Goal: Task Accomplishment & Management: Use online tool/utility

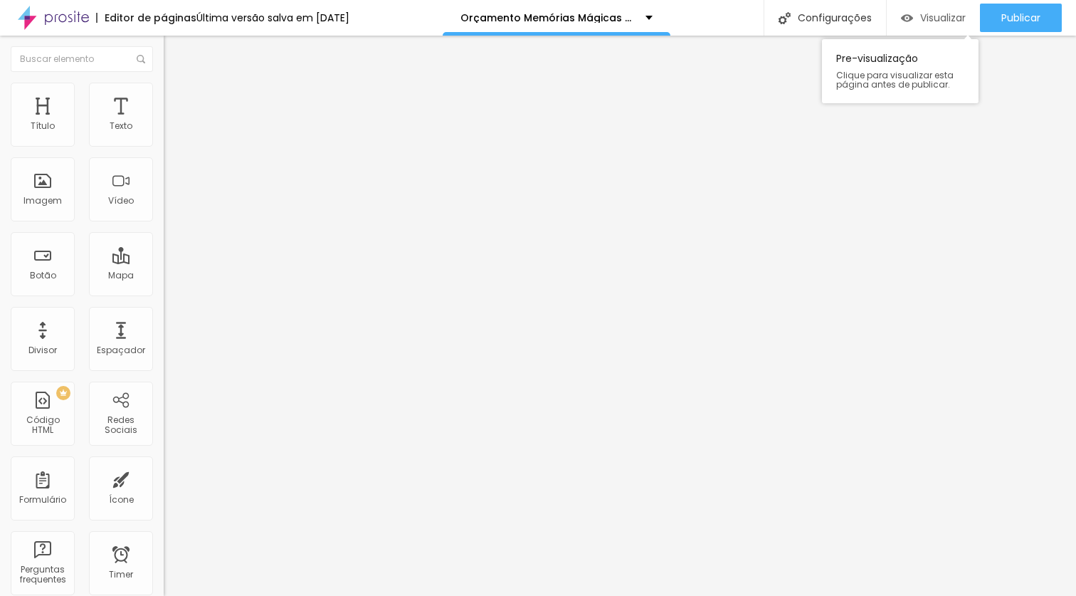
click at [924, 25] on div "Visualizar" at bounding box center [933, 18] width 65 height 28
click at [952, 16] on span "Visualizar" at bounding box center [943, 17] width 46 height 11
click at [948, 20] on span "Visualizar" at bounding box center [943, 17] width 46 height 11
click at [925, 17] on span "Visualizar" at bounding box center [943, 17] width 46 height 11
click at [916, 17] on div "Visualizar" at bounding box center [933, 18] width 65 height 12
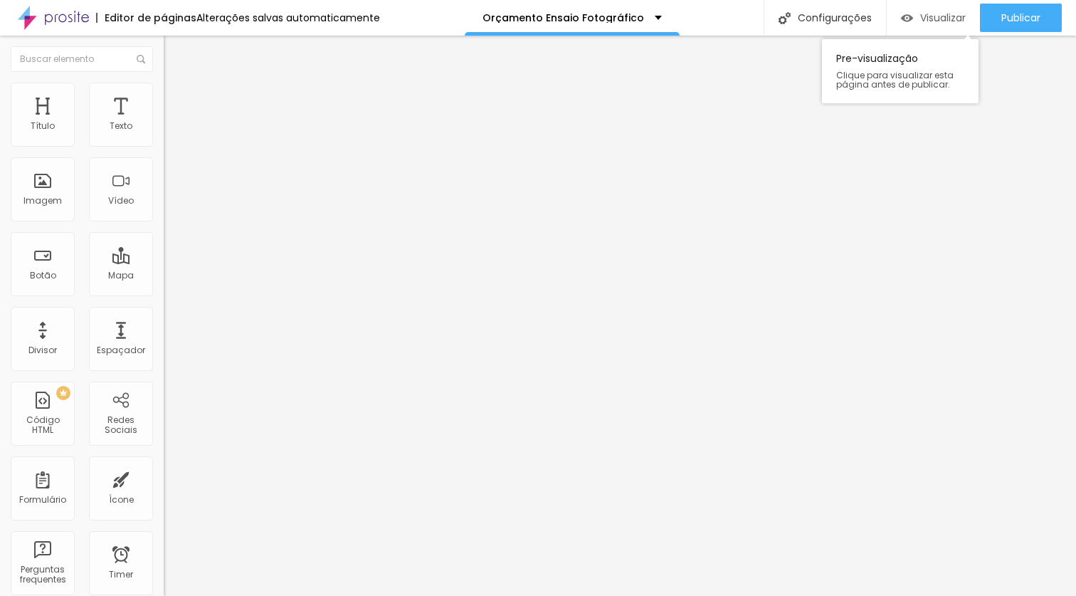
click at [955, 13] on span "Visualizar" at bounding box center [943, 17] width 46 height 11
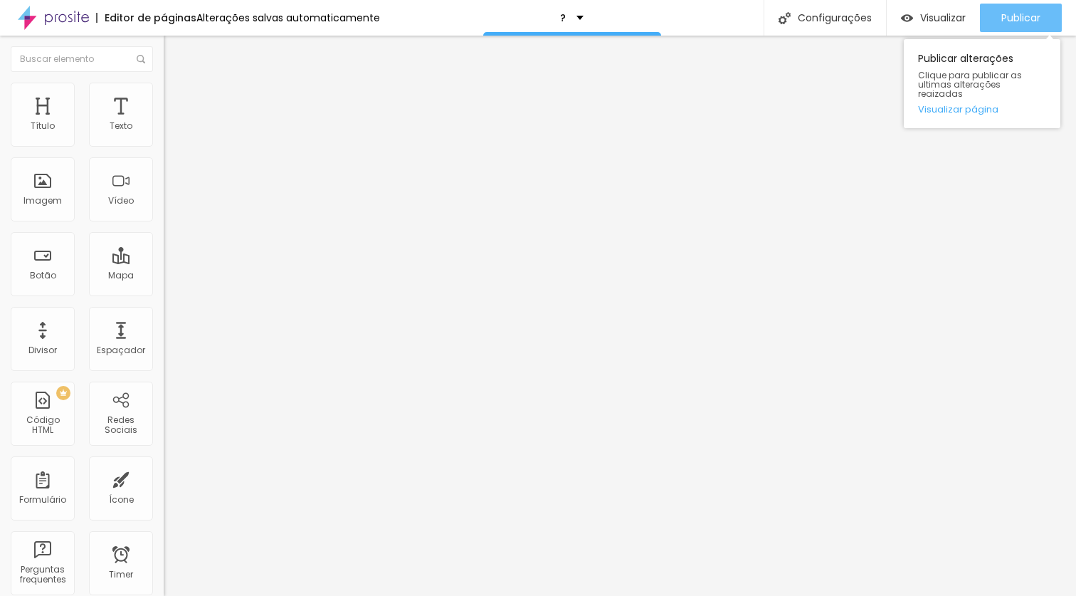
click at [1019, 20] on span "Publicar" at bounding box center [1021, 17] width 39 height 11
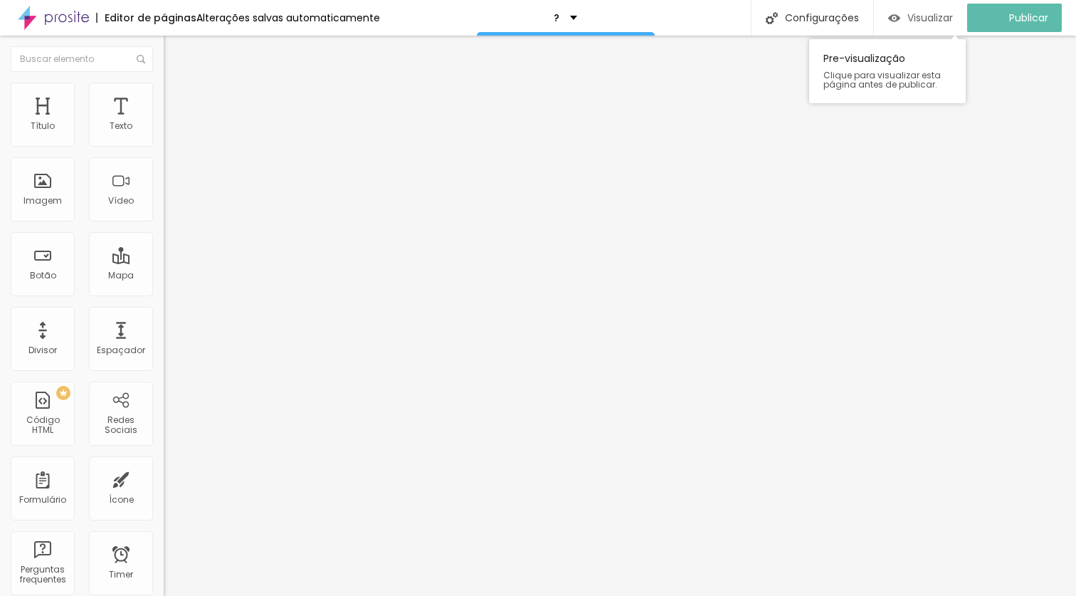
click at [945, 15] on span "Visualizar" at bounding box center [931, 17] width 46 height 11
click at [920, 19] on span "Visualizar" at bounding box center [943, 17] width 46 height 11
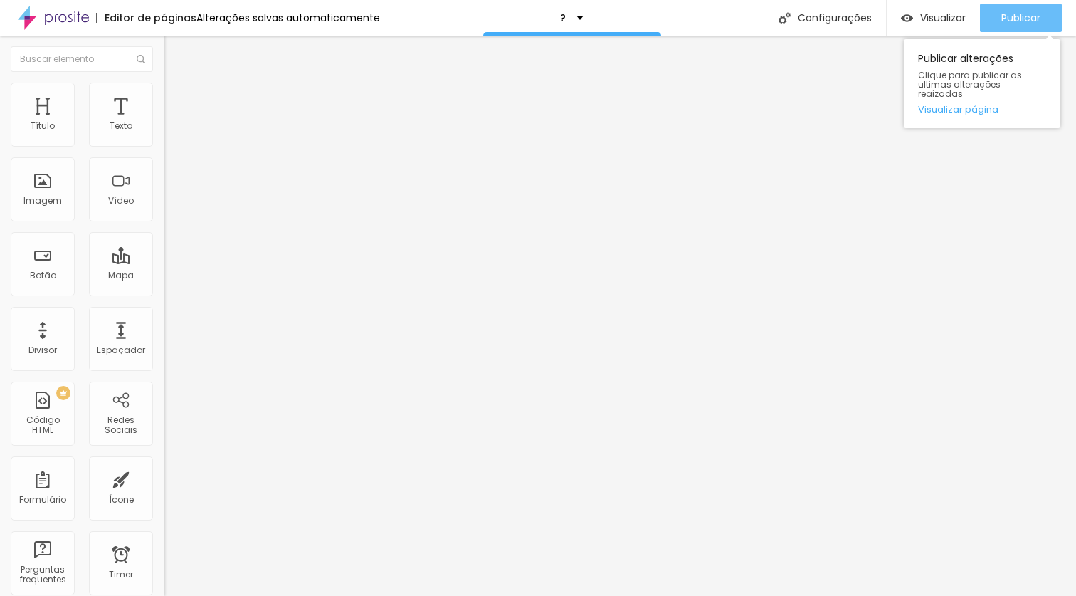
click at [999, 18] on button "Publicar" at bounding box center [1021, 18] width 82 height 28
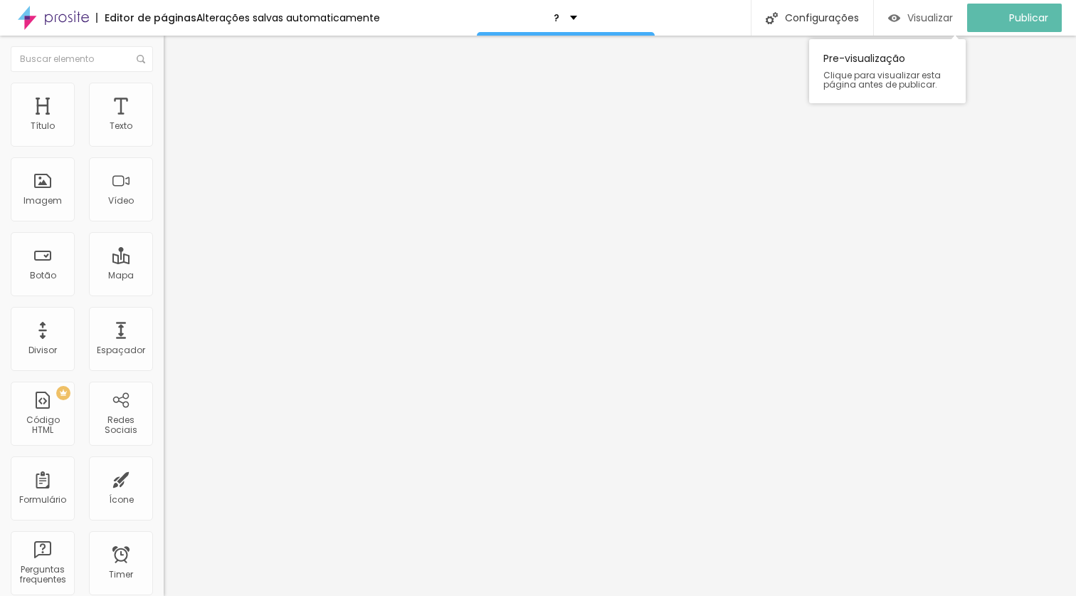
click at [952, 21] on span "Visualizar" at bounding box center [931, 17] width 46 height 11
click at [946, 19] on span "Visualizar" at bounding box center [943, 17] width 46 height 11
click at [948, 16] on span "Visualizar" at bounding box center [943, 17] width 46 height 11
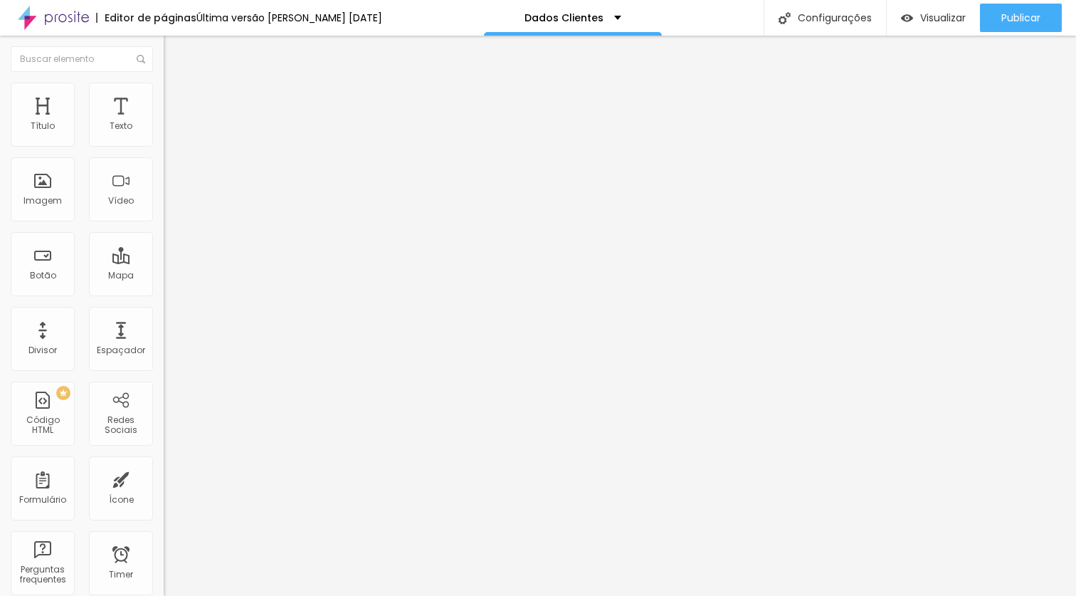
click at [173, 139] on div "Dados Cliente" at bounding box center [245, 132] width 145 height 13
click at [177, 96] on span "Estilo" at bounding box center [188, 92] width 22 height 12
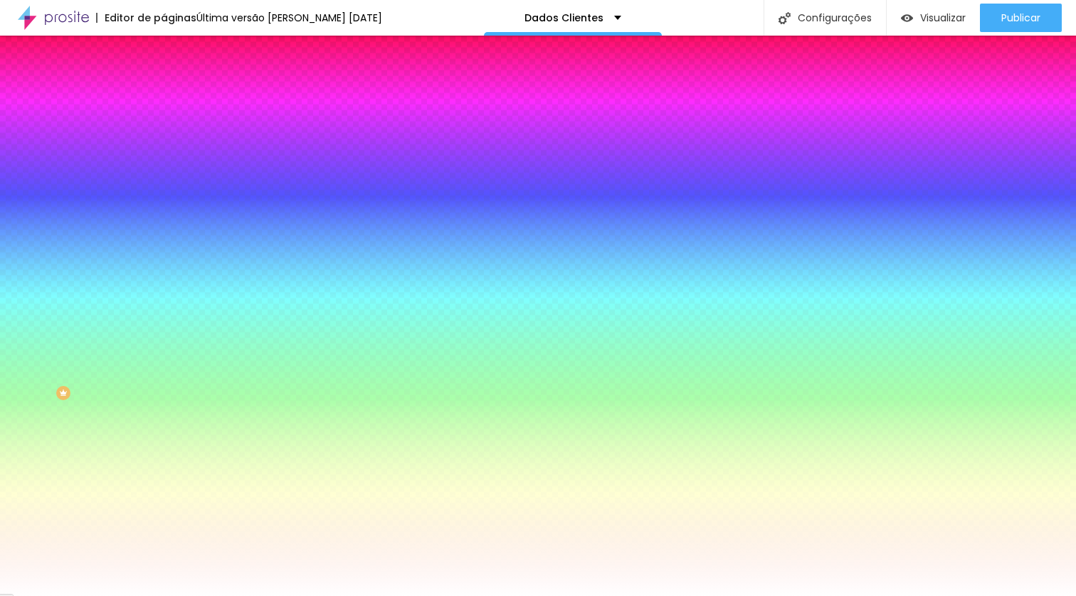
click at [164, 280] on div at bounding box center [246, 280] width 164 height 0
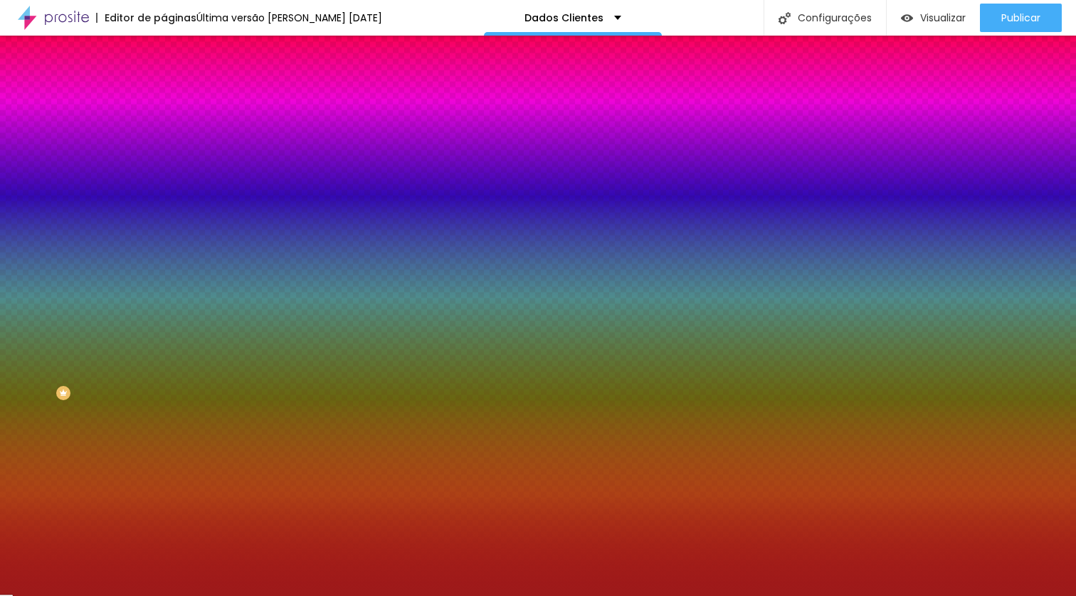
click at [100, 366] on div at bounding box center [538, 298] width 1076 height 596
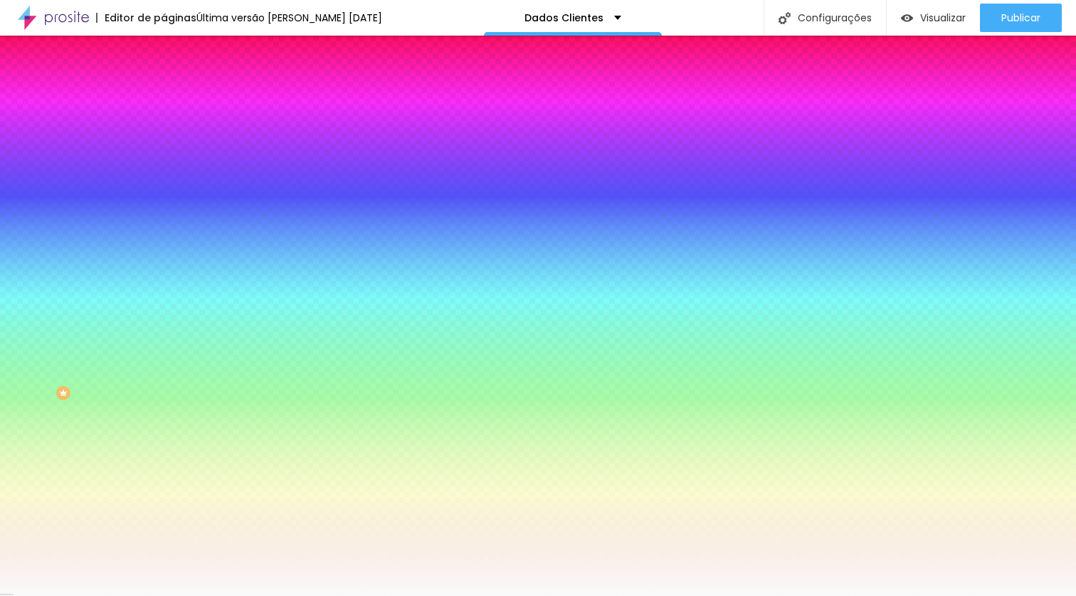
type input "#FCFCFC"
drag, startPoint x: 37, startPoint y: 330, endPoint x: 21, endPoint y: 326, distance: 16.9
click at [164, 294] on div at bounding box center [246, 294] width 164 height 0
click at [164, 470] on button "button" at bounding box center [174, 462] width 20 height 15
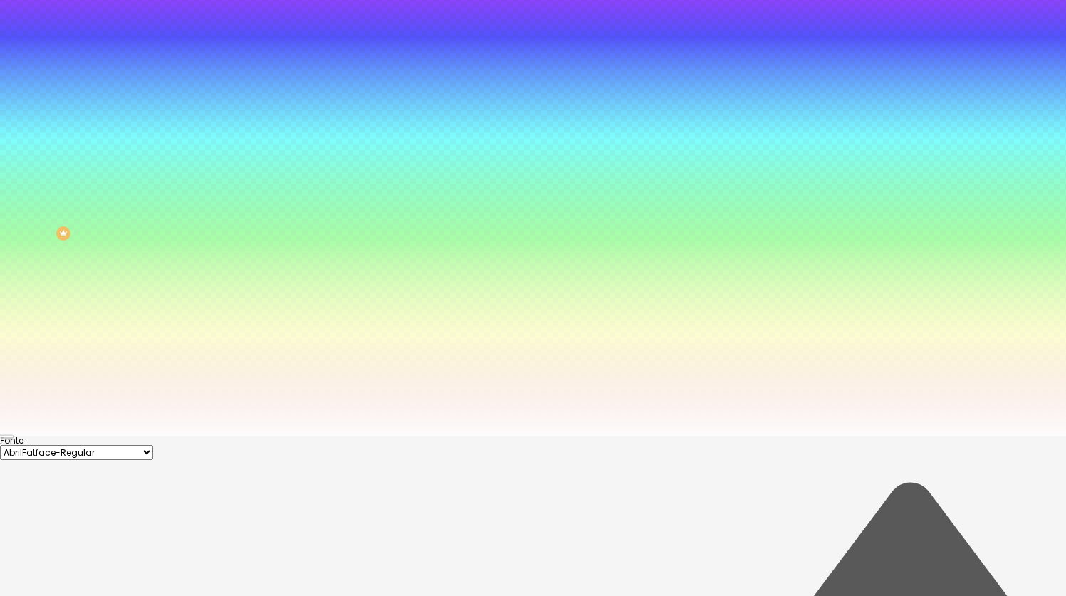
scroll to position [174, 0]
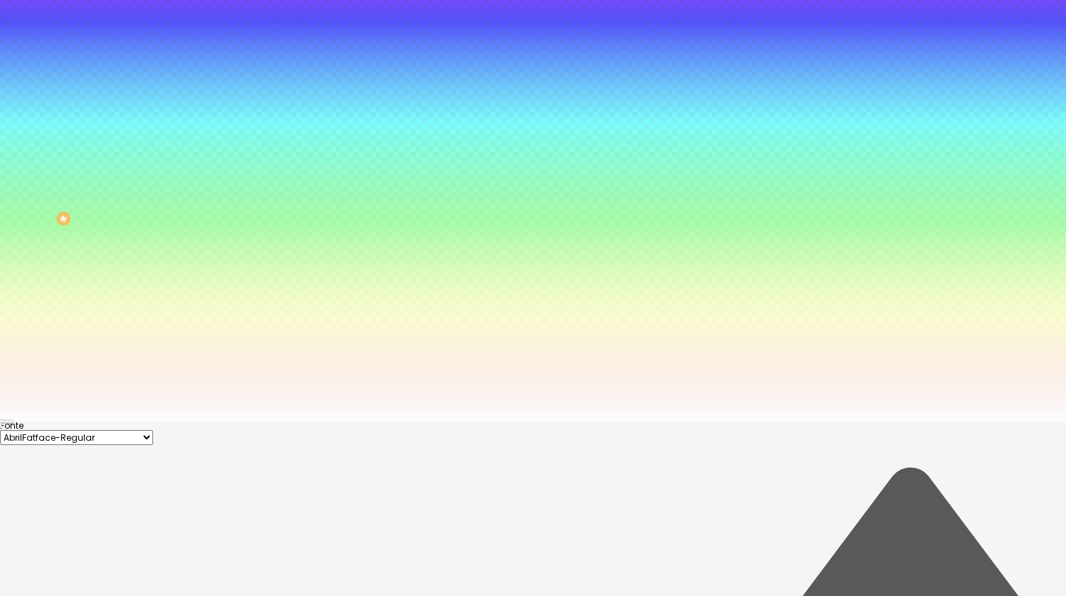
type input "#FFFFFF"
drag, startPoint x: 204, startPoint y: 496, endPoint x: 197, endPoint y: 483, distance: 15.0
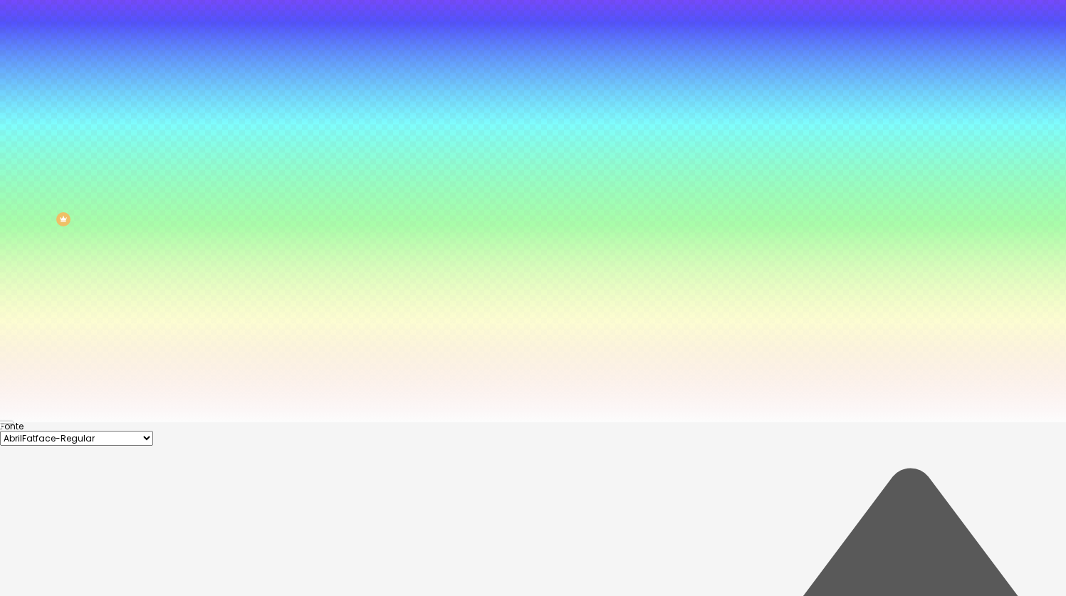
scroll to position [174, 0]
click at [400, 421] on div at bounding box center [533, 421] width 1066 height 0
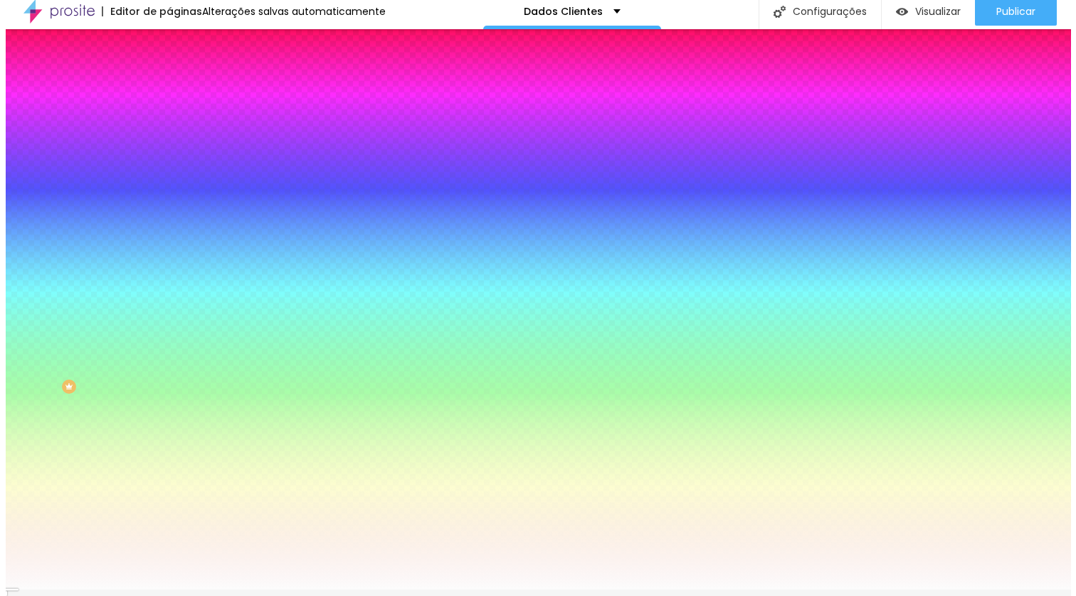
scroll to position [0, 0]
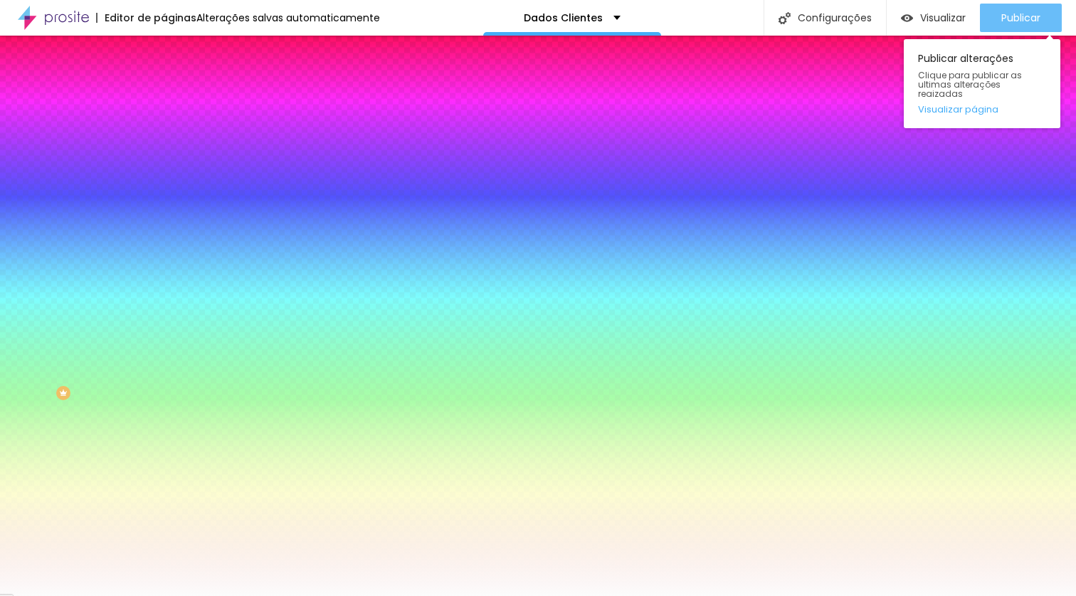
click at [1010, 20] on span "Publicar" at bounding box center [1021, 17] width 39 height 11
click at [1011, 19] on span "Publicar" at bounding box center [1021, 17] width 39 height 11
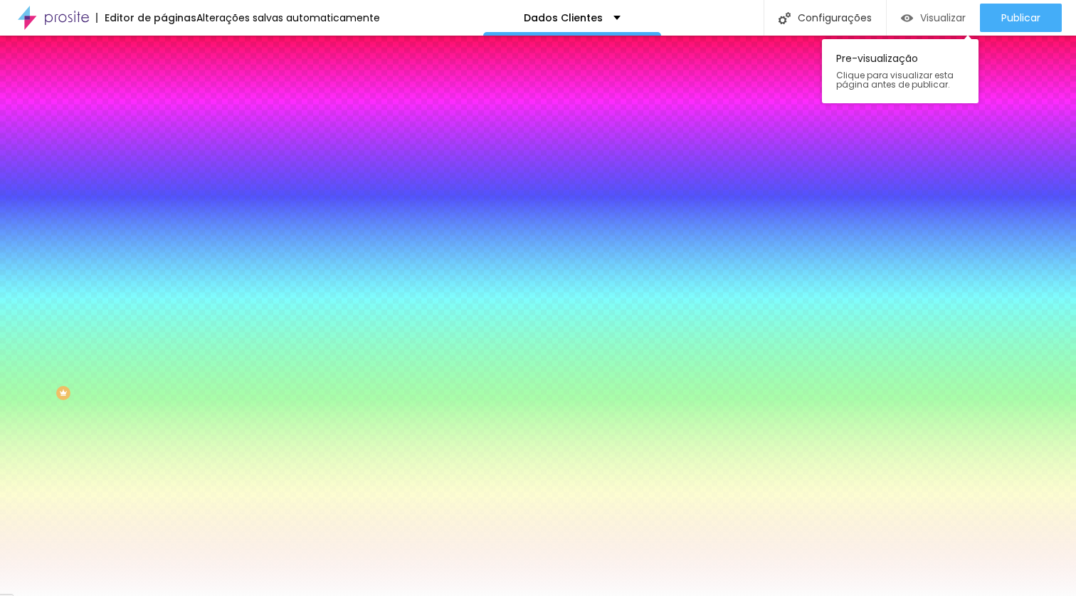
click at [934, 15] on span "Visualizar" at bounding box center [943, 17] width 46 height 11
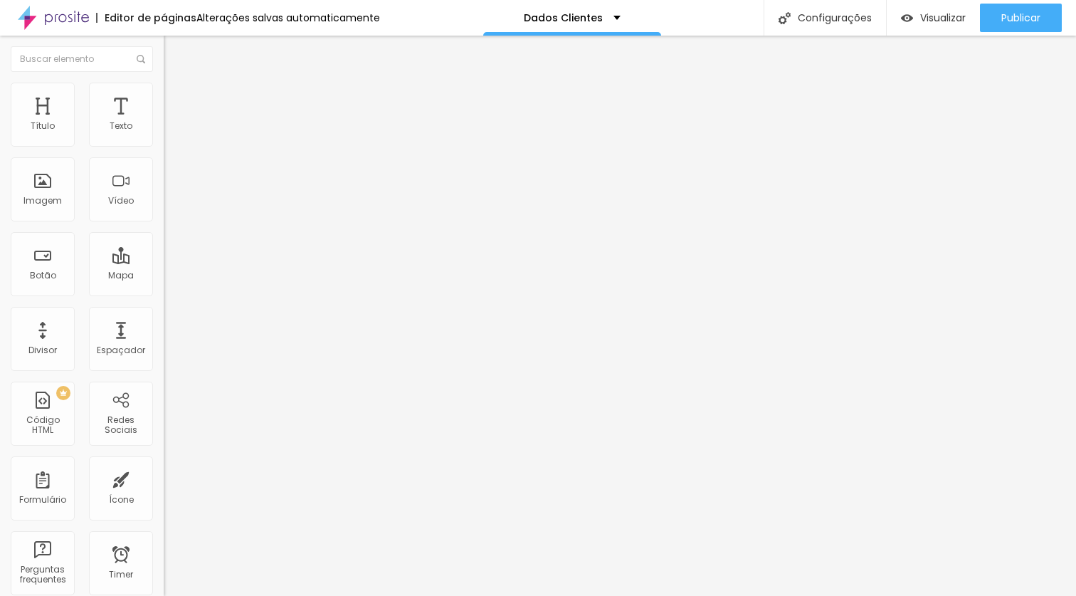
click at [173, 139] on div "Dados Cliente" at bounding box center [245, 132] width 145 height 13
click at [164, 144] on img at bounding box center [168, 148] width 9 height 9
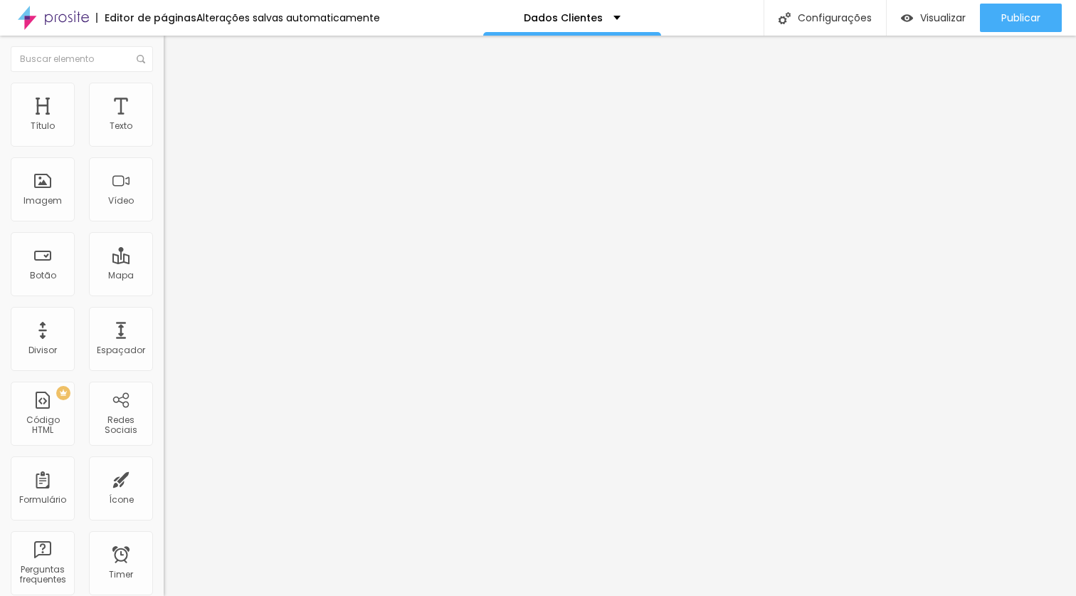
drag, startPoint x: 689, startPoint y: 276, endPoint x: 530, endPoint y: 268, distance: 159.6
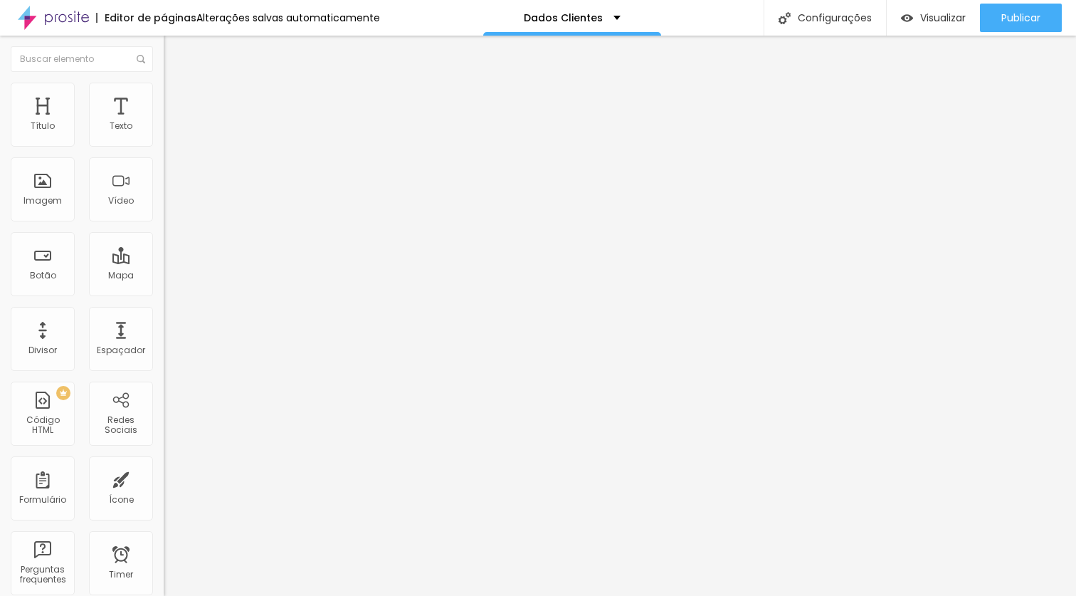
drag, startPoint x: 691, startPoint y: 195, endPoint x: 534, endPoint y: 187, distance: 157.6
click at [938, 21] on span "Visualizar" at bounding box center [943, 17] width 46 height 11
click at [164, 144] on img at bounding box center [168, 148] width 9 height 9
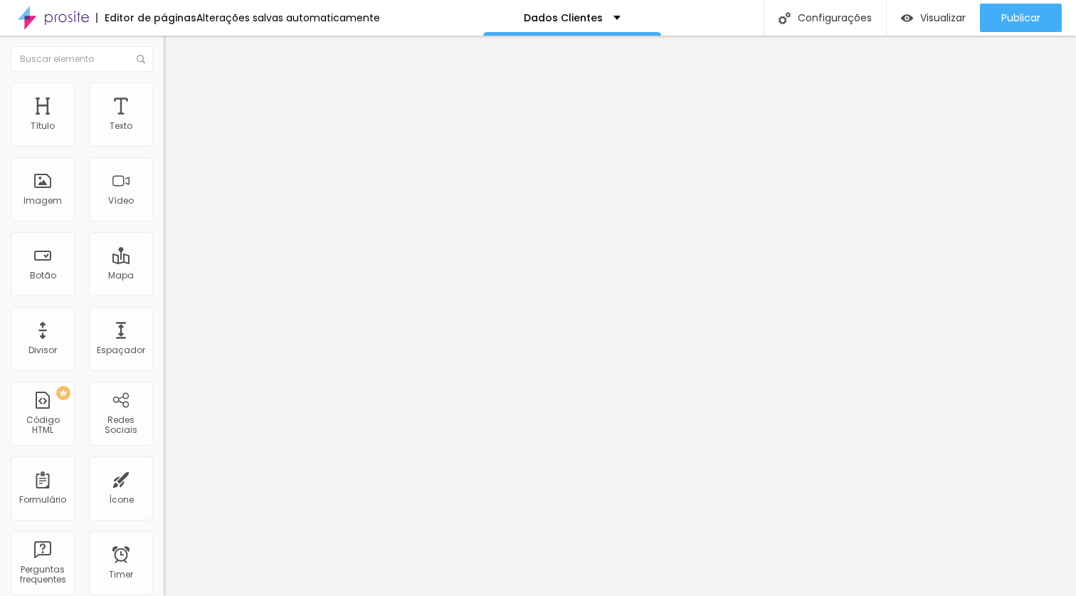
scroll to position [612, 0]
drag, startPoint x: 435, startPoint y: 269, endPoint x: 311, endPoint y: 268, distance: 123.9
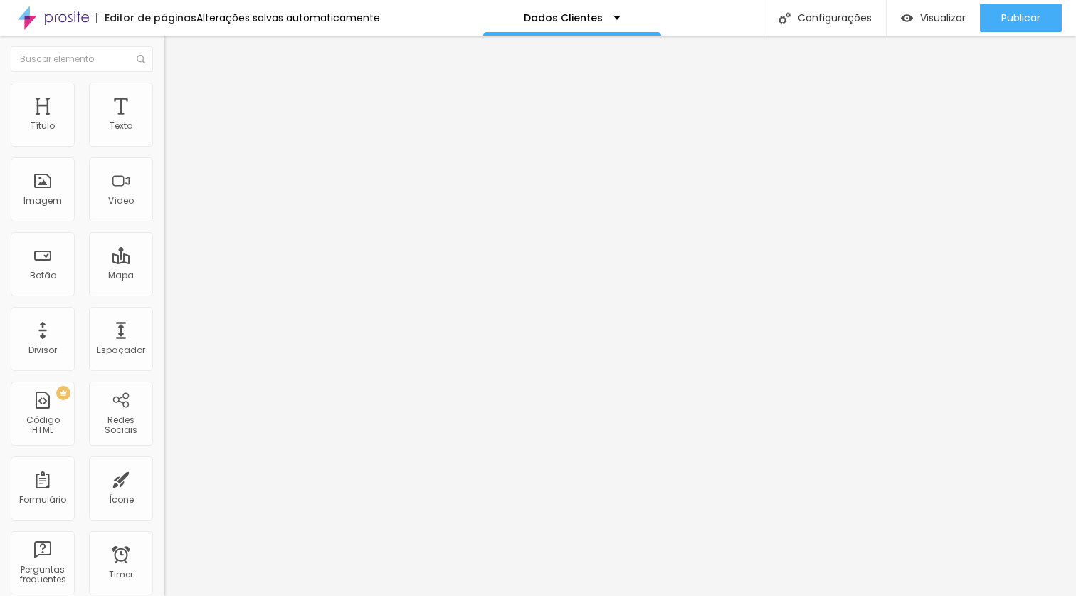
click at [164, 143] on span at bounding box center [168, 149] width 9 height 12
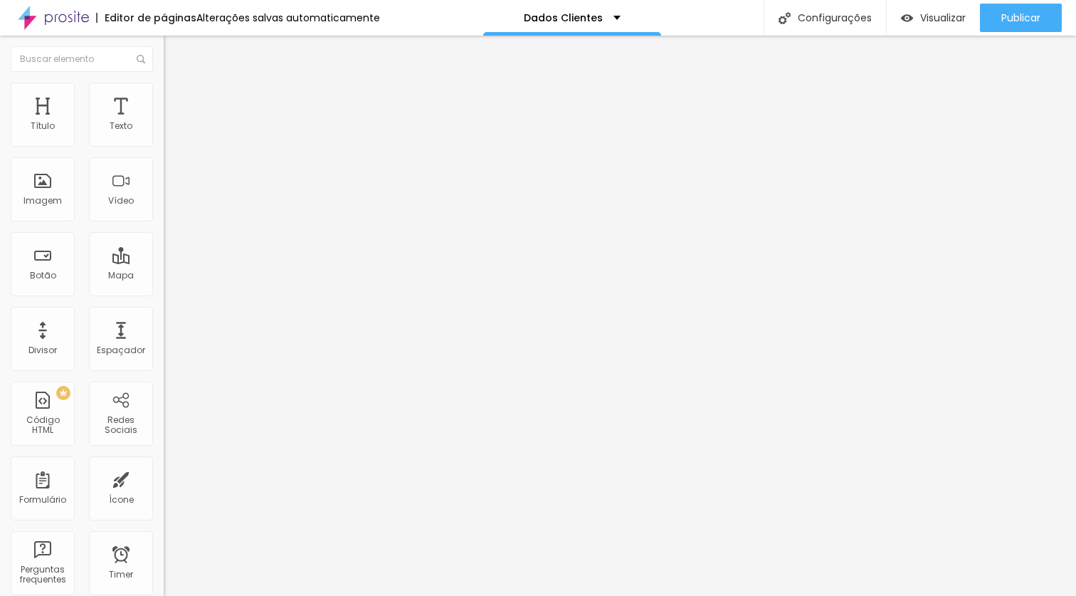
drag, startPoint x: 440, startPoint y: 243, endPoint x: 313, endPoint y: 253, distance: 127.8
type input "O"
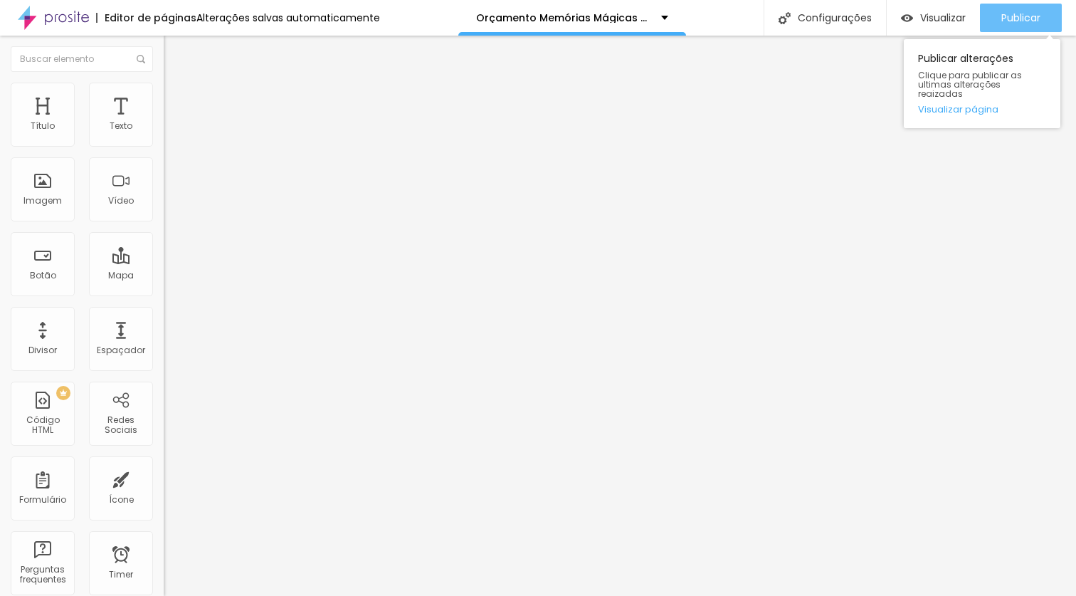
click at [1019, 14] on span "Publicar" at bounding box center [1021, 17] width 39 height 11
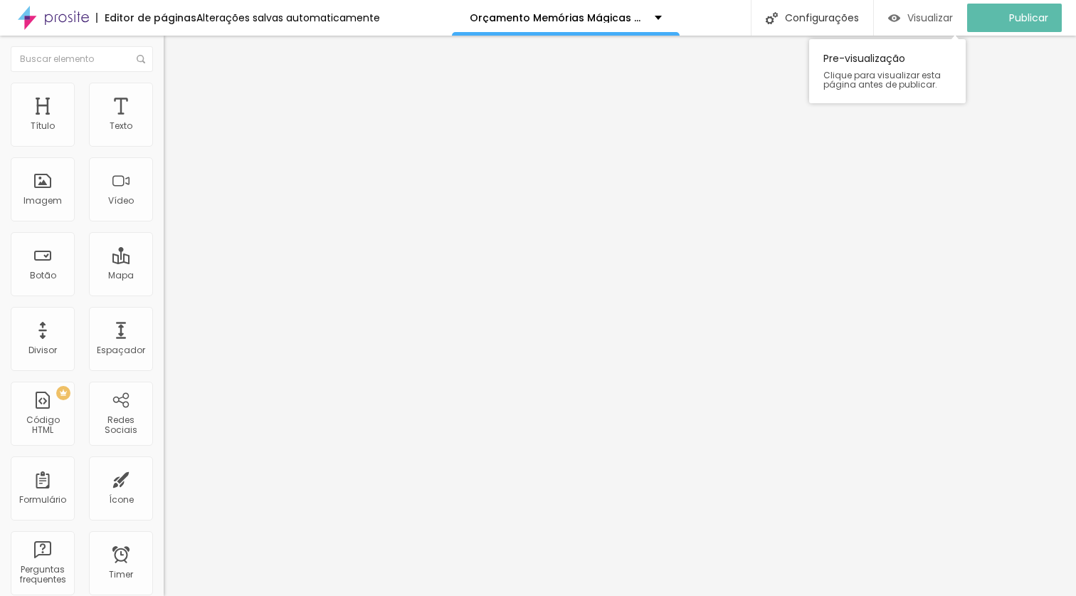
click at [928, 19] on span "Visualizar" at bounding box center [931, 17] width 46 height 11
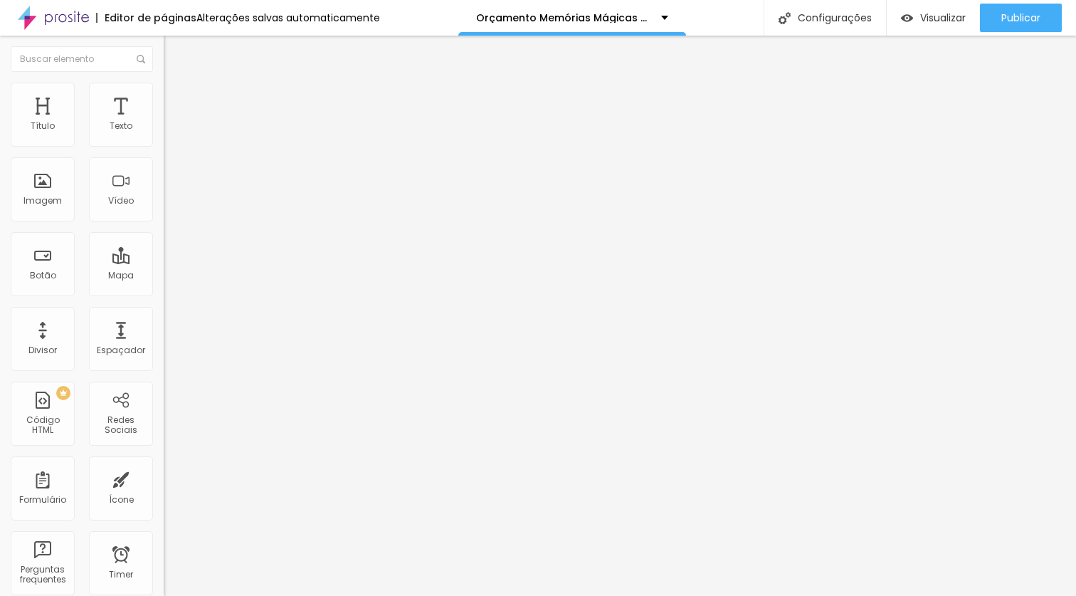
click at [169, 206] on icon "button" at bounding box center [173, 202] width 9 height 9
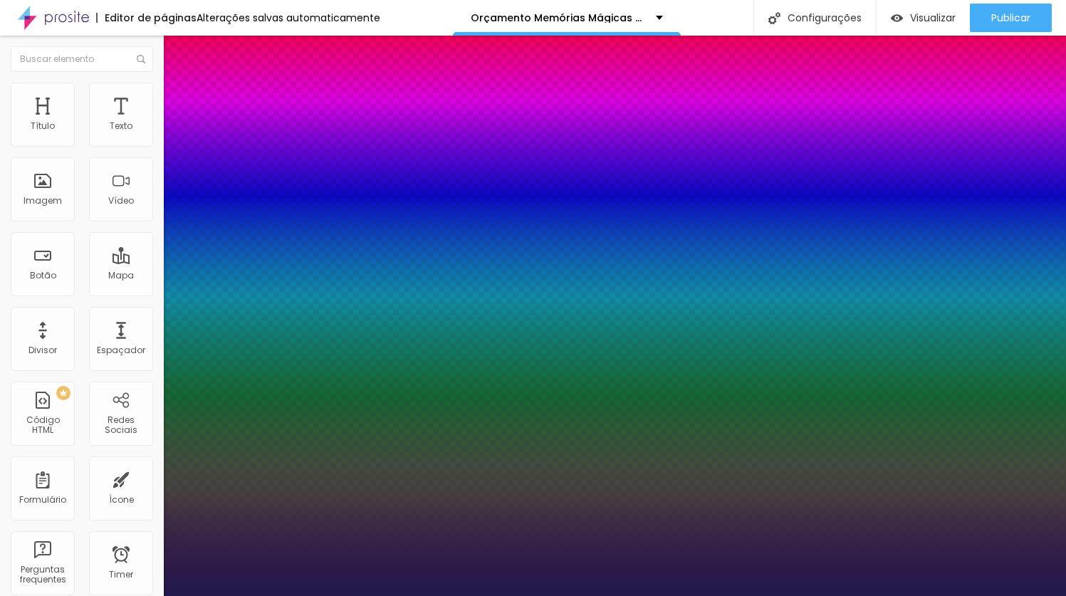
type input "1"
type input "22"
type input "1"
type input "24"
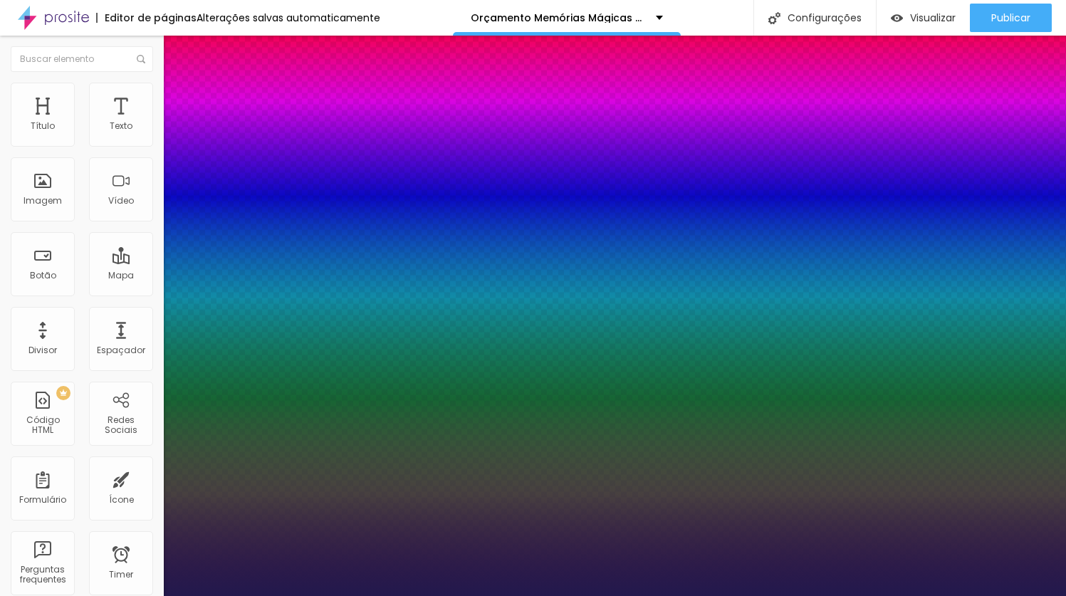
type input "24"
type input "1"
type input "25"
type input "1"
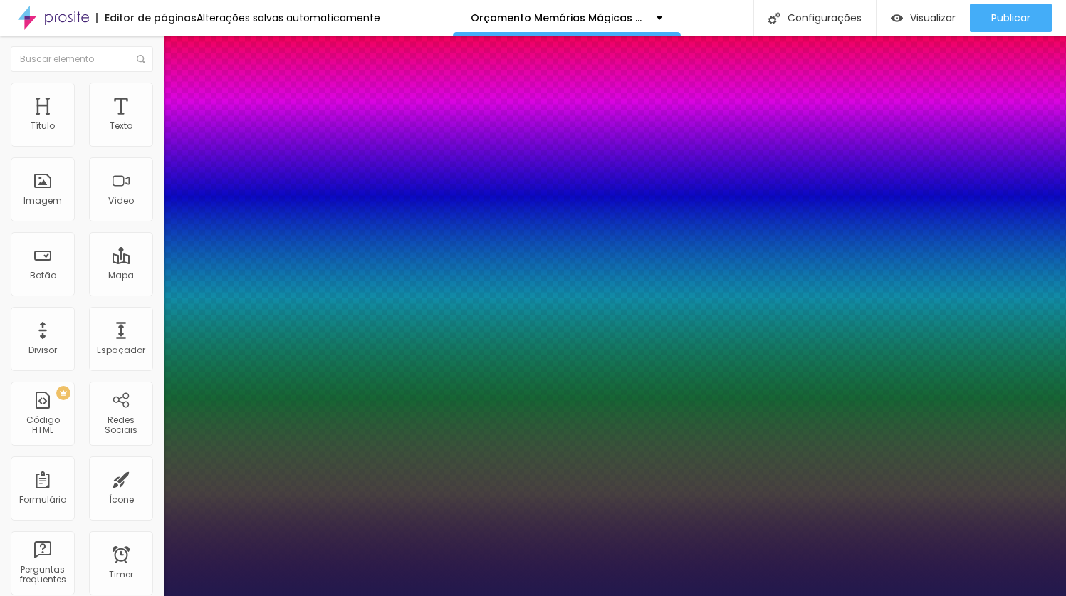
type input "26"
type input "1"
type input "27"
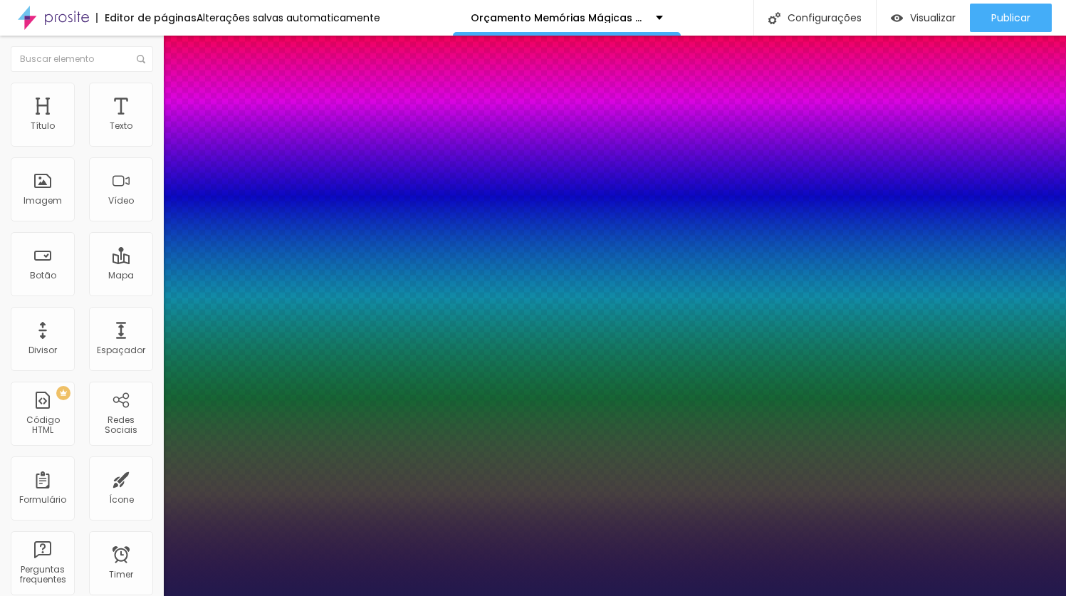
type input "1"
type input "28"
type input "1"
type input "29"
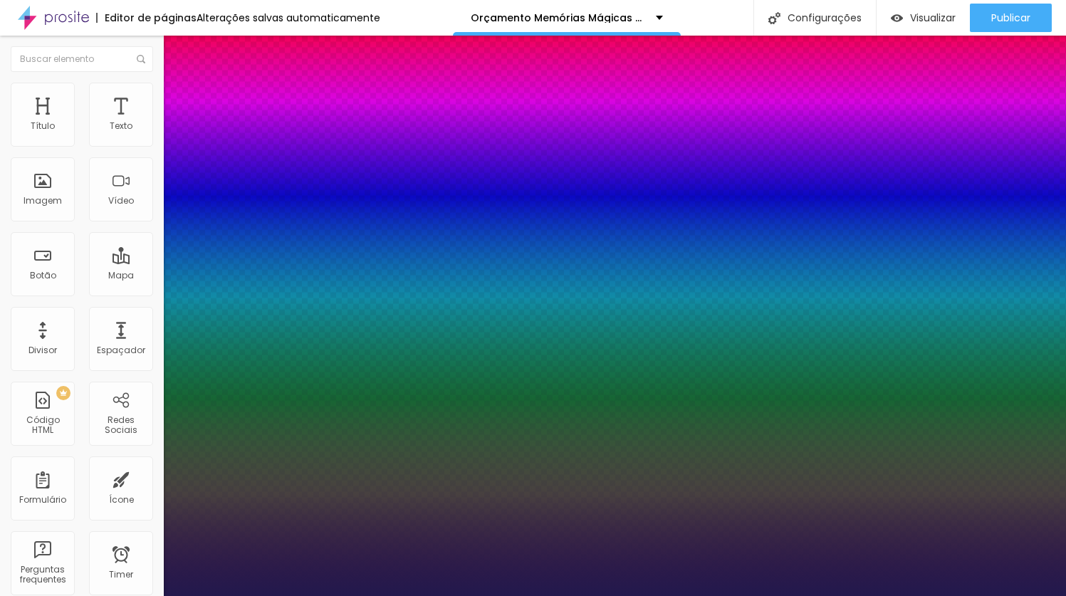
type input "29"
type input "1"
type input "30"
type input "1"
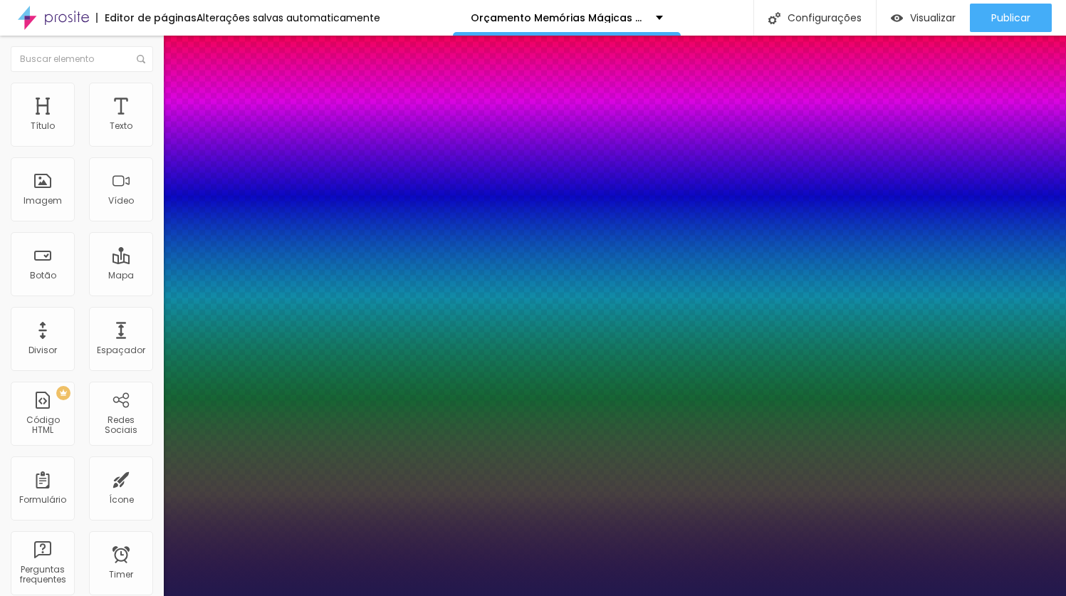
type input "32"
type input "1"
type input "33"
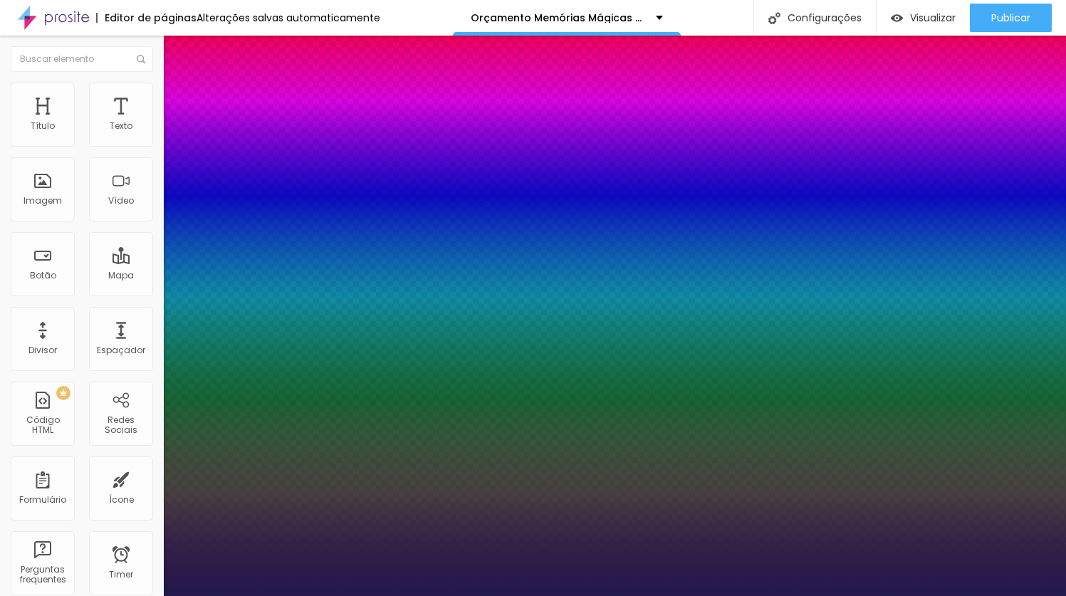
type input "1"
type input "34"
type input "1"
type input "35"
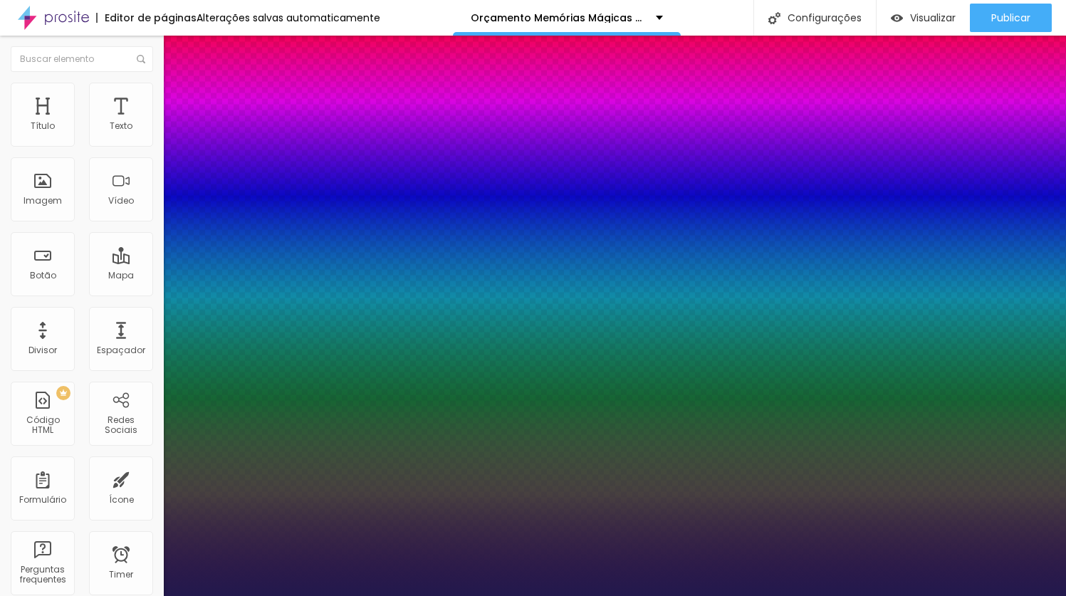
type input "35"
type input "1"
type input "36"
type input "1"
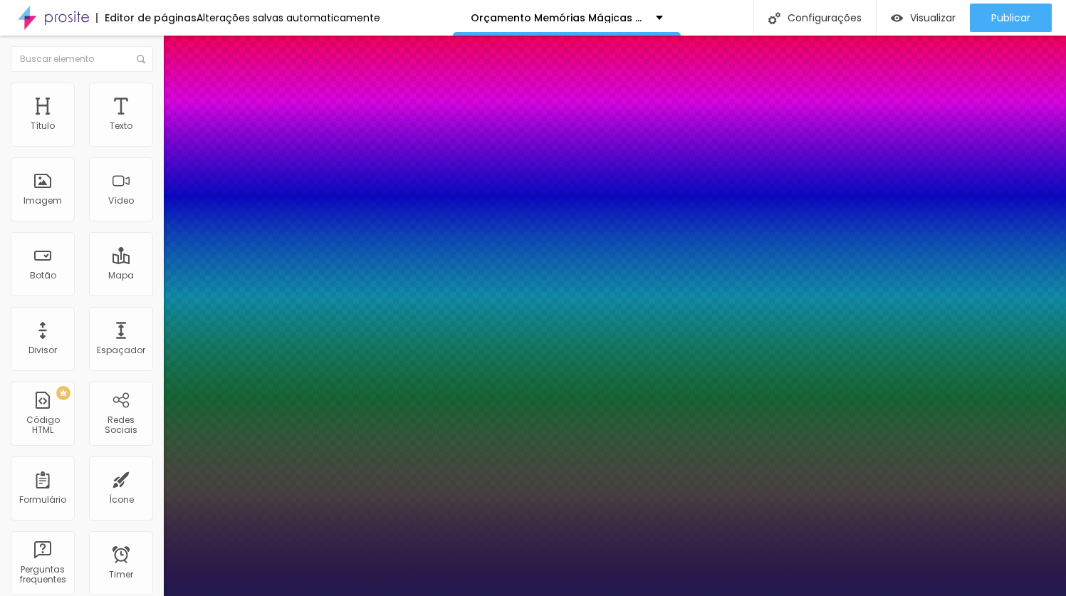
type input "37"
type input "1"
type input "38"
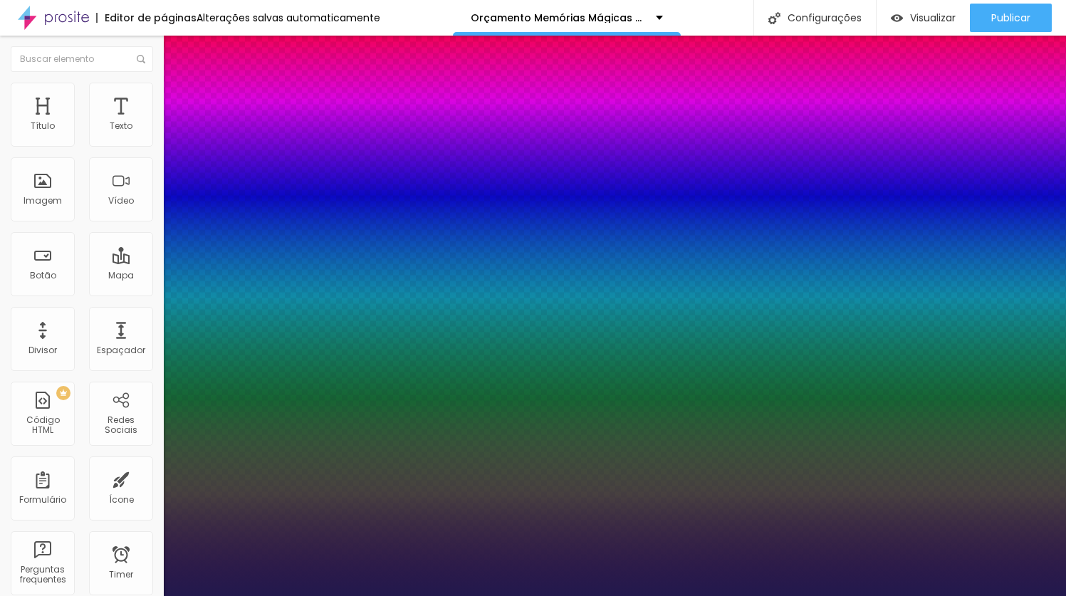
type input "1"
type input "39"
type input "1"
type input "40"
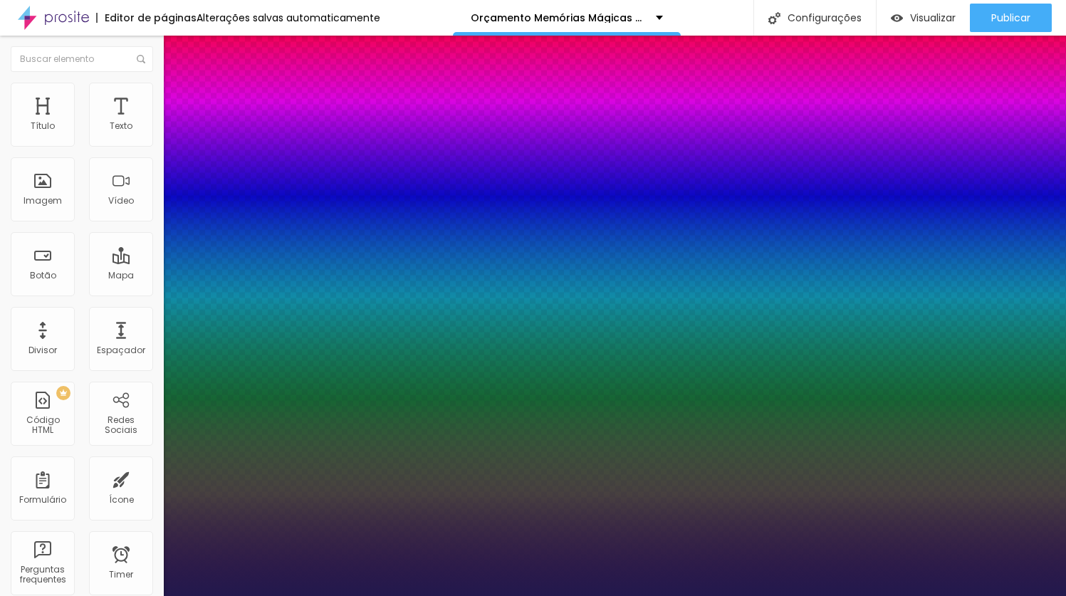
type input "40"
type input "1"
type input "41"
type input "1"
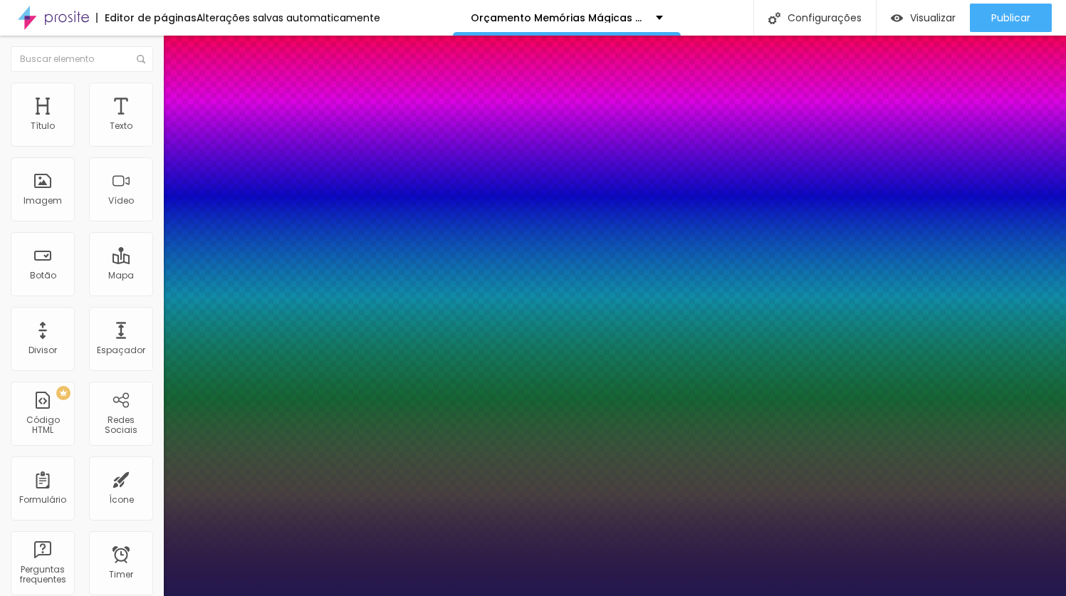
type input "42"
type input "1"
type input "43"
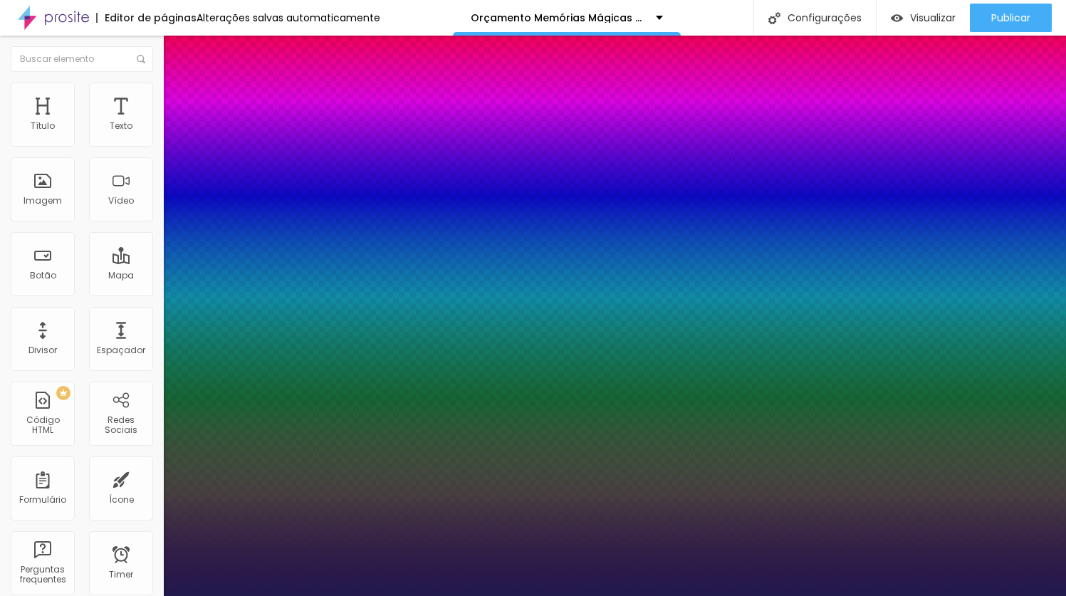
type input "1"
type input "44"
type input "1"
type input "46"
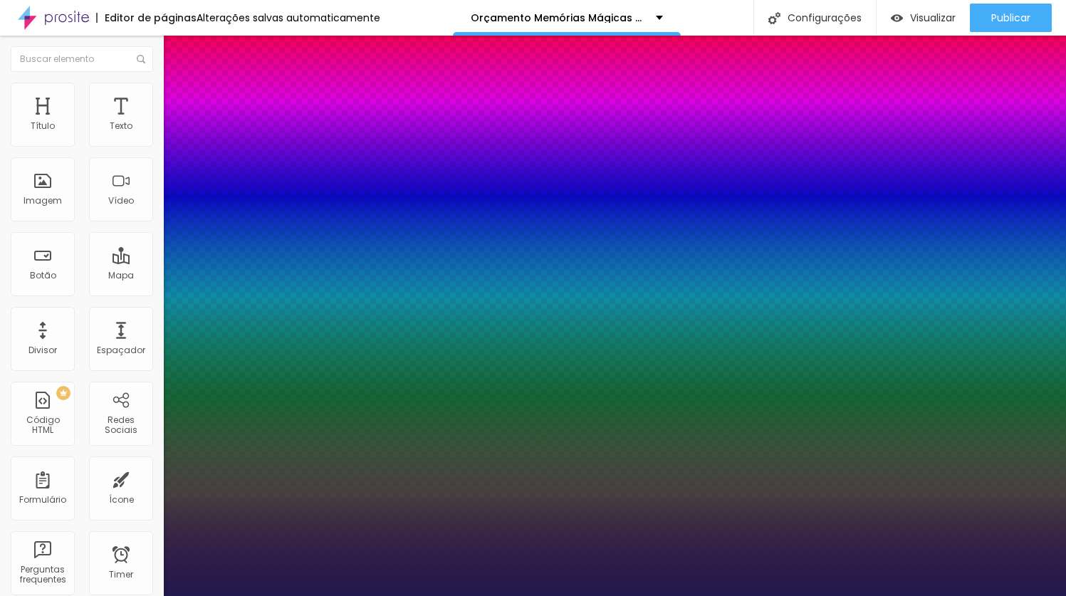
type input "46"
type input "1"
type input "47"
type input "1"
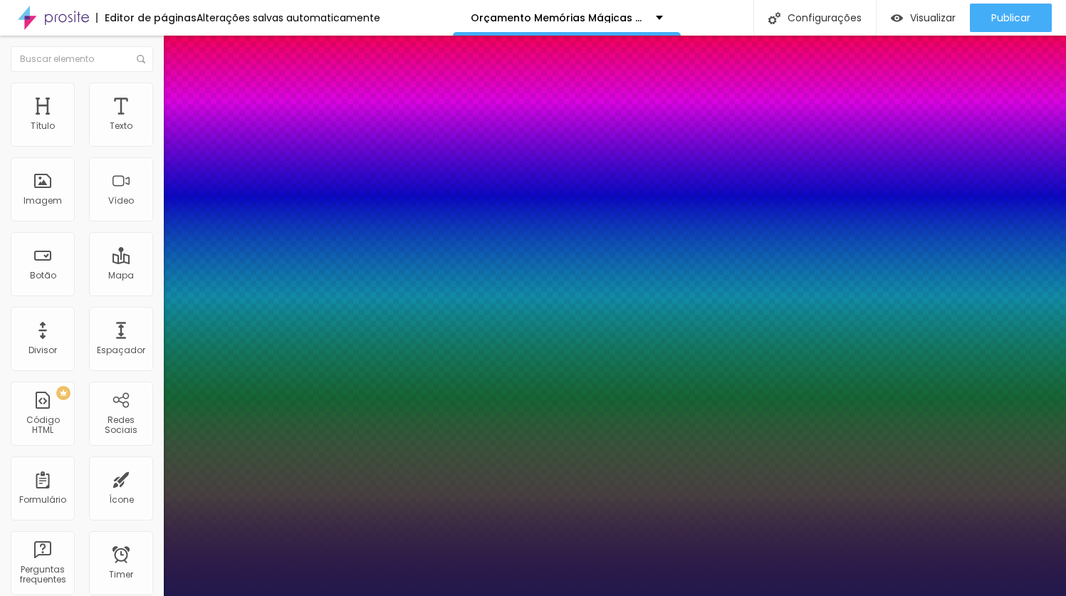
type input "48"
type input "1"
type input "49"
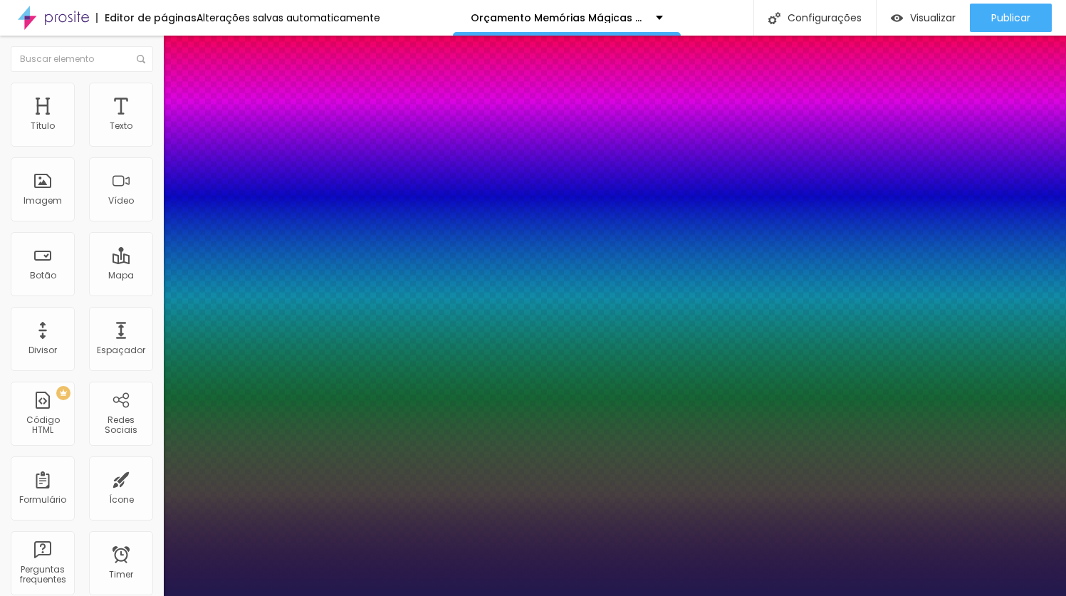
type input "1"
type input "50"
type input "1"
type input "52"
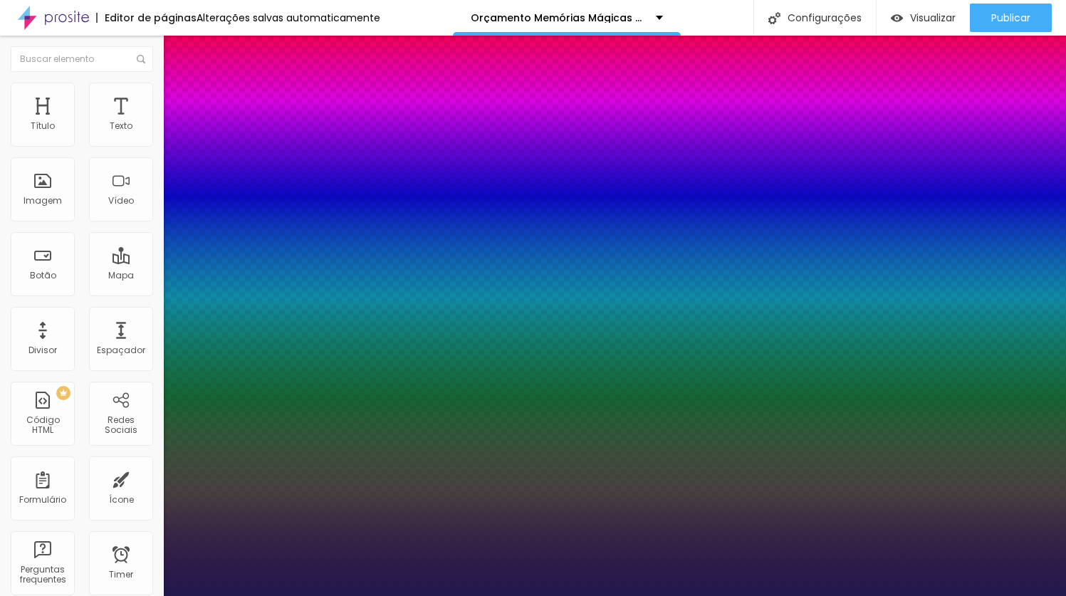
type input "52"
type input "1"
type input "53"
type input "1"
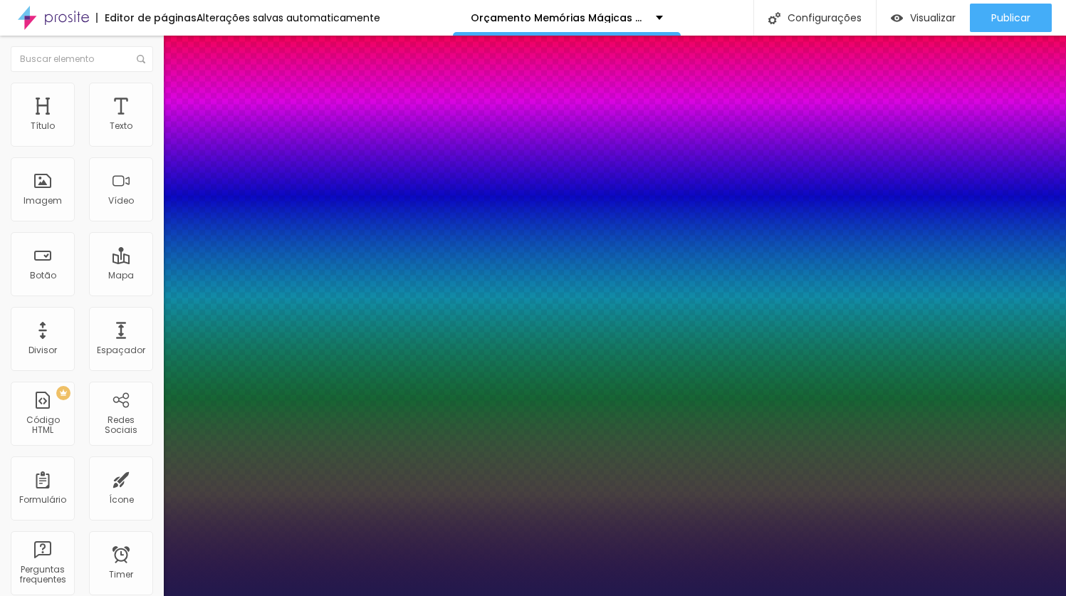
type input "54"
type input "1"
type input "55"
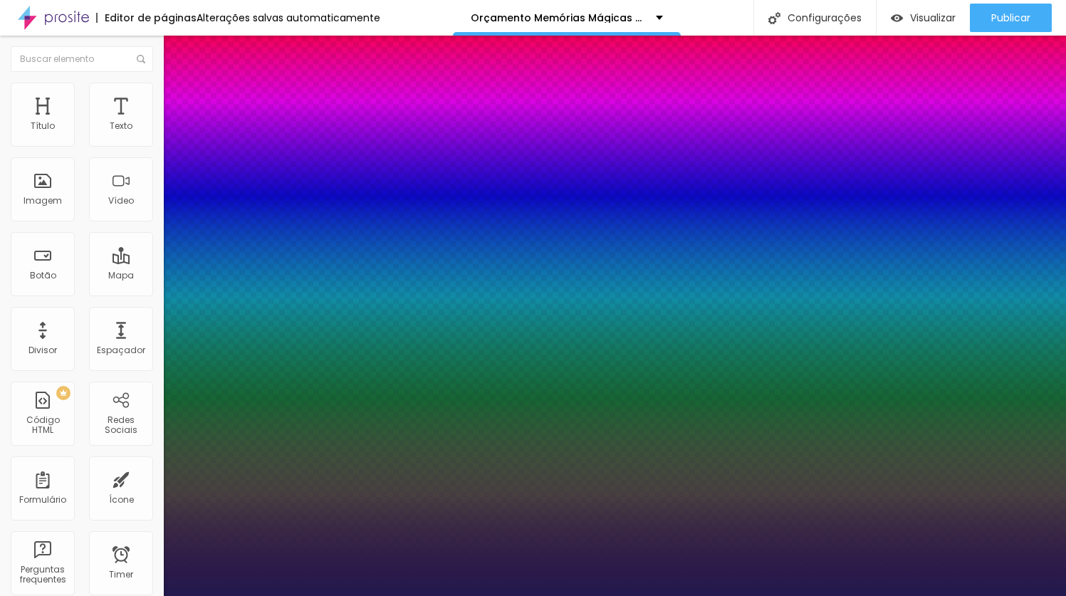
type input "1"
type input "56"
type input "1"
type input "57"
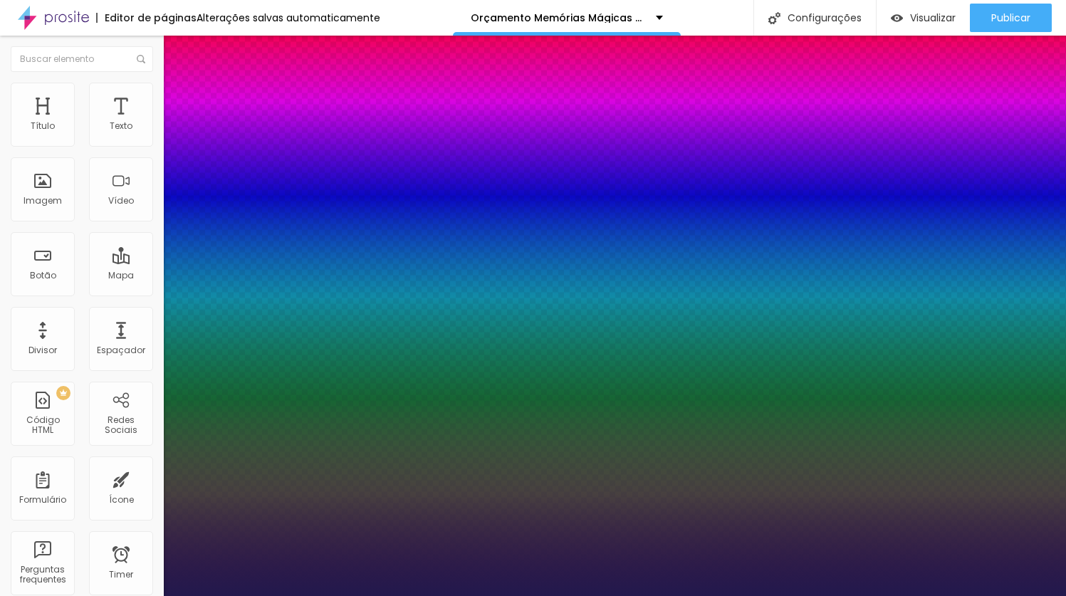
type input "57"
type input "1"
type input "58"
type input "1"
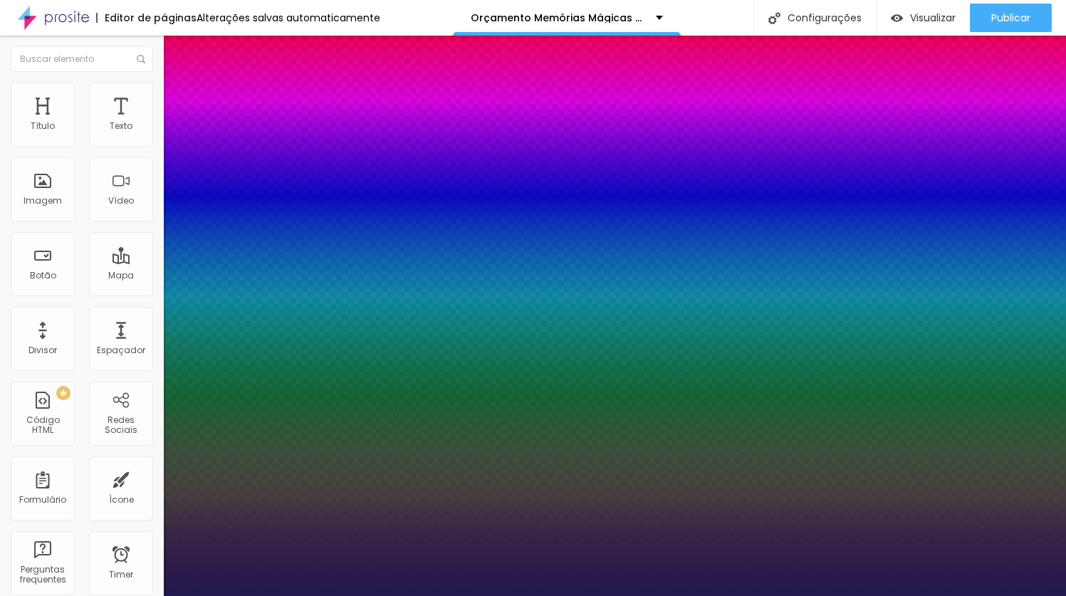
type input "59"
type input "1"
type input "60"
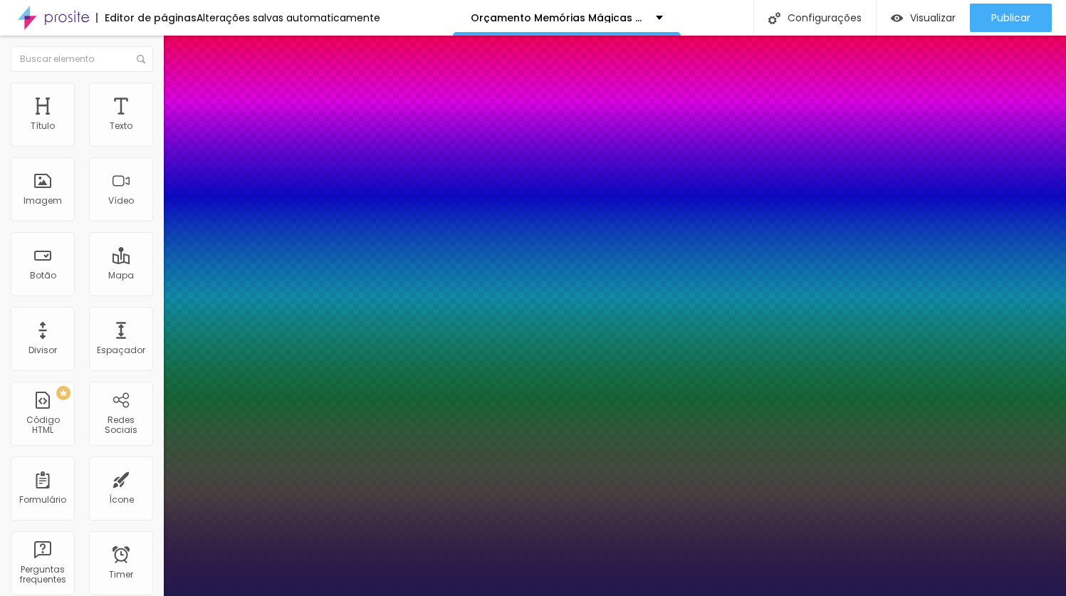
type input "1"
type input "61"
type input "1"
type input "62"
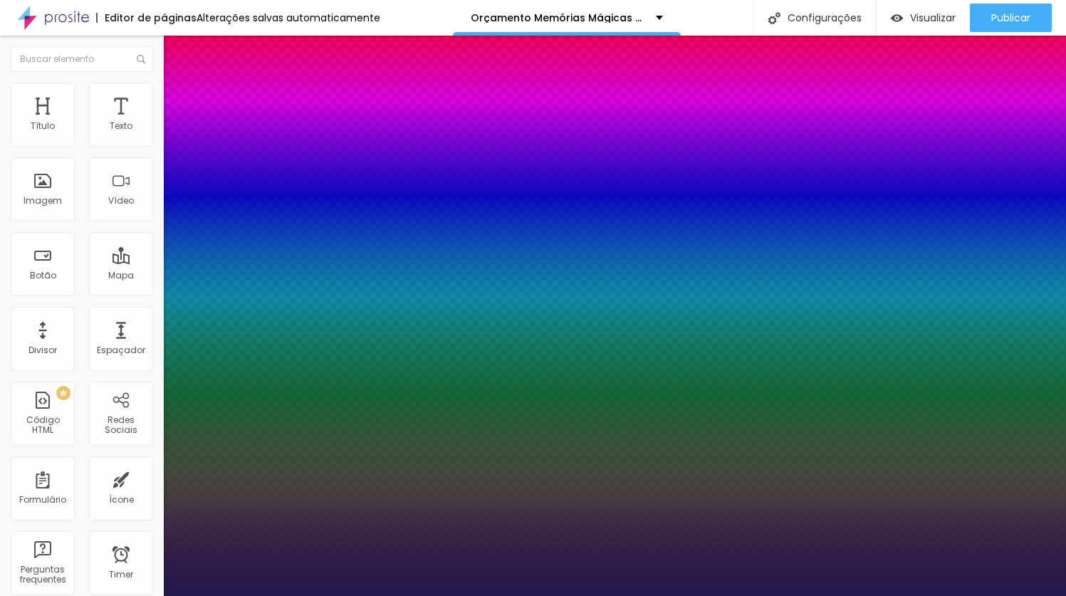
type input "62"
type input "1"
type input "63"
type input "1"
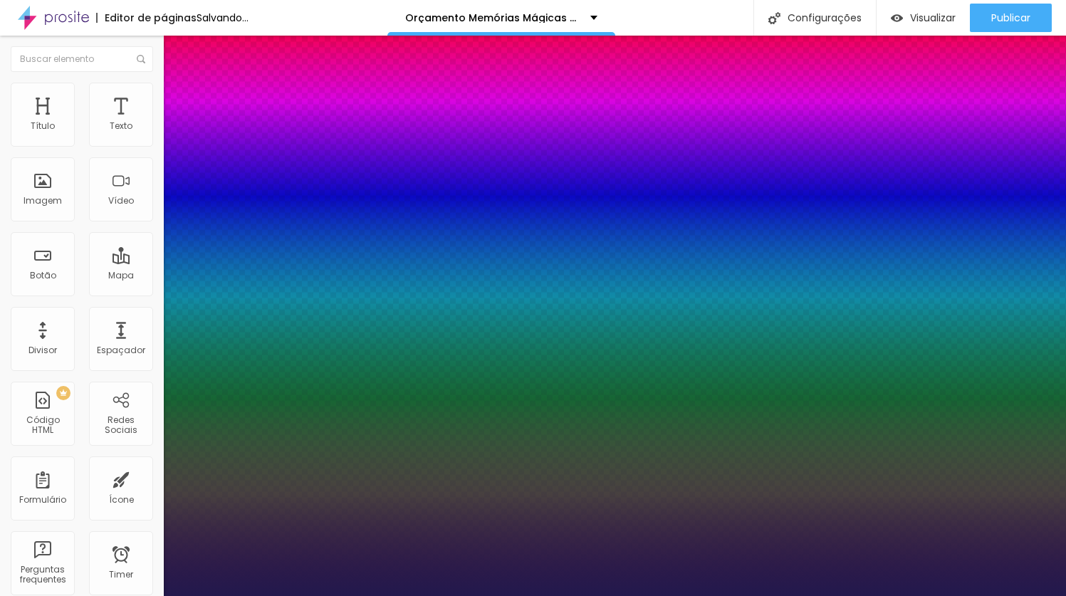
type input "64"
type input "1"
type input "65"
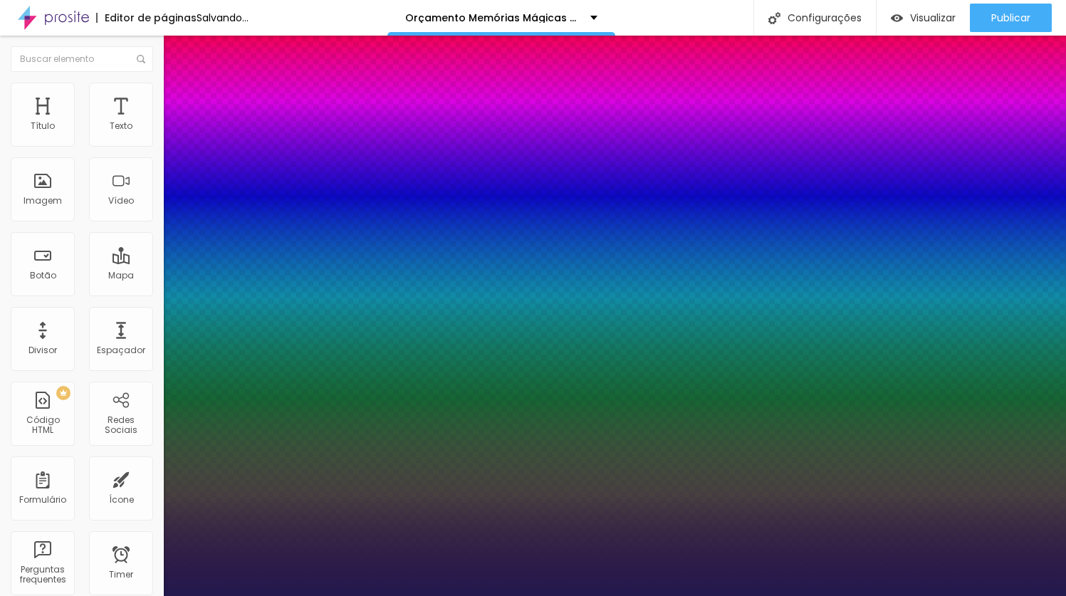
type input "1"
type input "66"
type input "1"
type input "67"
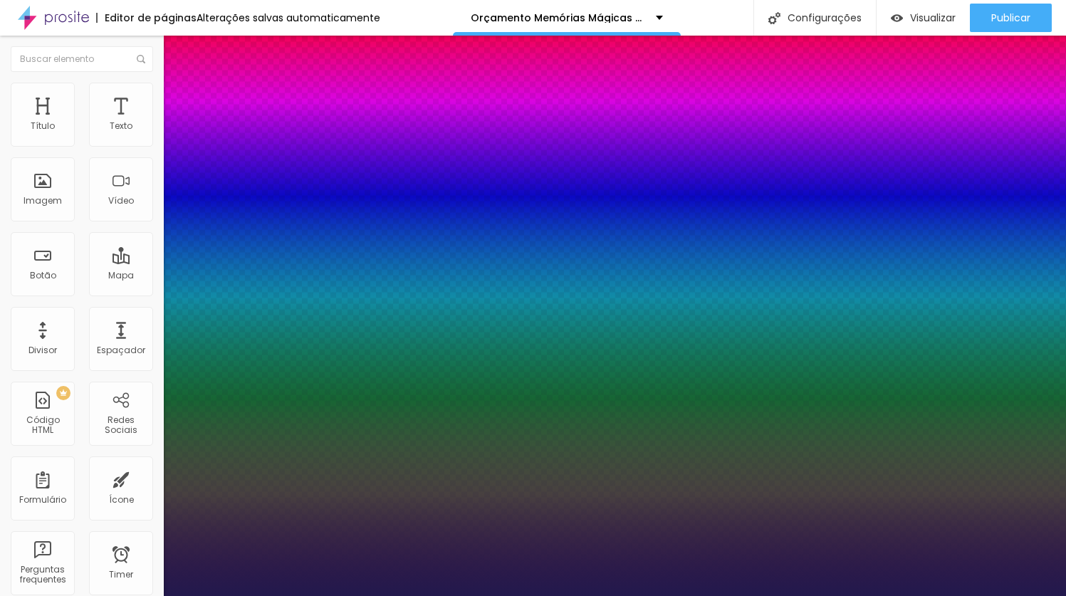
type input "67"
type input "1"
drag, startPoint x: 194, startPoint y: 403, endPoint x: 248, endPoint y: 404, distance: 54.1
type input "67"
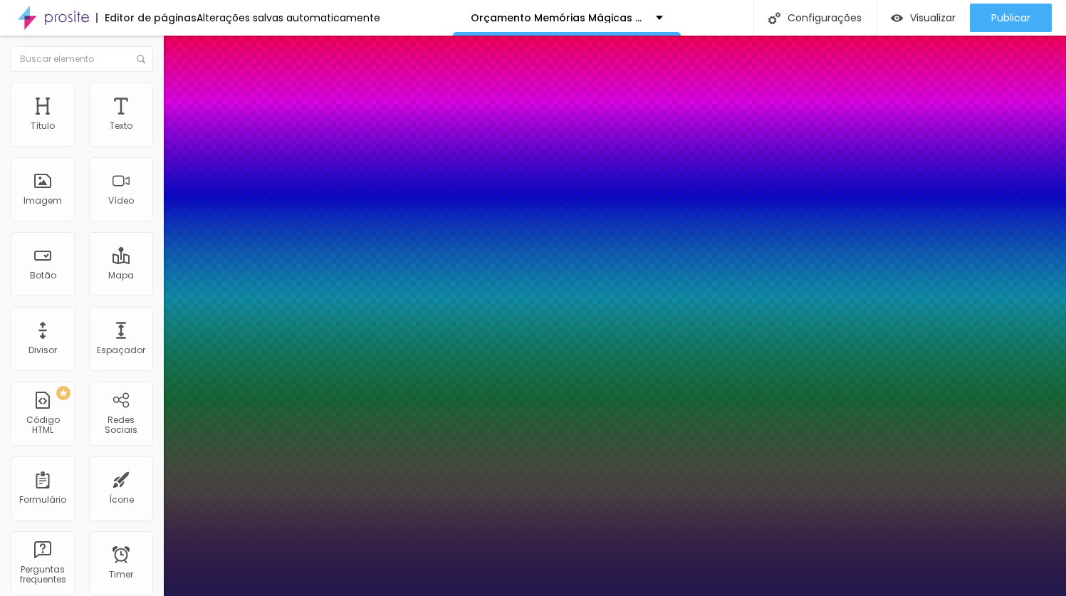
click at [332, 595] on div at bounding box center [533, 596] width 1066 height 0
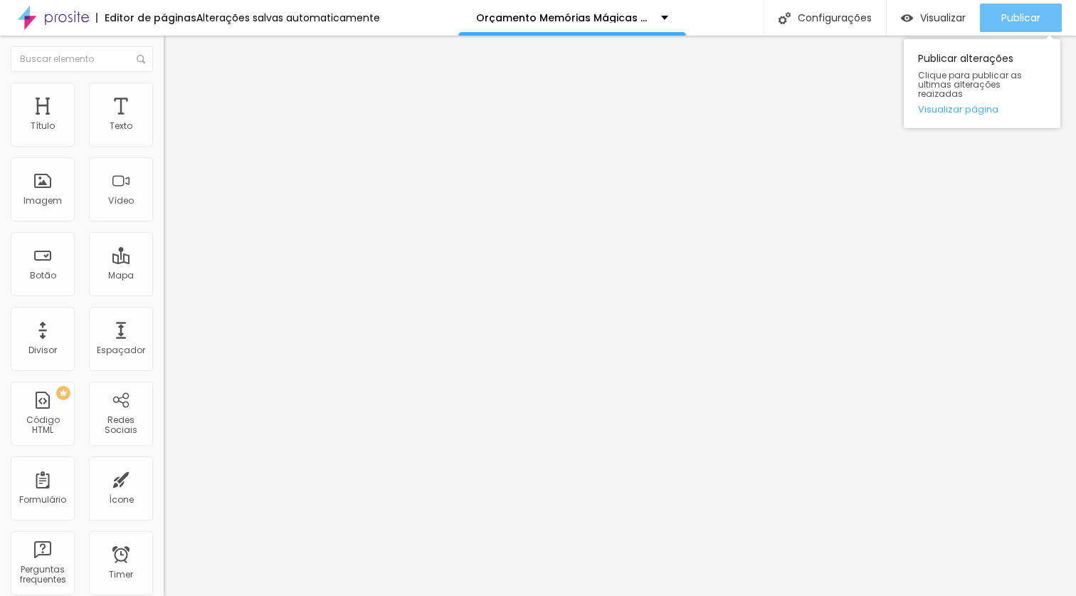
click at [1036, 13] on span "Publicar" at bounding box center [1021, 17] width 39 height 11
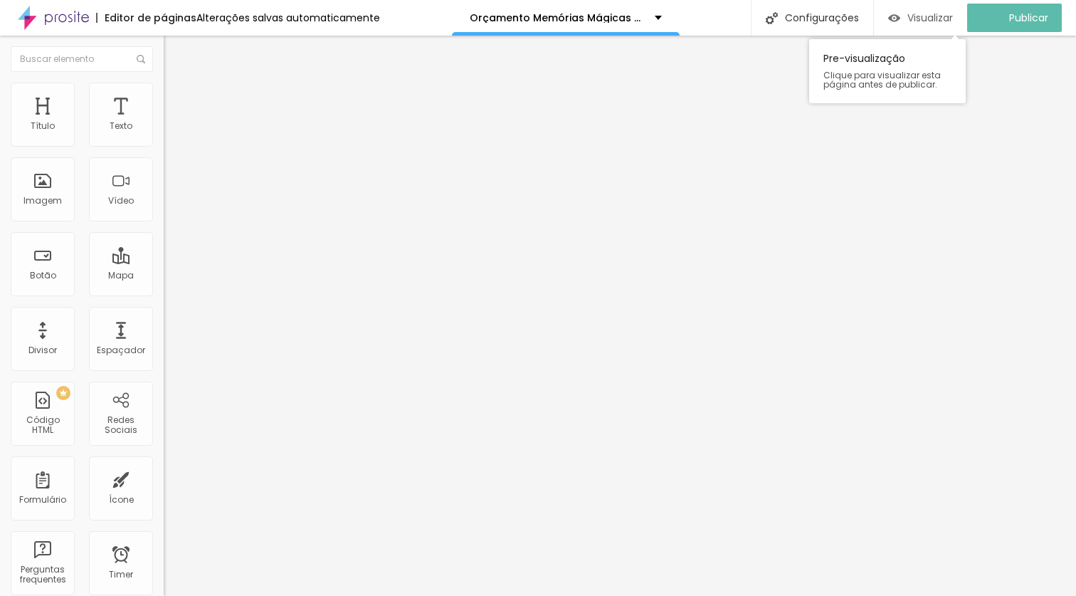
click at [930, 12] on span "Visualizar" at bounding box center [931, 17] width 46 height 11
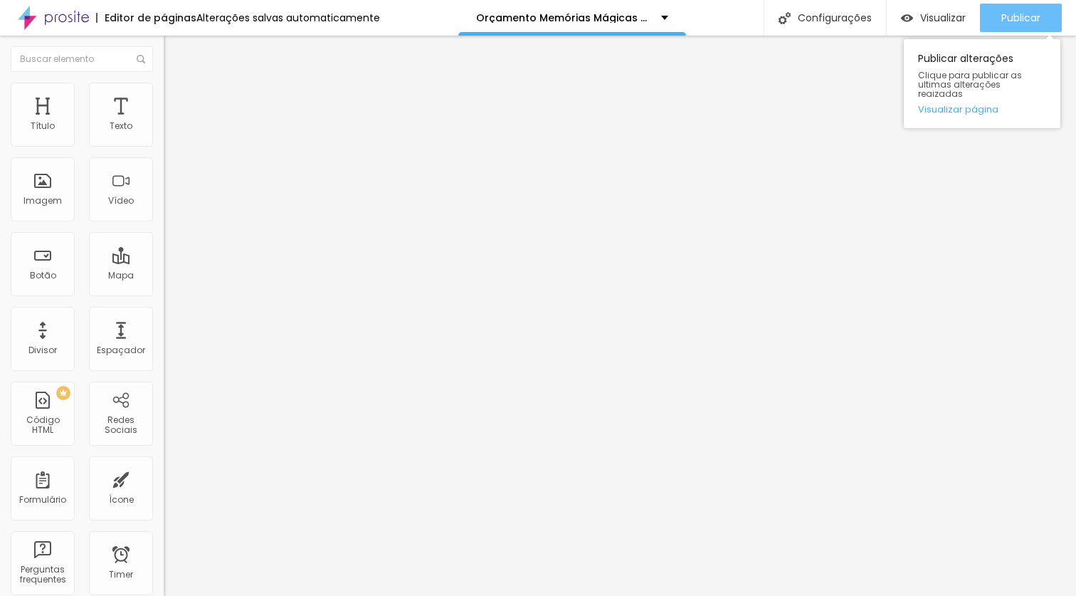
click at [1011, 18] on span "Publicar" at bounding box center [1021, 17] width 39 height 11
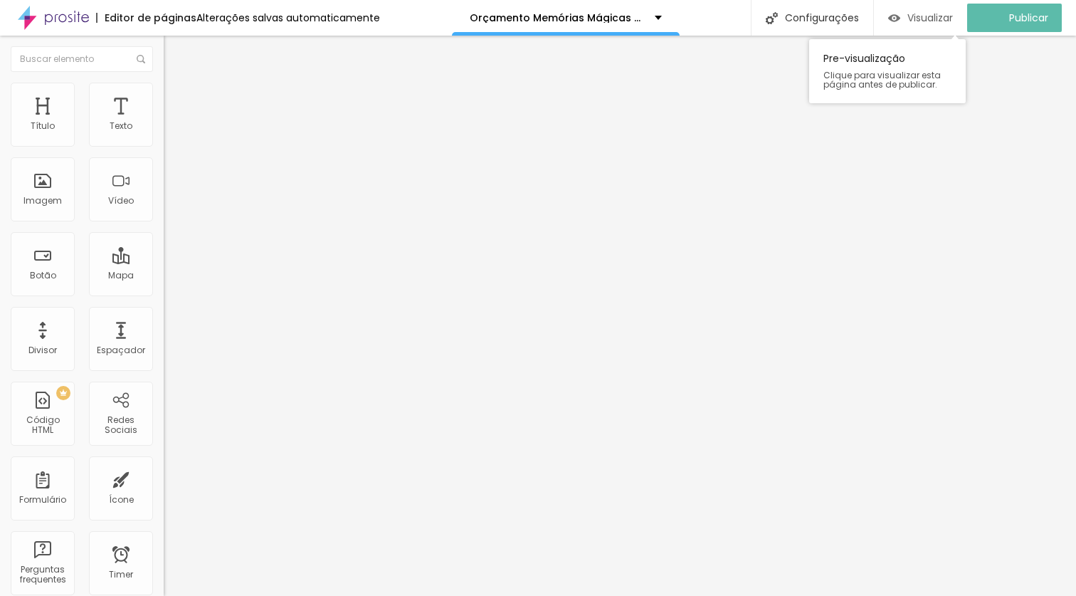
click at [939, 19] on span "Visualizar" at bounding box center [931, 17] width 46 height 11
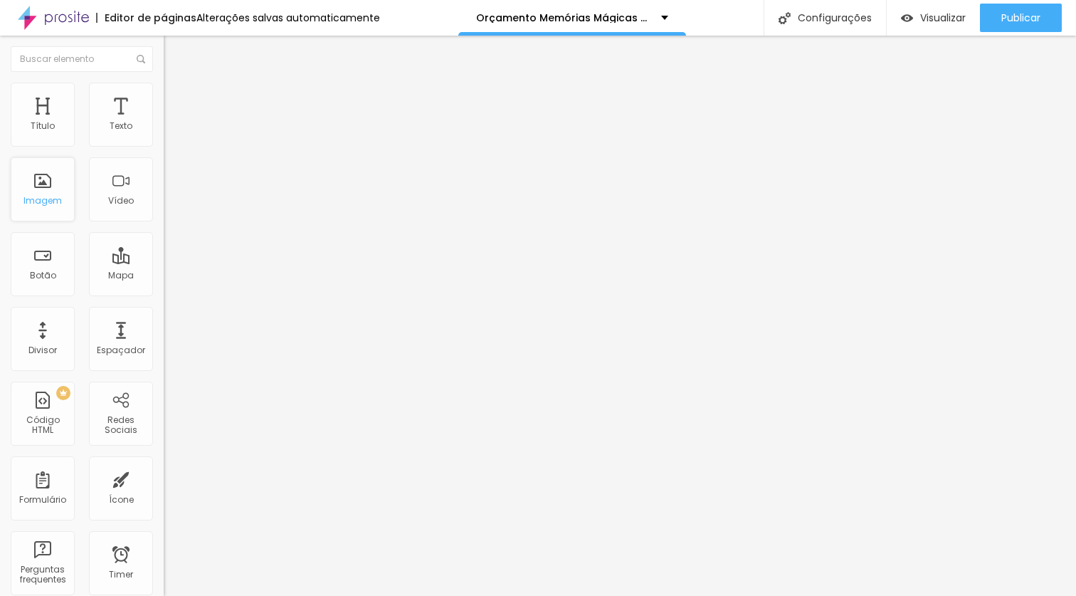
click at [44, 186] on div "Imagem" at bounding box center [43, 189] width 64 height 64
click at [171, 205] on icon "button" at bounding box center [174, 202] width 6 height 6
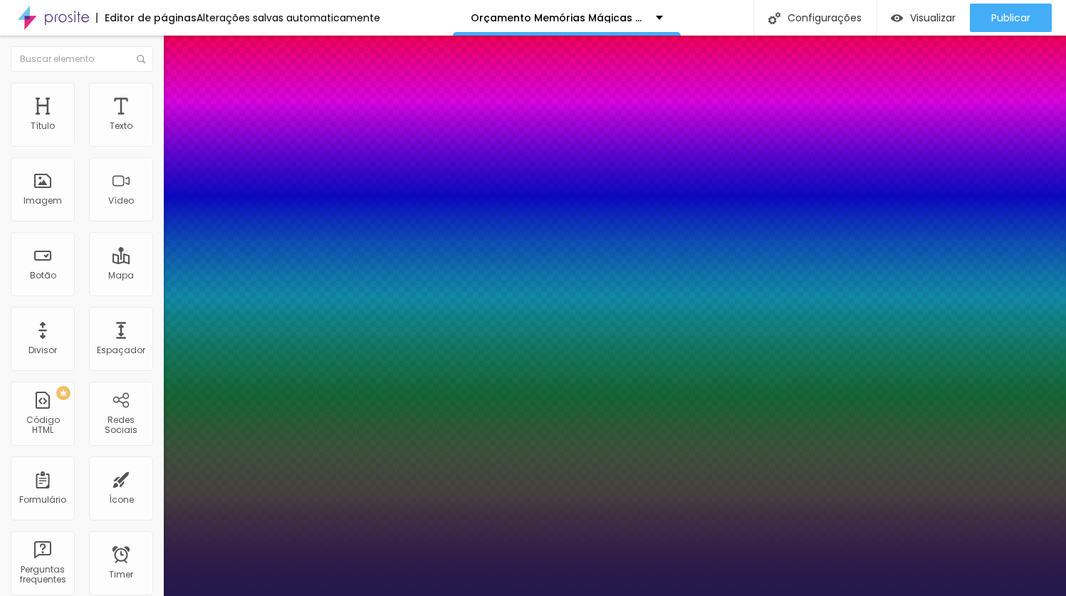
type input "1"
type input "19"
type input "1"
type input "20"
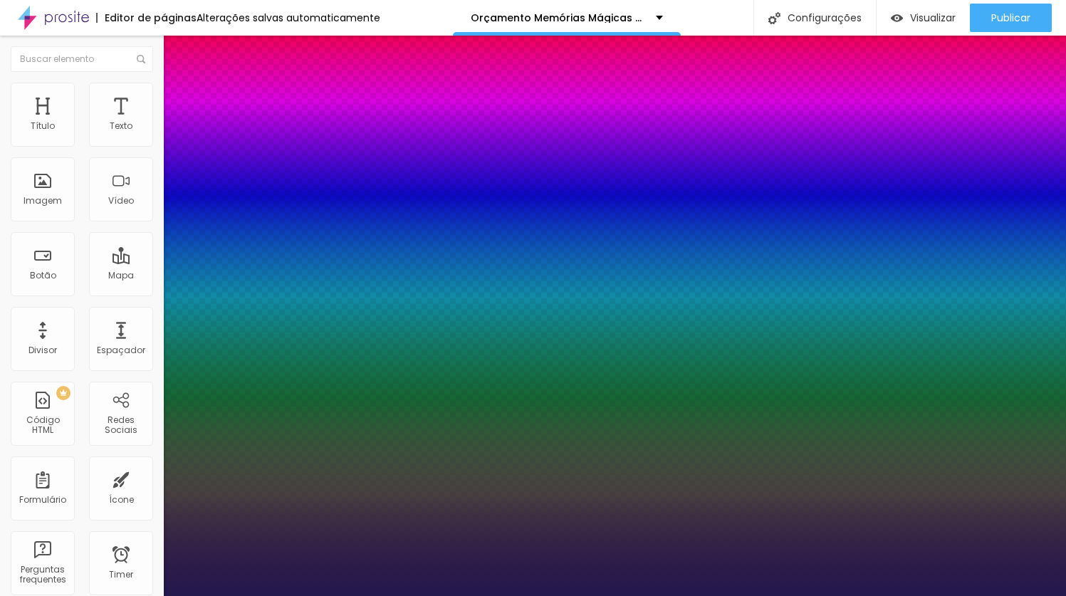
type input "20"
type input "1"
type input "21"
type input "1"
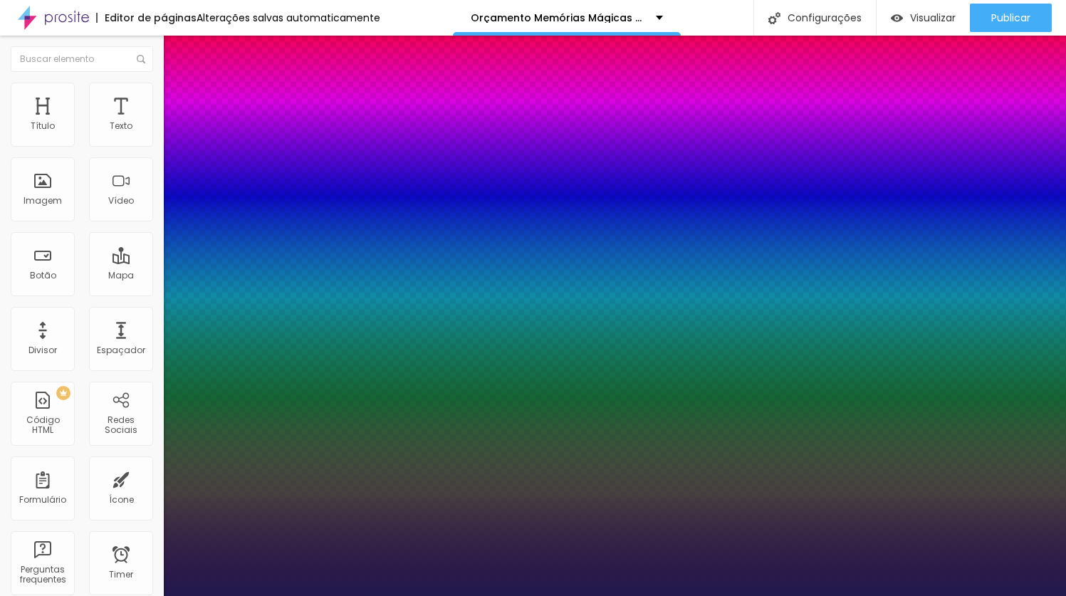
type input "24"
type input "1"
type input "25"
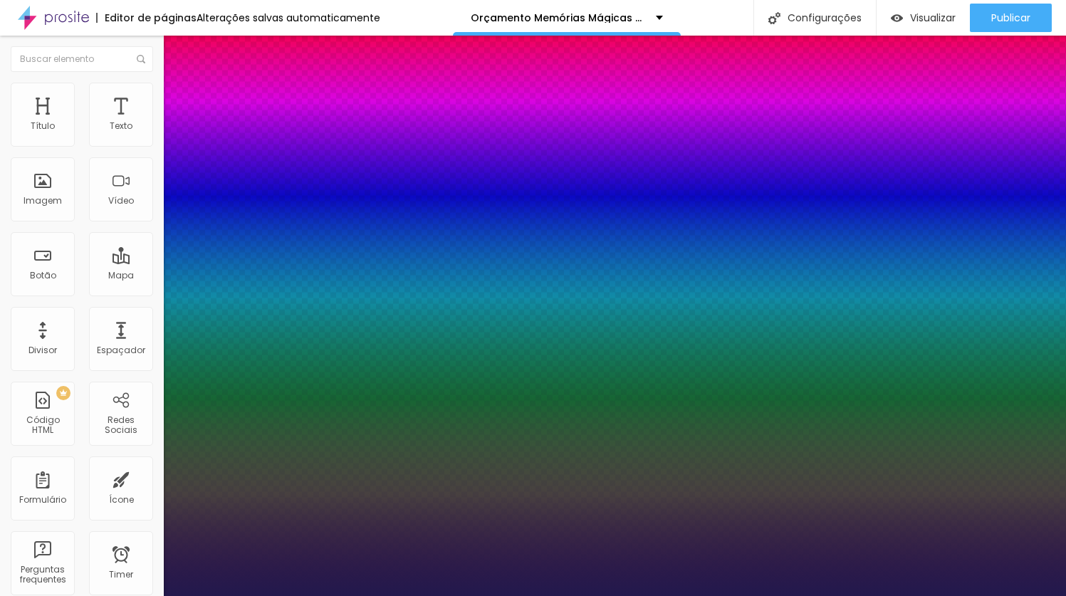
type input "1"
type input "27"
type input "1"
type input "28"
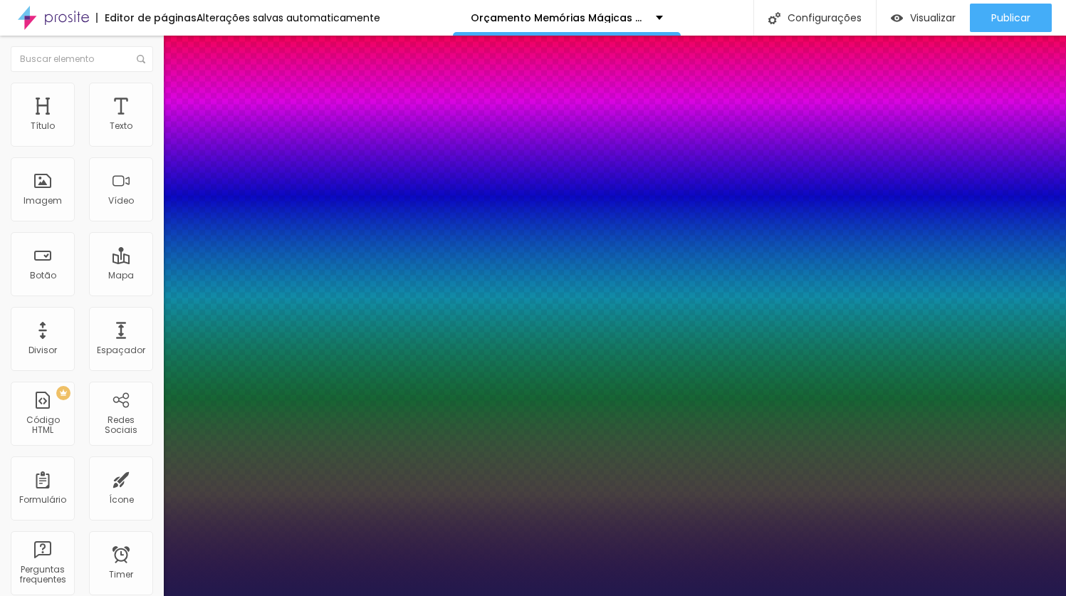
type input "28"
type input "1"
type input "29"
type input "1"
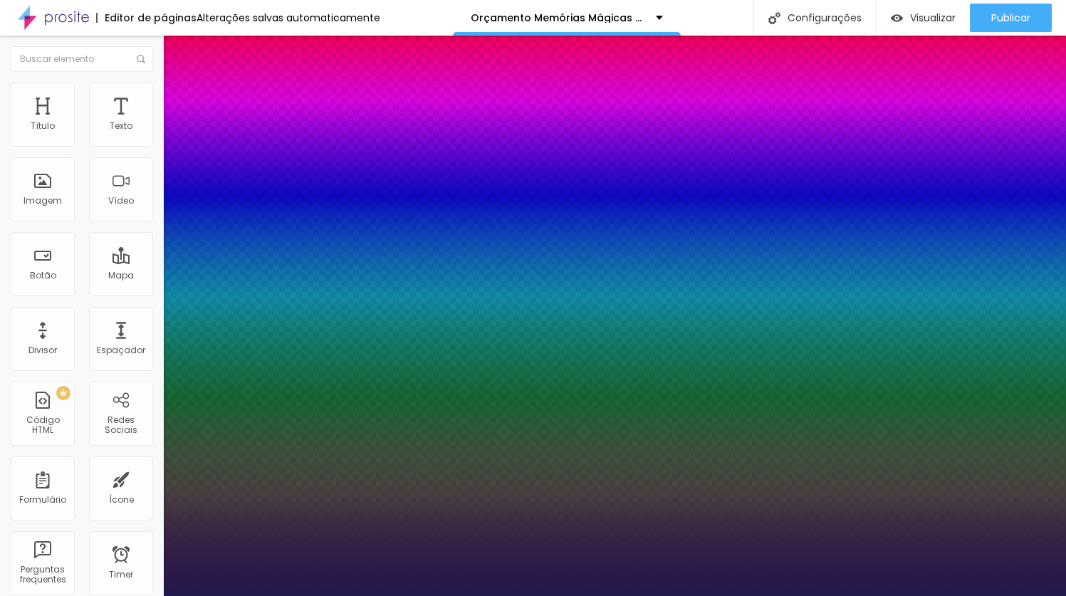
type input "30"
type input "1"
type input "31"
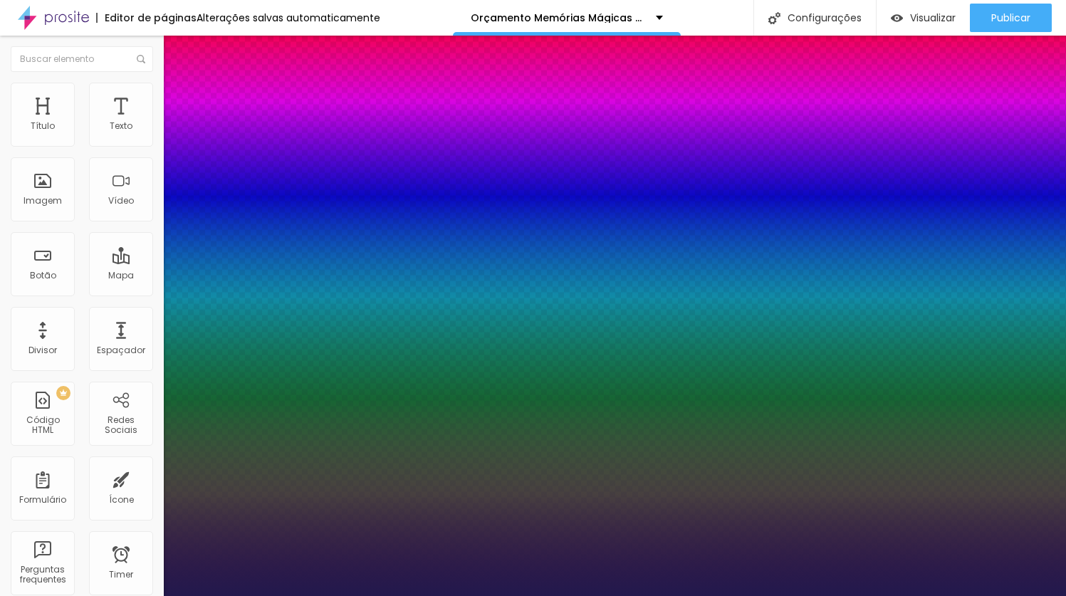
type input "1"
type input "32"
type input "1"
type input "34"
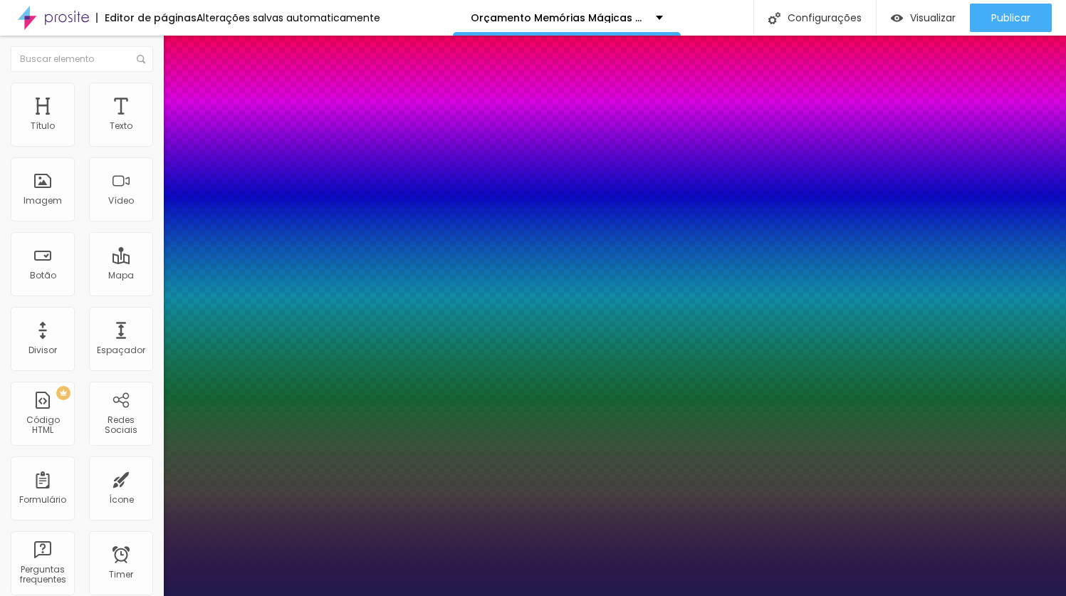
type input "34"
type input "1"
type input "35"
type input "1"
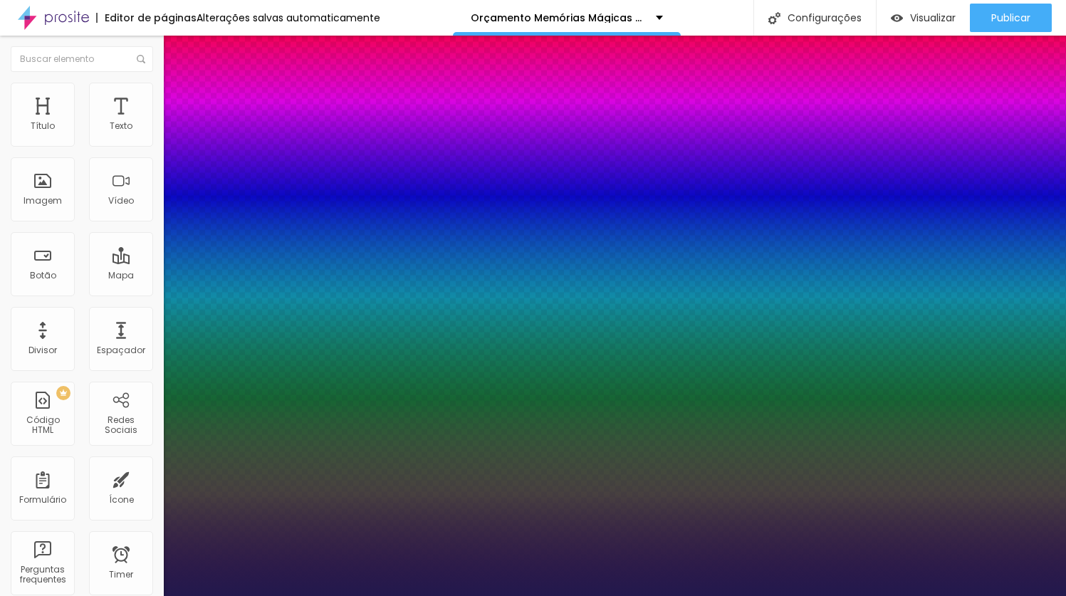
type input "36"
type input "1"
type input "37"
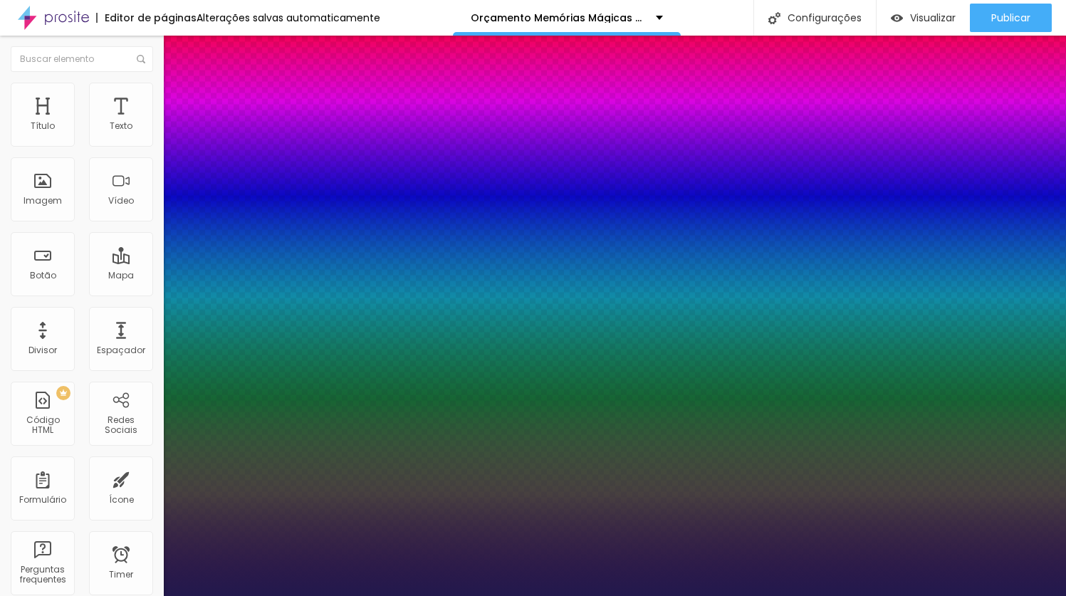
type input "1"
type input "38"
type input "1"
type input "39"
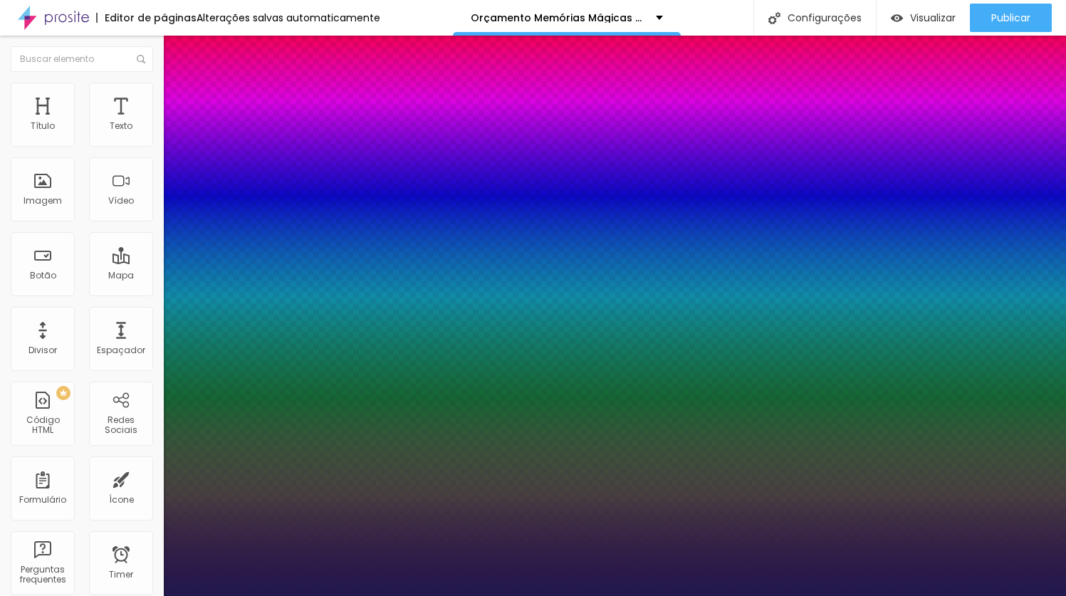
type input "39"
type input "1"
type input "40"
type input "1"
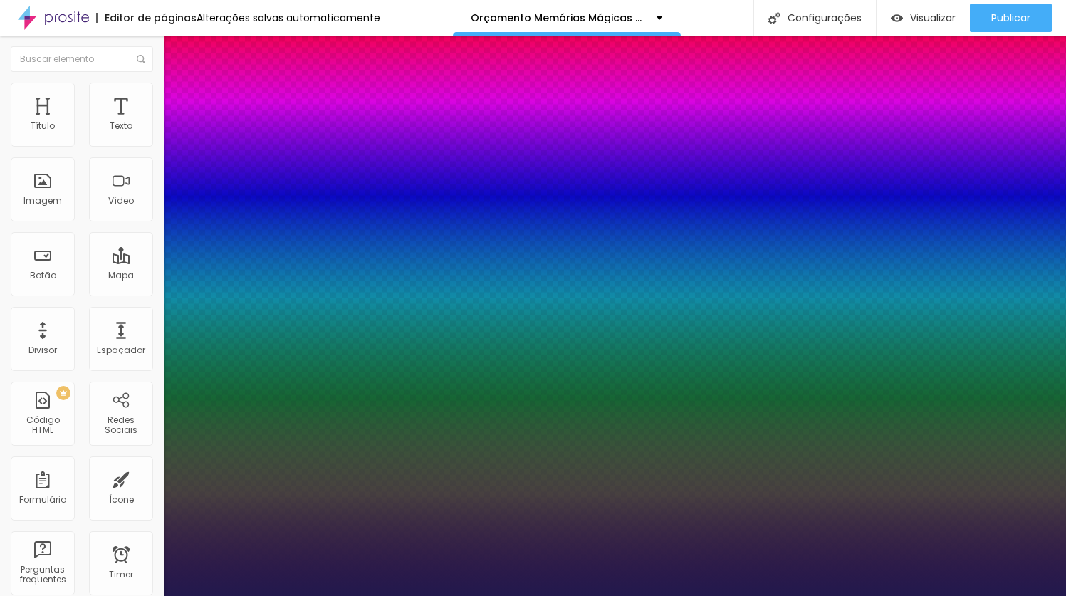
type input "41"
type input "1"
type input "42"
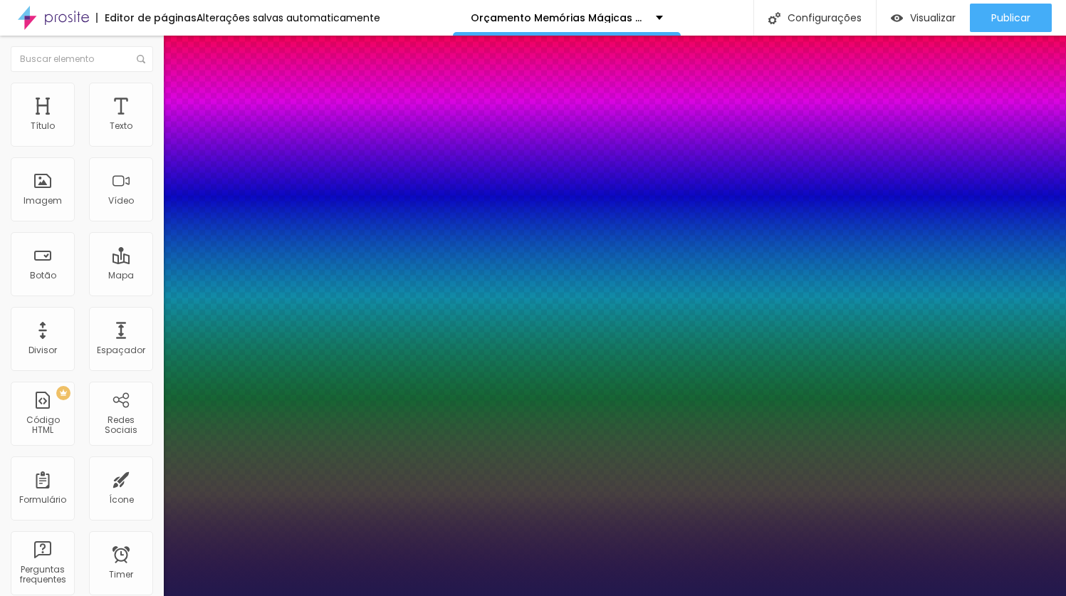
type input "1"
type input "43"
type input "1"
type input "44"
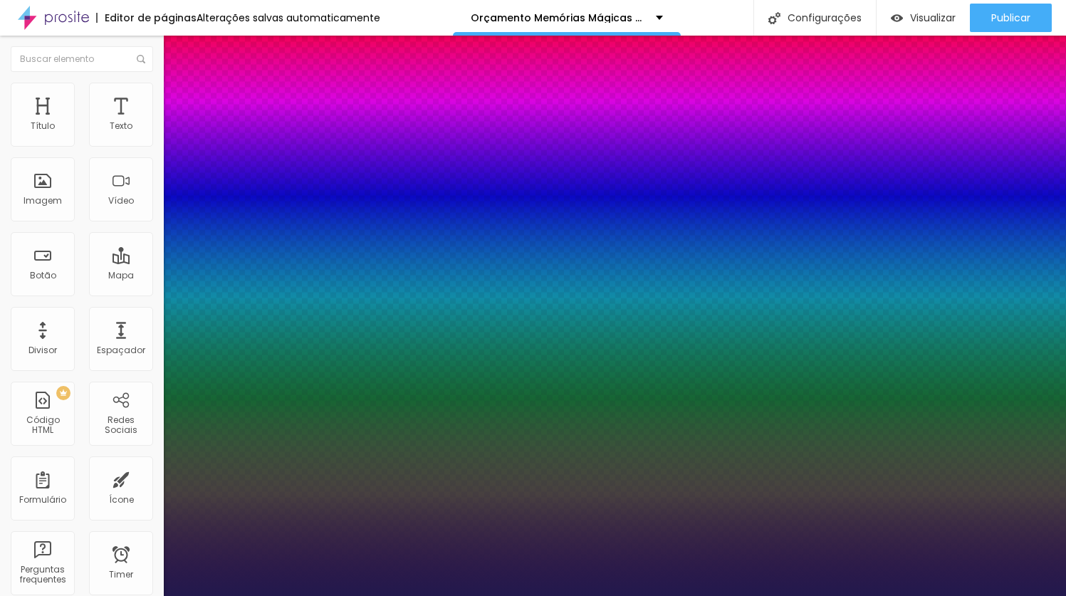
type input "44"
type input "1"
type input "45"
type input "1"
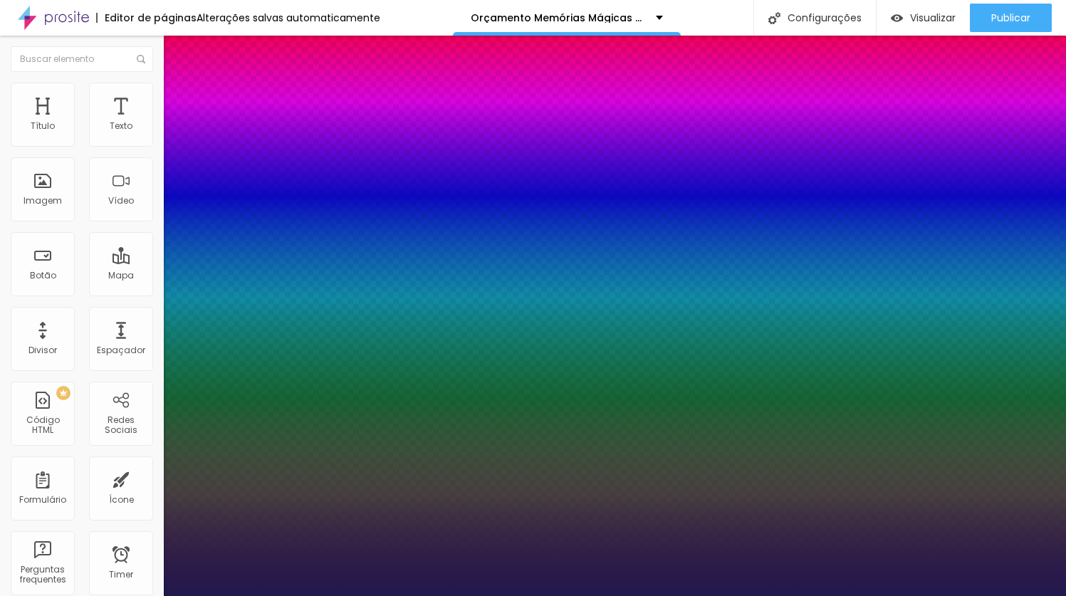
type input "46"
drag, startPoint x: 196, startPoint y: 401, endPoint x: 248, endPoint y: 397, distance: 52.1
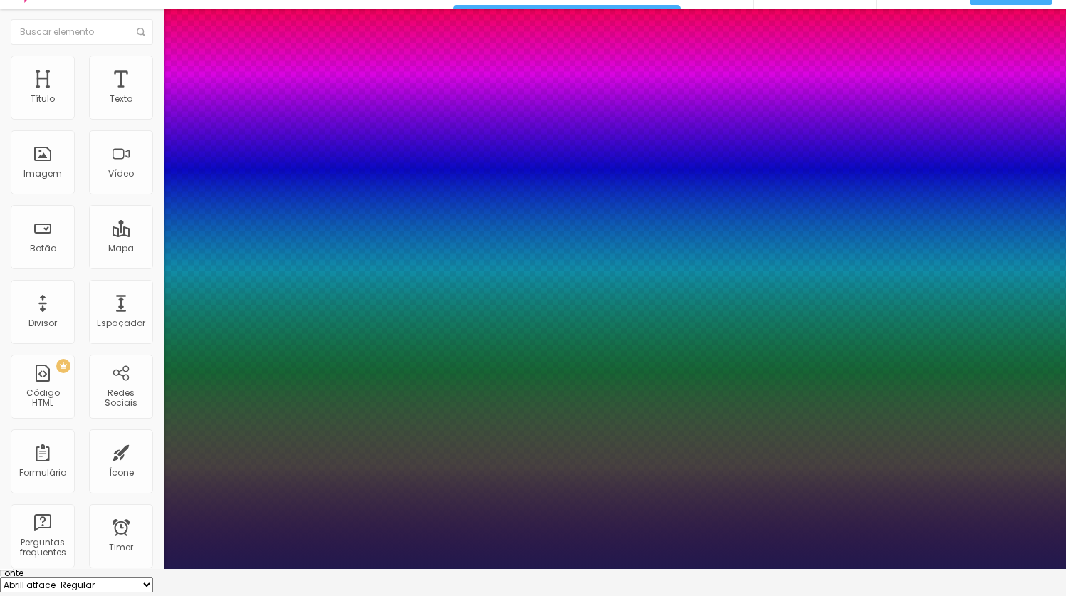
scroll to position [36, 0]
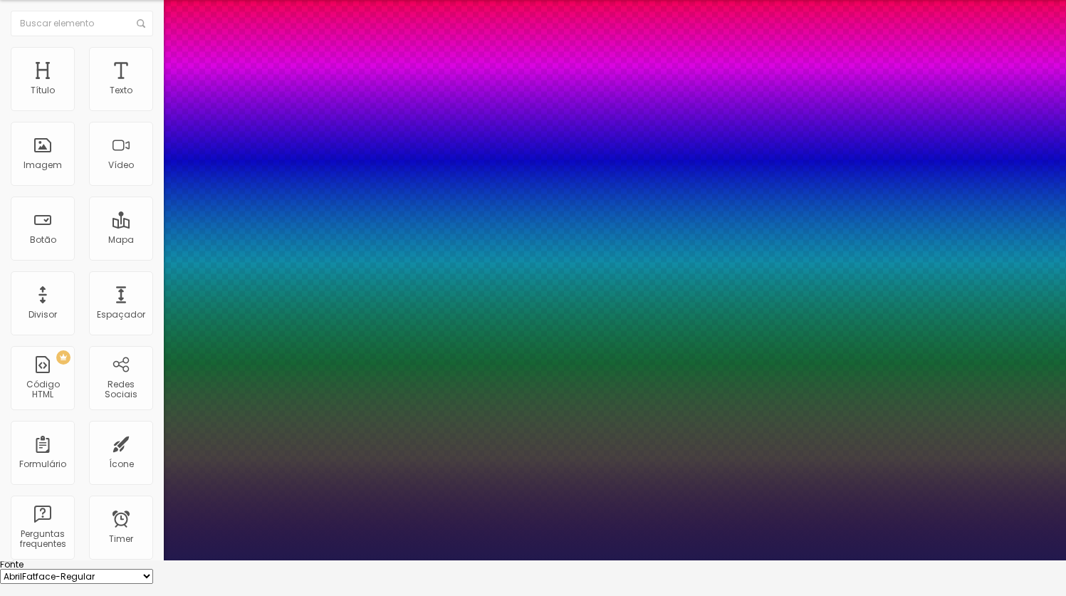
click at [329, 560] on div at bounding box center [533, 560] width 1066 height 0
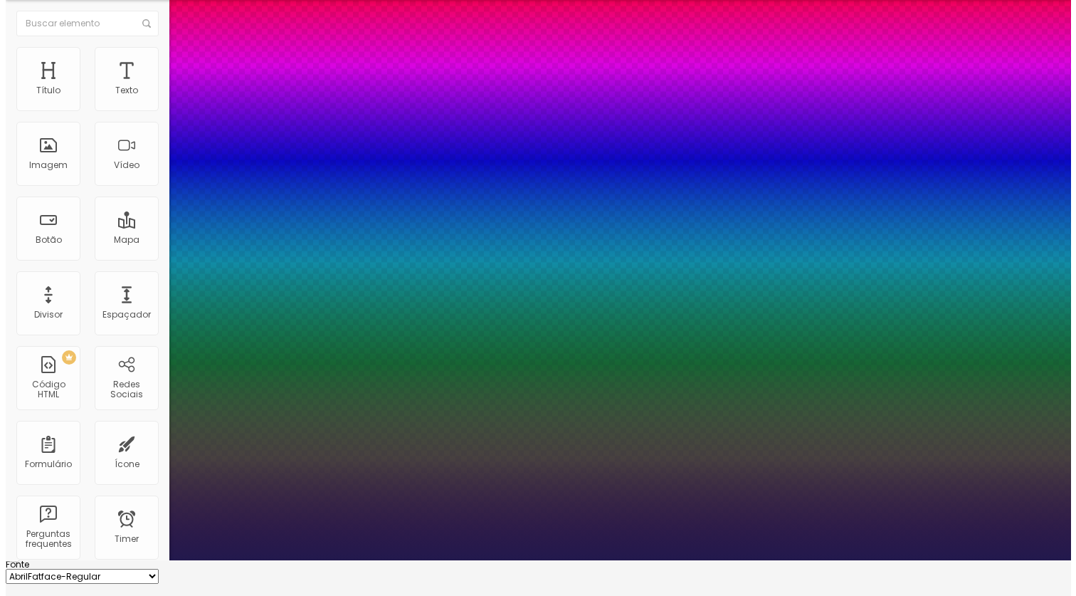
scroll to position [0, 0]
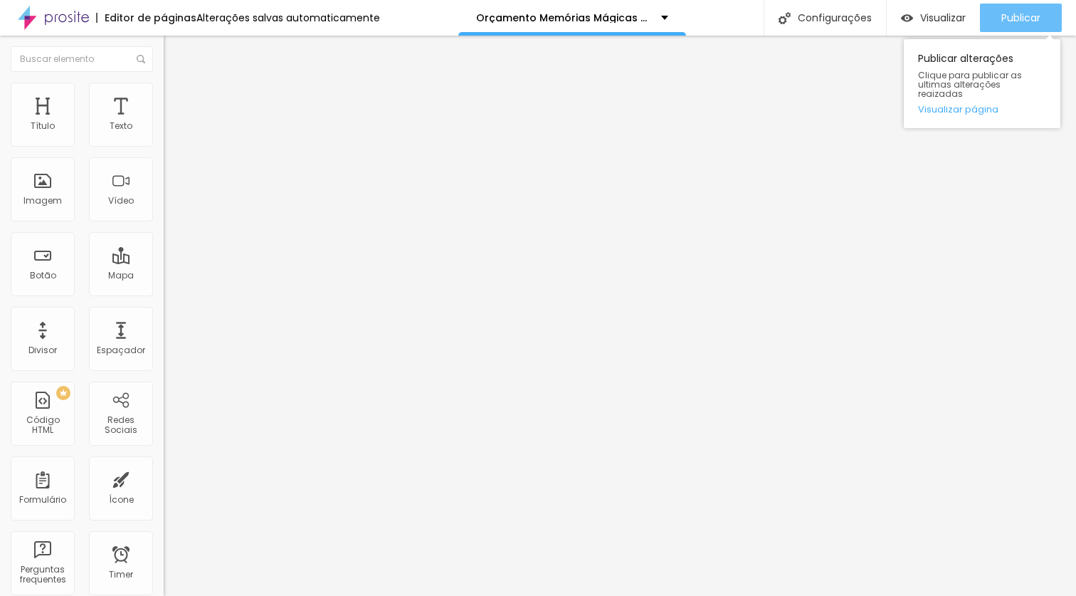
click at [1032, 13] on span "Publicar" at bounding box center [1021, 17] width 39 height 11
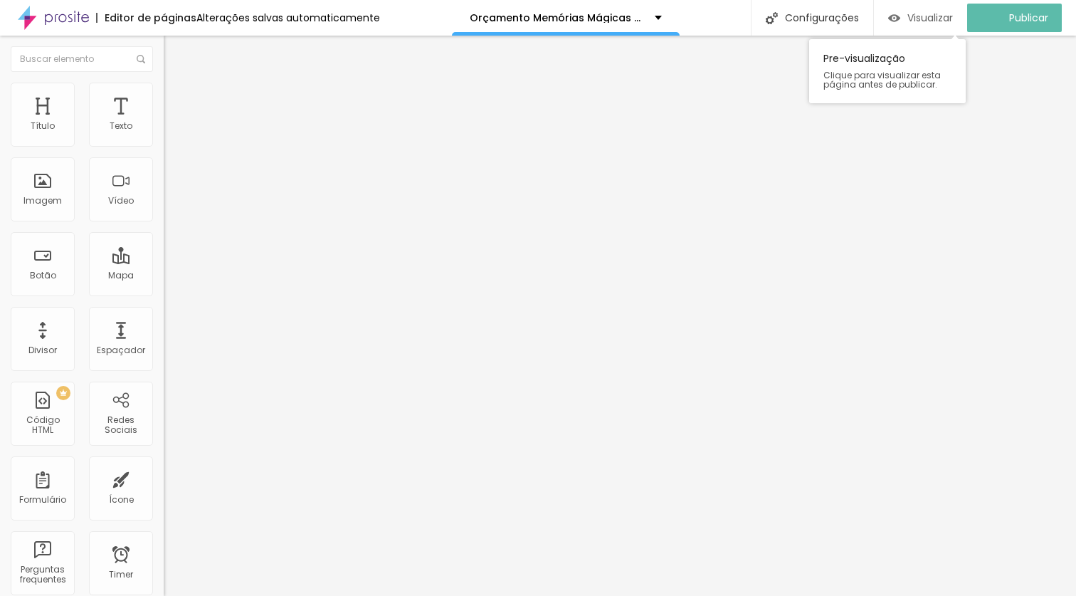
click at [935, 23] on span "Visualizar" at bounding box center [931, 17] width 46 height 11
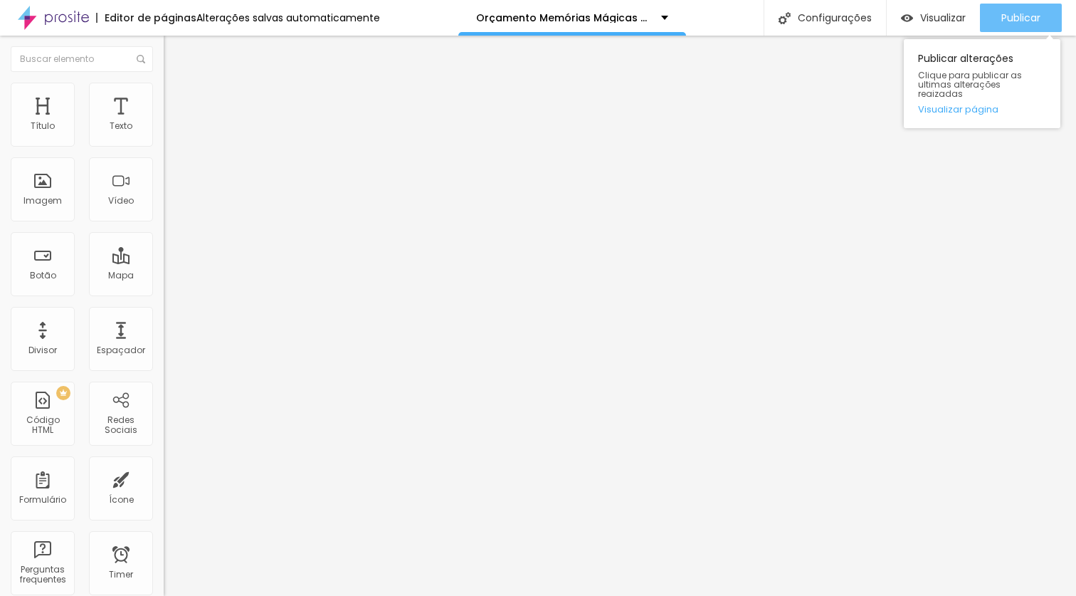
click at [1030, 19] on span "Publicar" at bounding box center [1021, 17] width 39 height 11
click at [1009, 22] on span "Publicar" at bounding box center [1021, 17] width 39 height 11
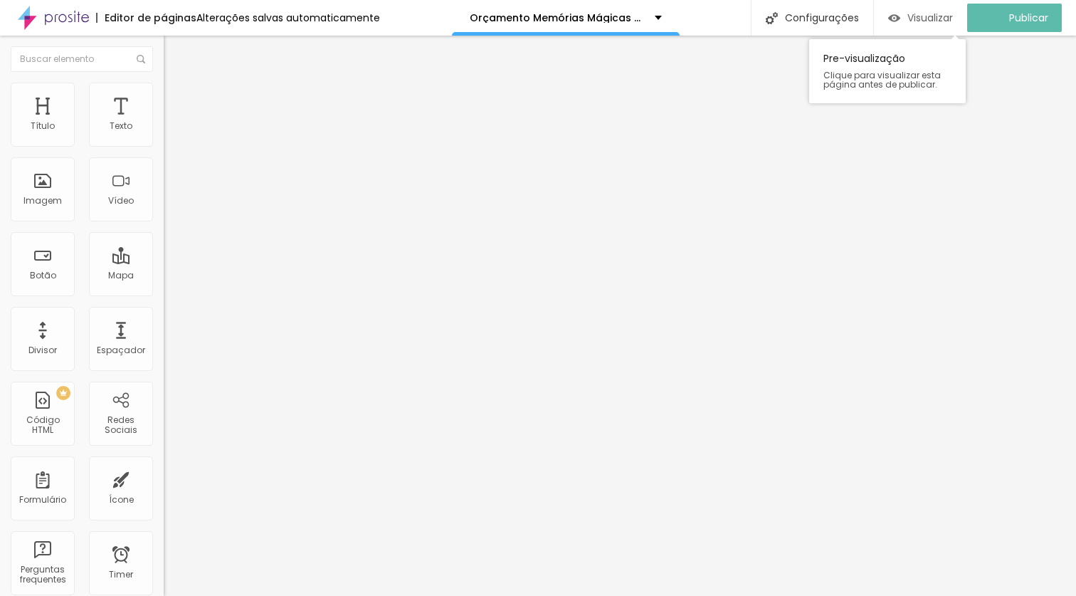
click at [943, 18] on span "Visualizar" at bounding box center [931, 17] width 46 height 11
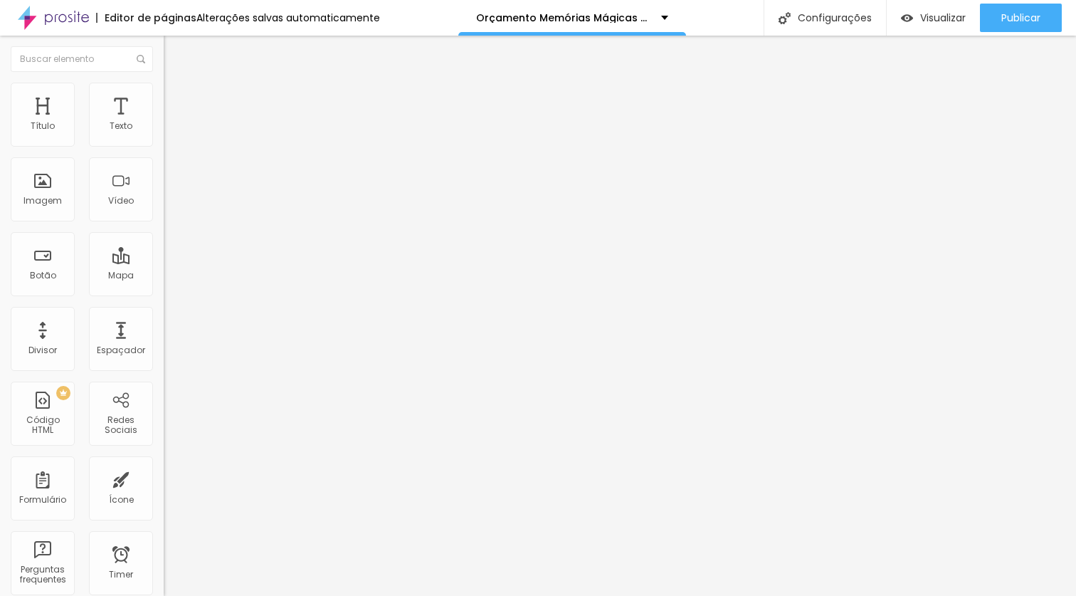
click at [164, 171] on div "Titulo 6 H6" at bounding box center [246, 166] width 164 height 9
click at [164, 122] on span "Titulo 1" at bounding box center [187, 113] width 46 height 20
click at [171, 205] on icon "button" at bounding box center [174, 202] width 6 height 6
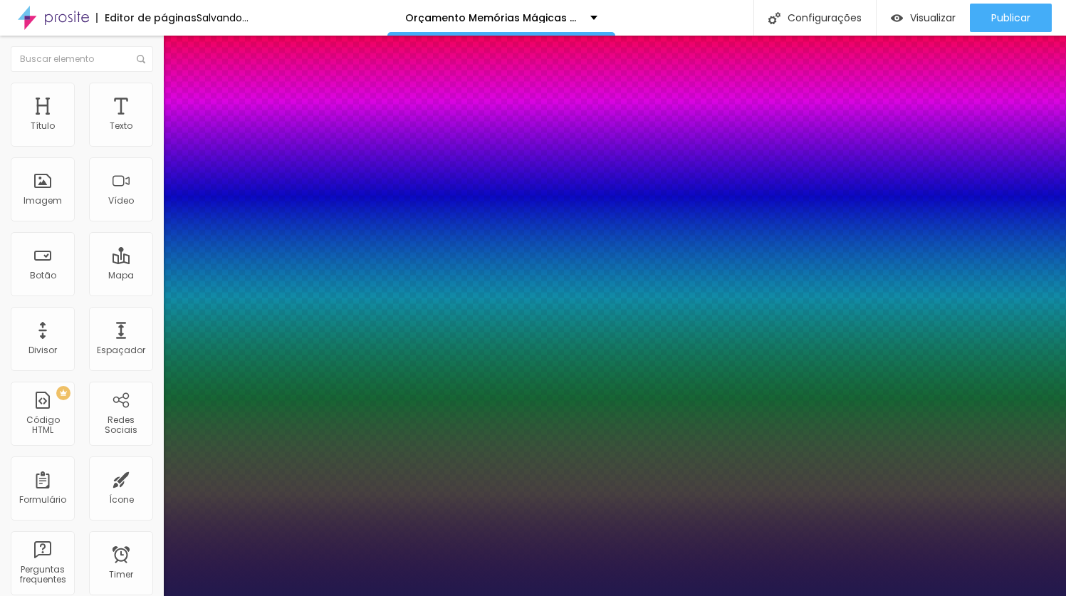
drag, startPoint x: 252, startPoint y: 400, endPoint x: 382, endPoint y: 394, distance: 130.4
click at [1007, 595] on div at bounding box center [533, 596] width 1066 height 0
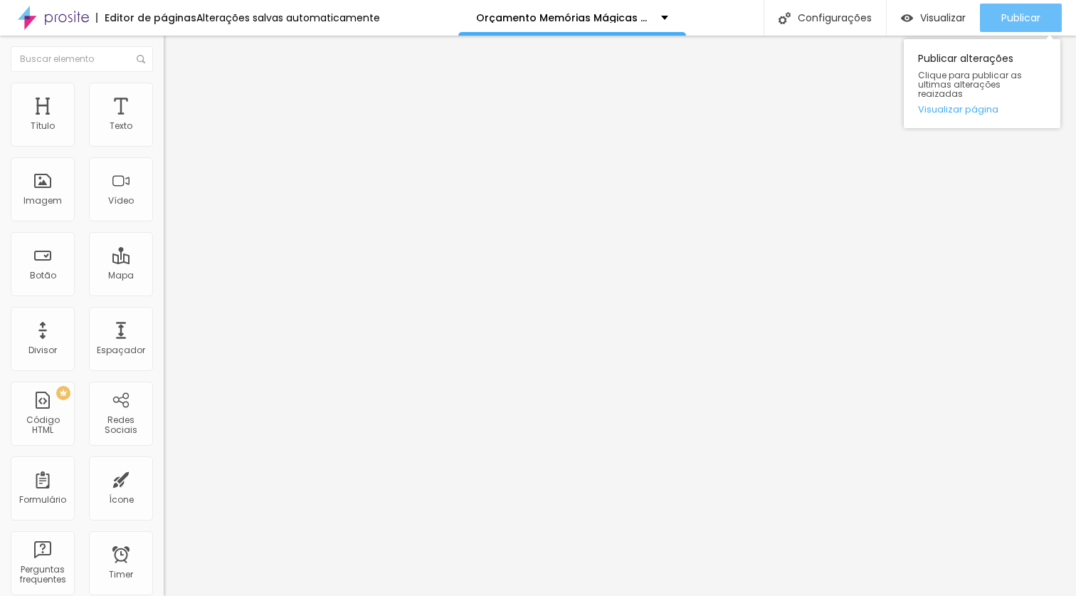
click at [1016, 19] on span "Publicar" at bounding box center [1021, 17] width 39 height 11
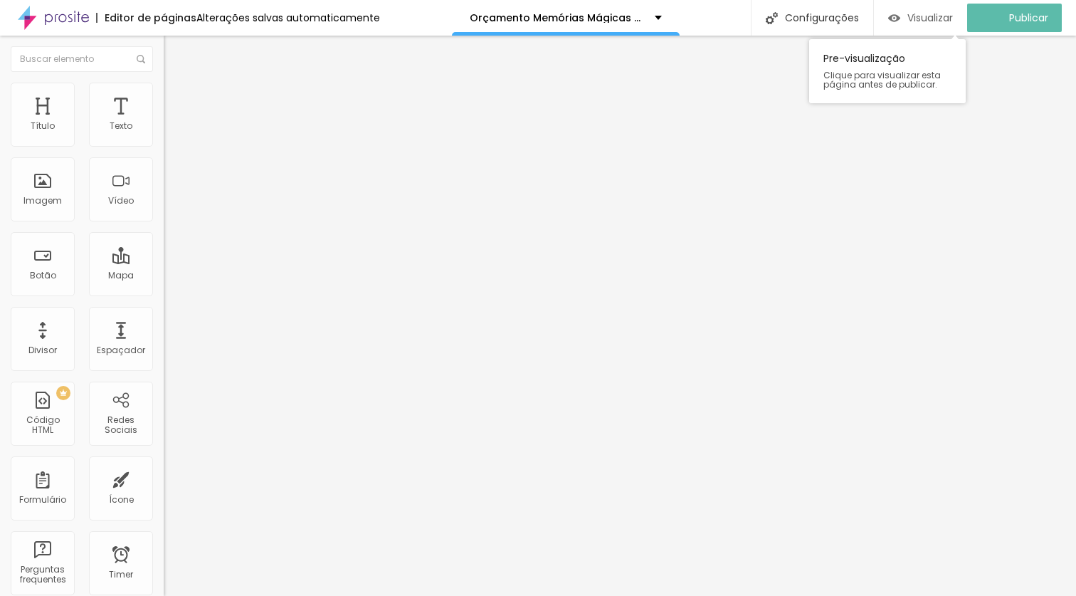
click at [948, 19] on span "Visualizar" at bounding box center [931, 17] width 46 height 11
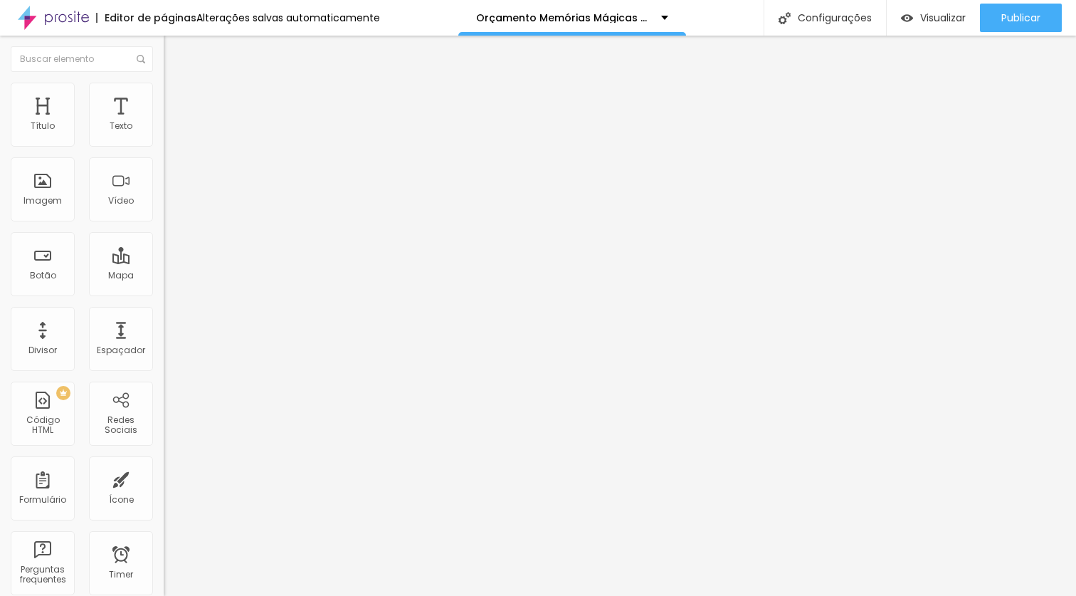
click at [169, 206] on icon "button" at bounding box center [173, 202] width 9 height 9
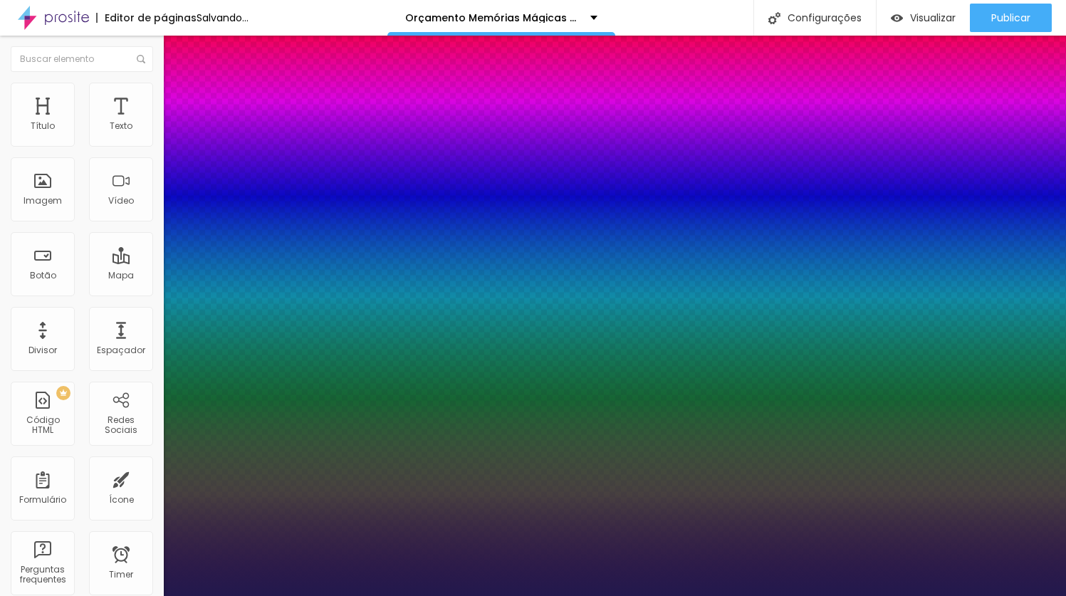
drag, startPoint x: 194, startPoint y: 401, endPoint x: 248, endPoint y: 399, distance: 54.9
click at [456, 595] on div at bounding box center [533, 596] width 1066 height 0
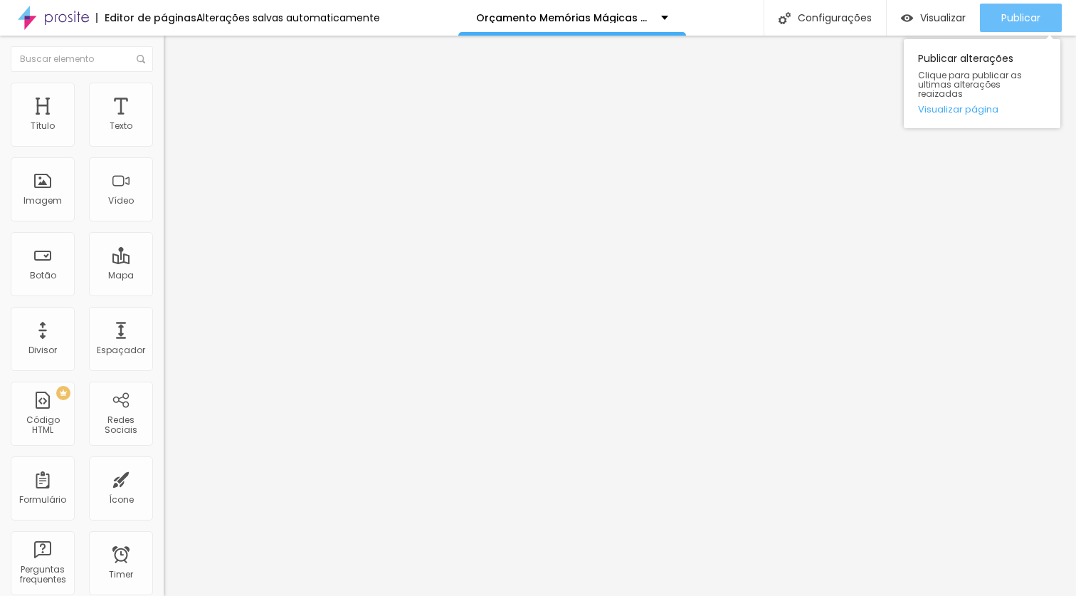
click at [1023, 23] on span "Publicar" at bounding box center [1021, 17] width 39 height 11
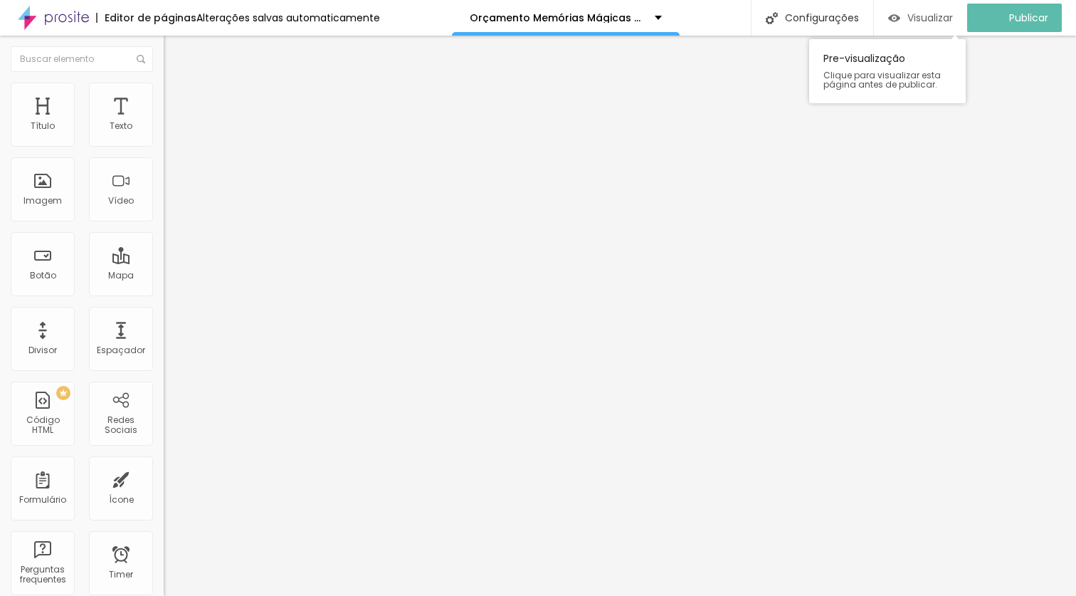
click at [953, 19] on span "Visualizar" at bounding box center [931, 17] width 46 height 11
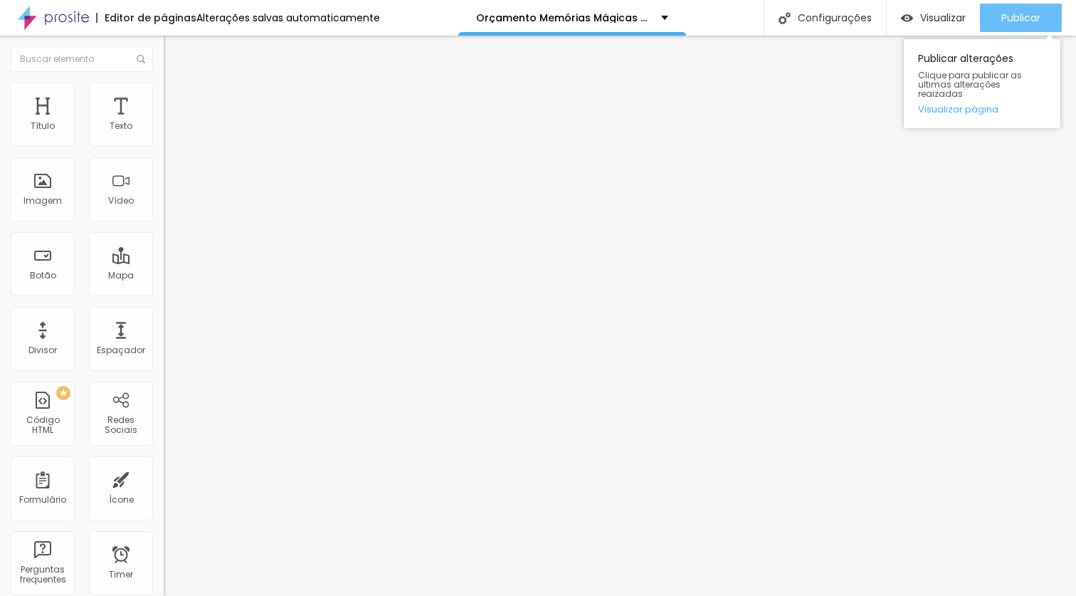
click at [1039, 23] on span "Publicar" at bounding box center [1021, 17] width 39 height 11
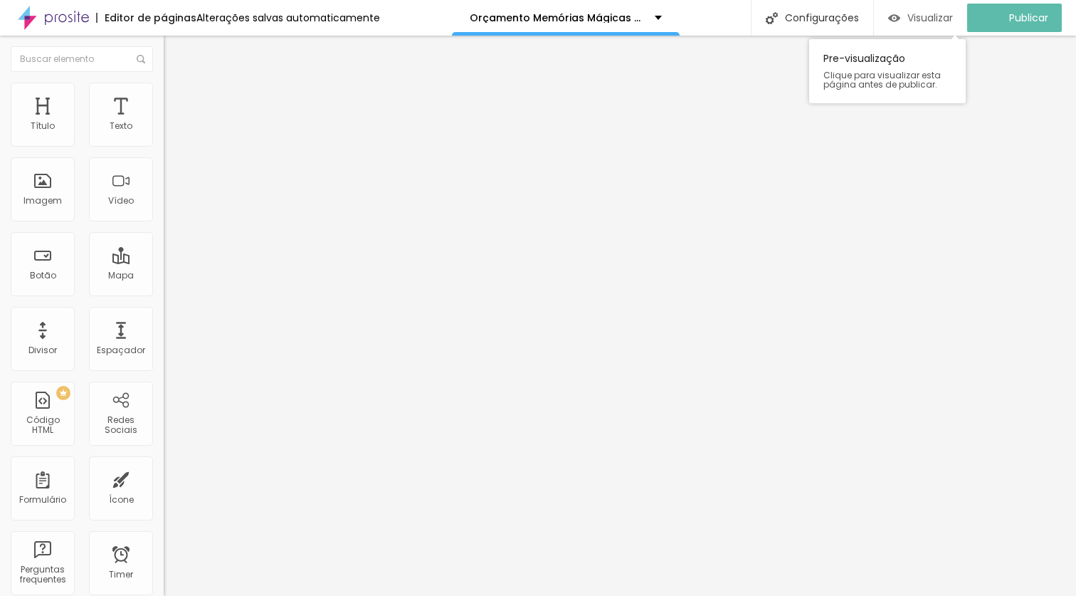
click at [949, 19] on span "Visualizar" at bounding box center [931, 17] width 46 height 11
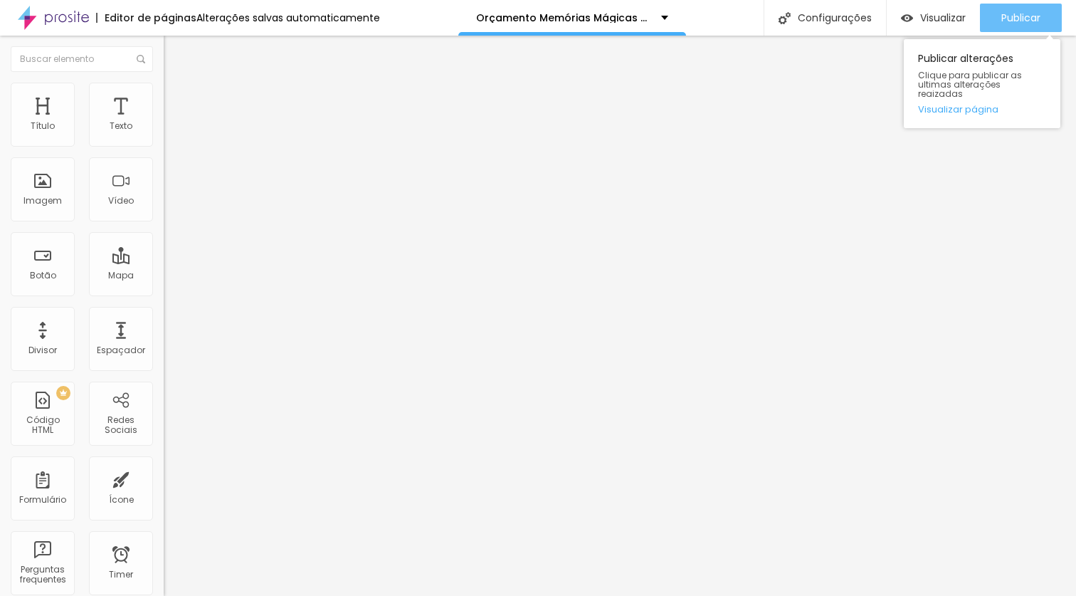
click at [1023, 21] on span "Publicar" at bounding box center [1021, 17] width 39 height 11
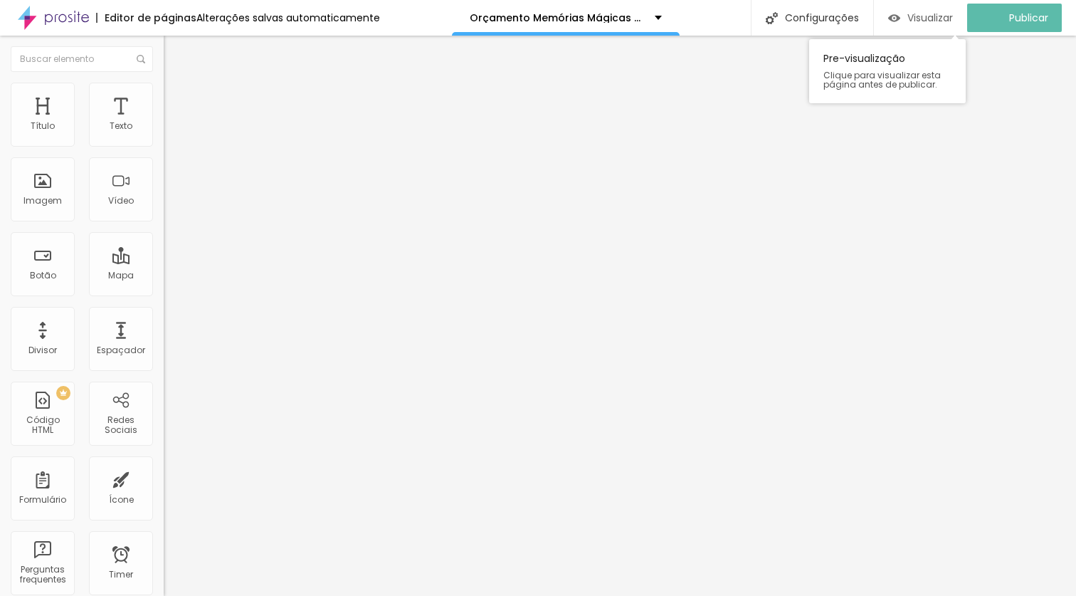
click at [943, 18] on span "Visualizar" at bounding box center [931, 17] width 46 height 11
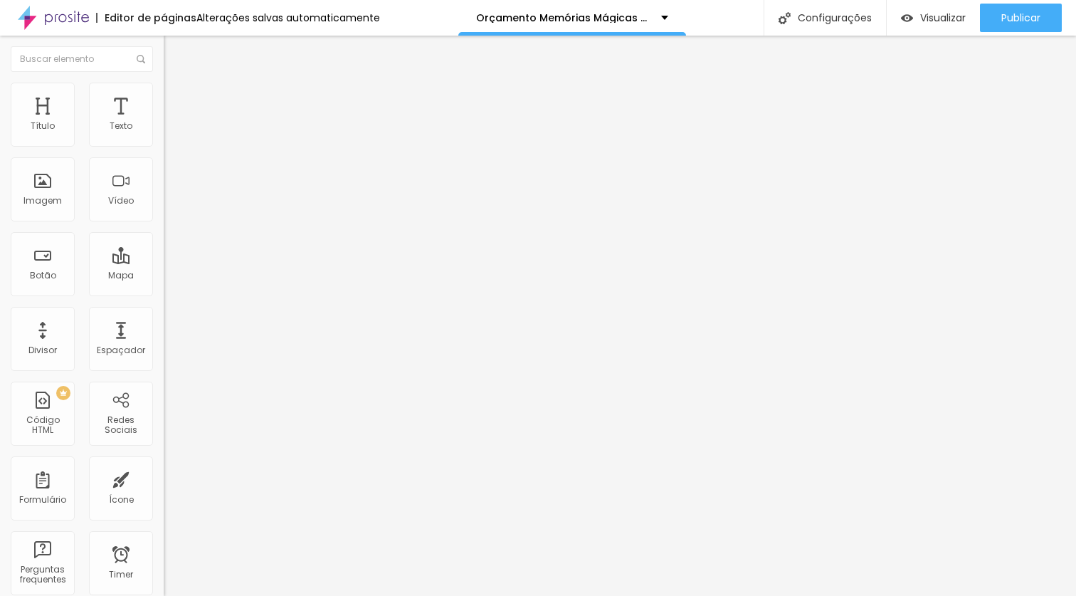
click at [177, 98] on span "Avançado" at bounding box center [200, 92] width 47 height 12
drag, startPoint x: 39, startPoint y: 137, endPoint x: 228, endPoint y: 141, distance: 188.7
click at [228, 262] on input "range" at bounding box center [210, 267] width 92 height 11
drag, startPoint x: 40, startPoint y: 165, endPoint x: 192, endPoint y: 164, distance: 151.6
click at [192, 463] on input "range" at bounding box center [210, 468] width 92 height 11
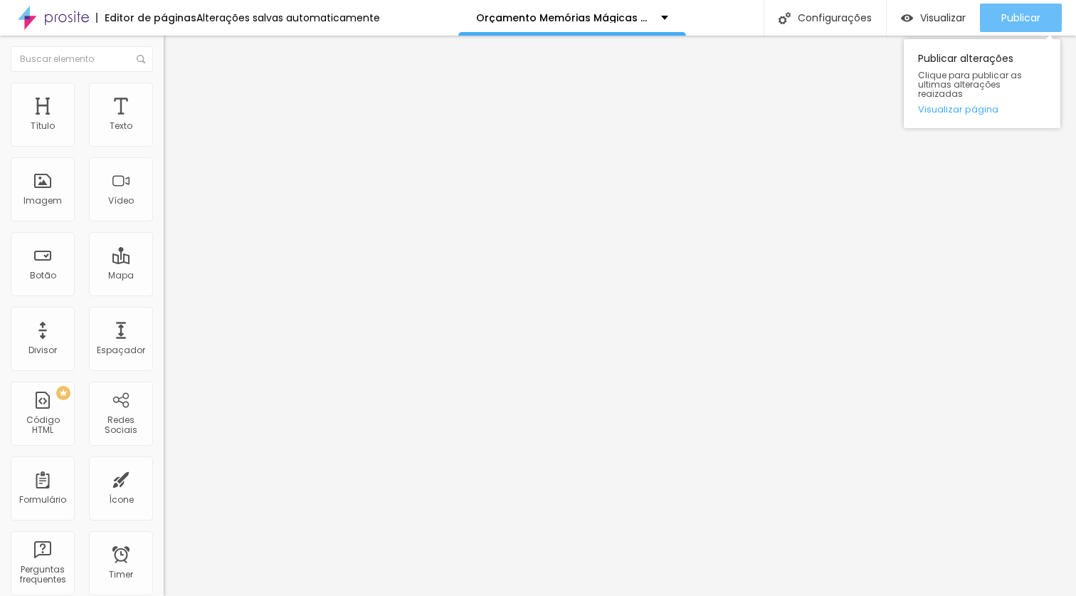
click at [1006, 16] on span "Publicar" at bounding box center [1021, 17] width 39 height 11
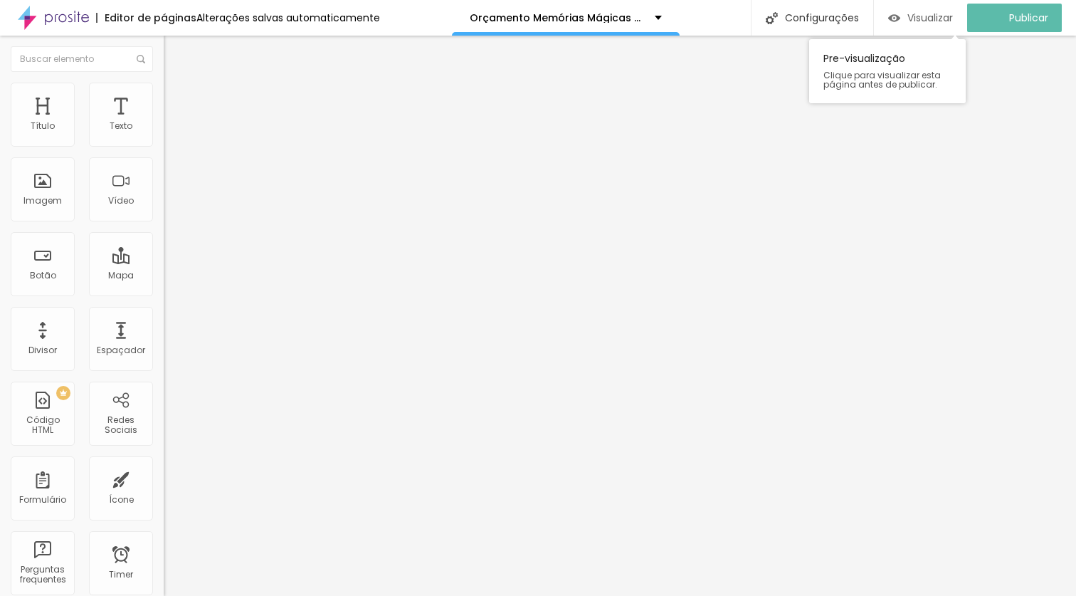
click at [933, 19] on span "Visualizar" at bounding box center [931, 17] width 46 height 11
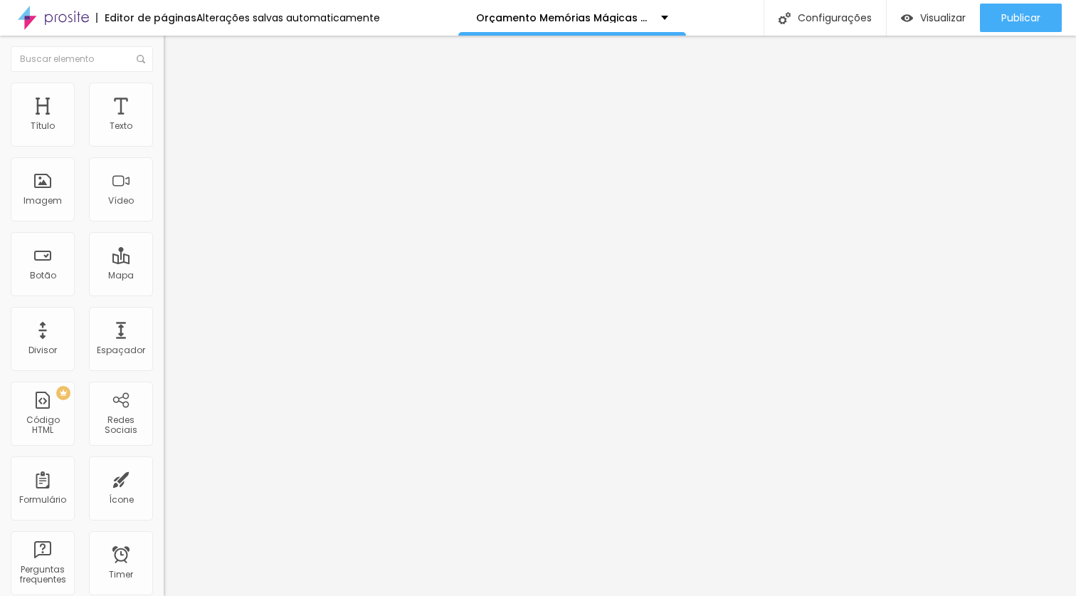
click at [164, 211] on button "button" at bounding box center [174, 203] width 20 height 15
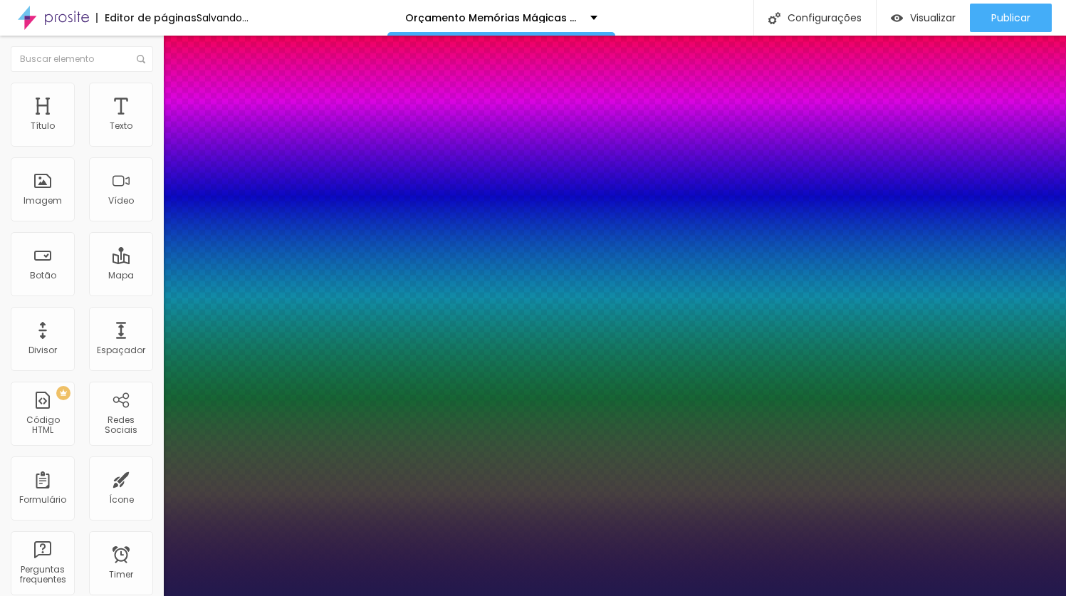
drag, startPoint x: 224, startPoint y: 402, endPoint x: 248, endPoint y: 399, distance: 25.0
click at [388, 595] on div at bounding box center [533, 596] width 1066 height 0
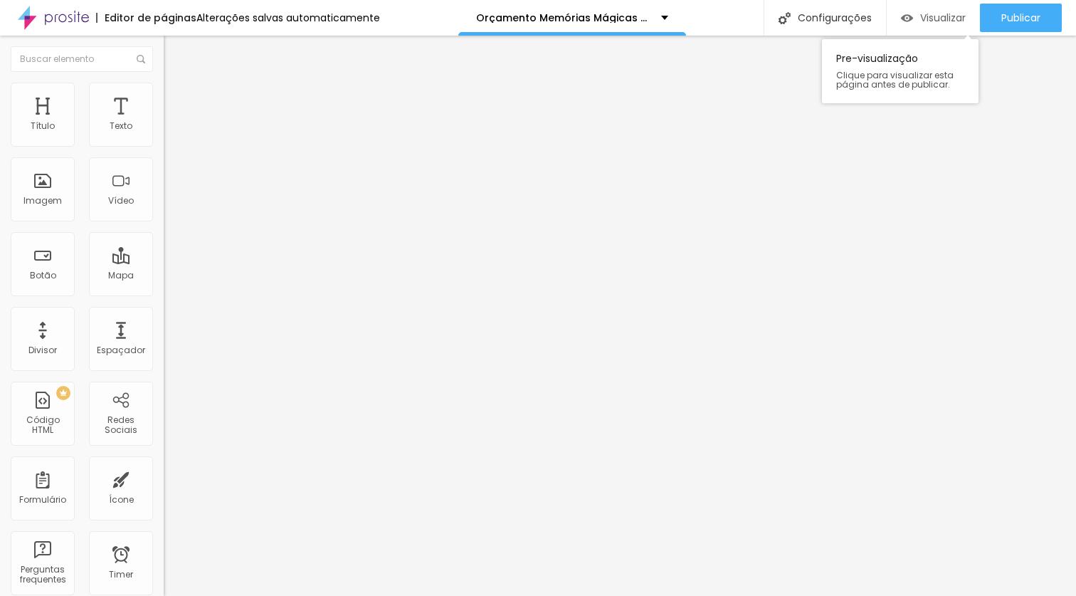
click at [930, 19] on span "Visualizar" at bounding box center [943, 17] width 46 height 11
click at [937, 21] on span "Visualizar" at bounding box center [943, 17] width 46 height 11
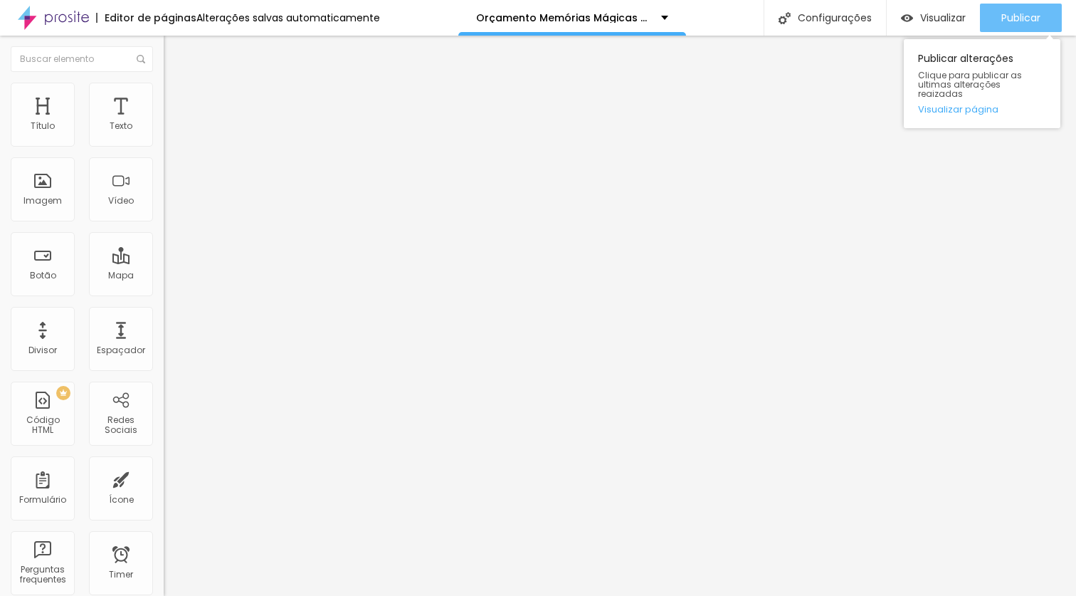
click at [1026, 15] on span "Publicar" at bounding box center [1021, 17] width 39 height 11
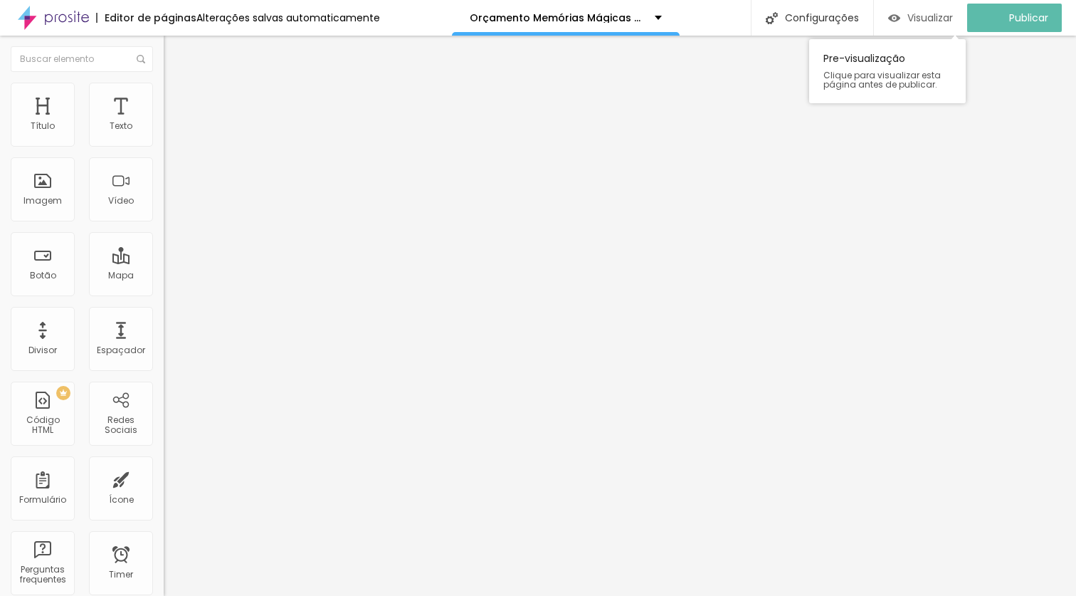
click at [925, 15] on span "Visualizar" at bounding box center [931, 17] width 46 height 11
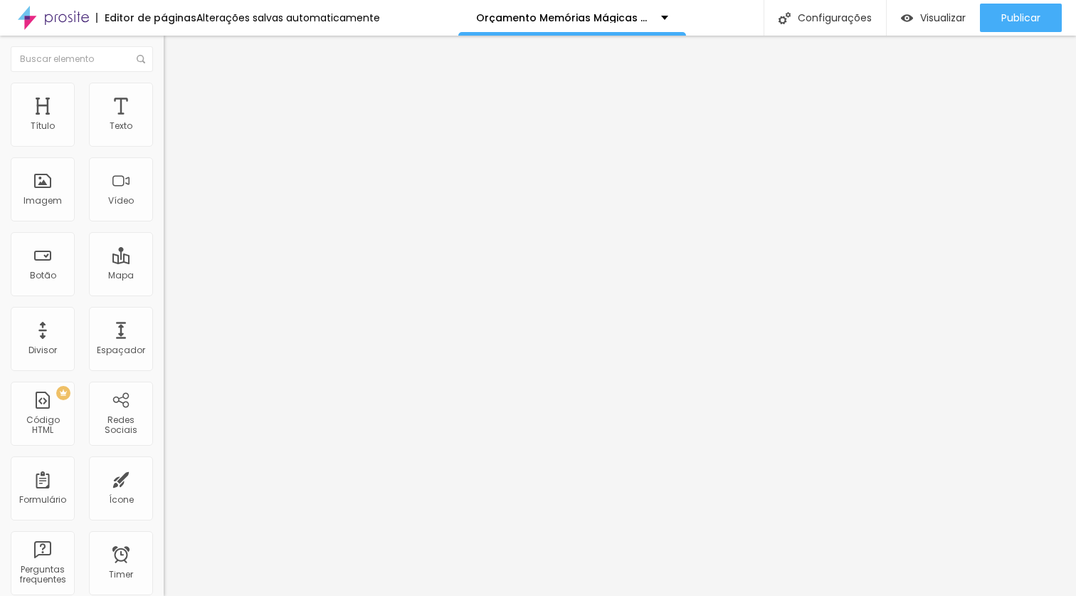
click at [177, 98] on span "Avançado" at bounding box center [200, 92] width 47 height 12
drag, startPoint x: 45, startPoint y: 141, endPoint x: 273, endPoint y: 145, distance: 228.6
click at [256, 262] on input "range" at bounding box center [210, 267] width 92 height 11
drag, startPoint x: 38, startPoint y: 166, endPoint x: 203, endPoint y: 169, distance: 164.5
click at [203, 463] on input "range" at bounding box center [210, 468] width 92 height 11
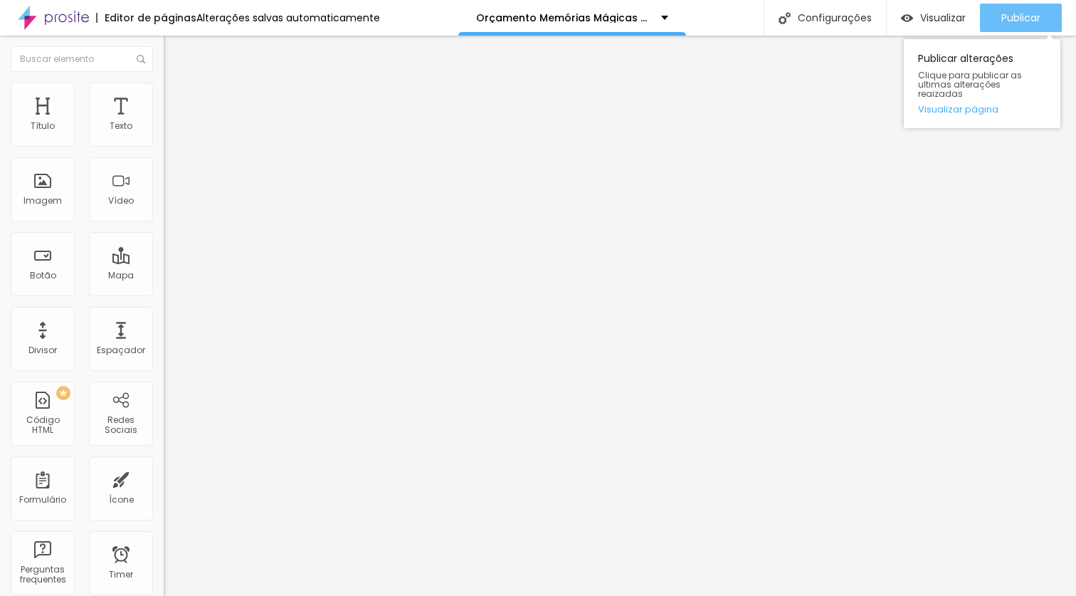
click at [1002, 16] on span "Publicar" at bounding box center [1021, 17] width 39 height 11
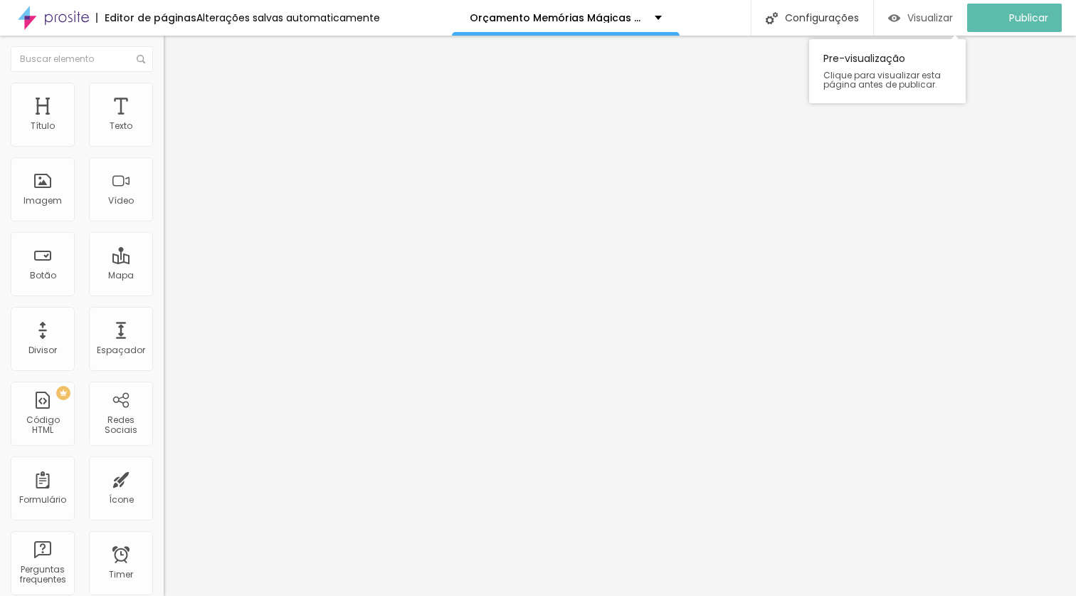
click at [942, 18] on span "Visualizar" at bounding box center [931, 17] width 46 height 11
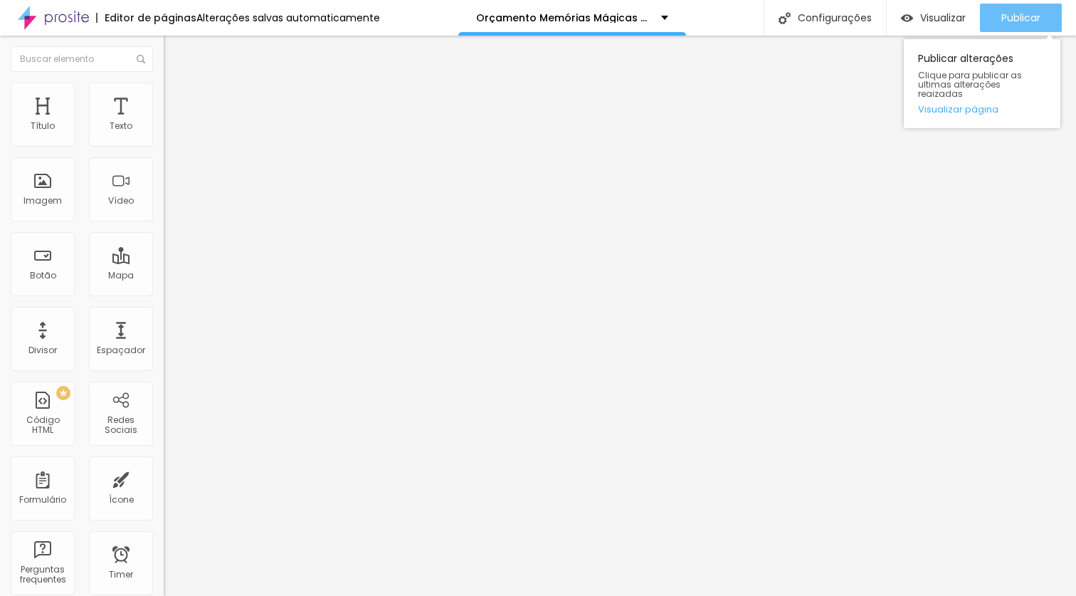
click at [1018, 21] on span "Publicar" at bounding box center [1021, 17] width 39 height 11
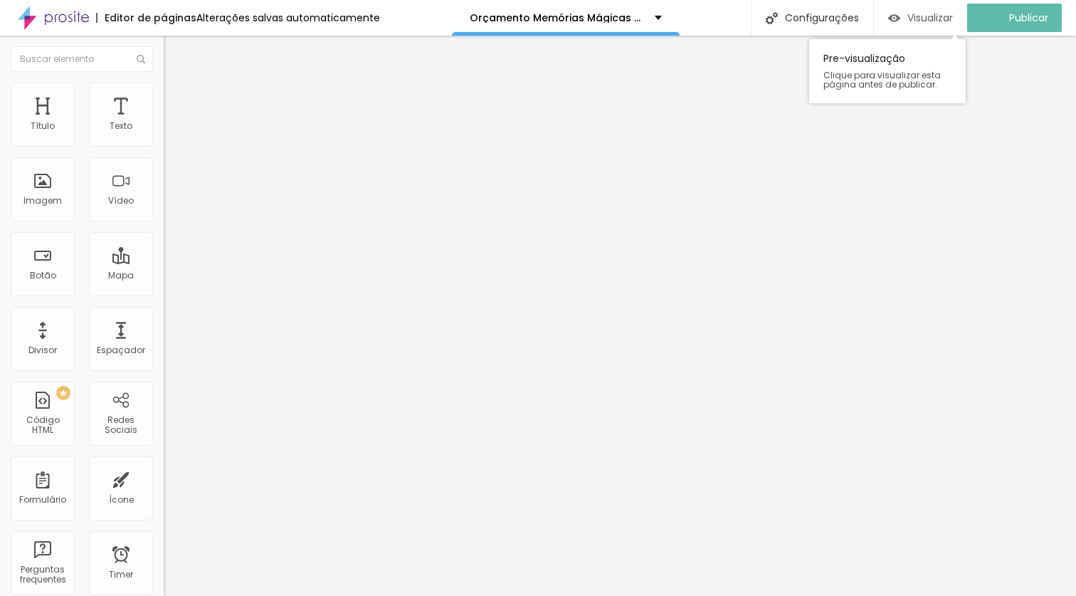
click at [919, 15] on span "Visualizar" at bounding box center [931, 17] width 46 height 11
click at [923, 16] on span "Visualizar" at bounding box center [943, 17] width 46 height 11
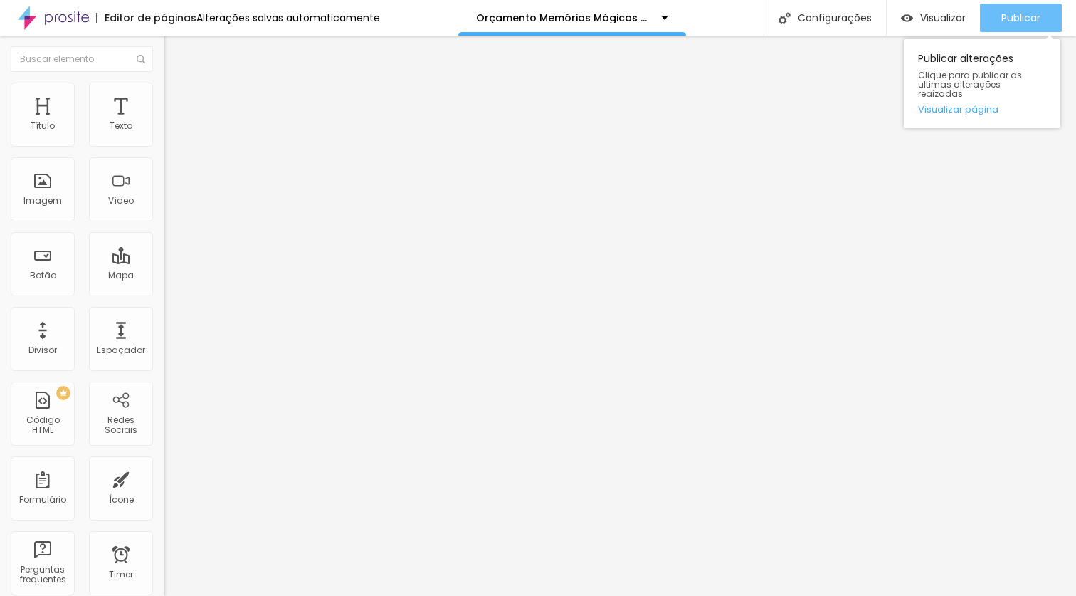
click at [1029, 12] on span "Publicar" at bounding box center [1021, 17] width 39 height 11
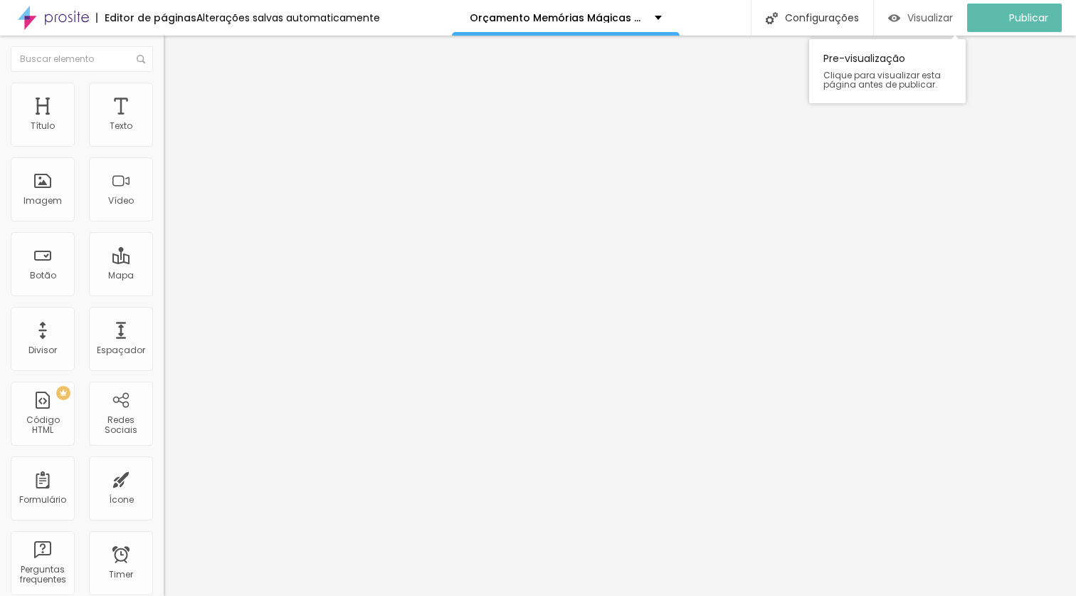
click at [948, 12] on span "Visualizar" at bounding box center [931, 17] width 46 height 11
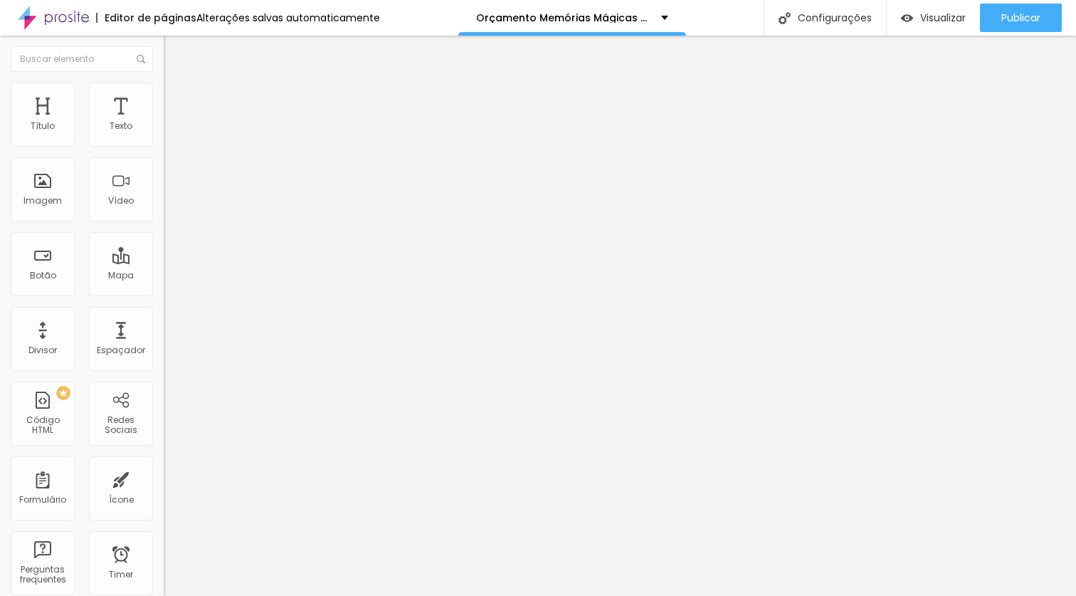
click at [177, 95] on span "Estilo" at bounding box center [188, 92] width 22 height 12
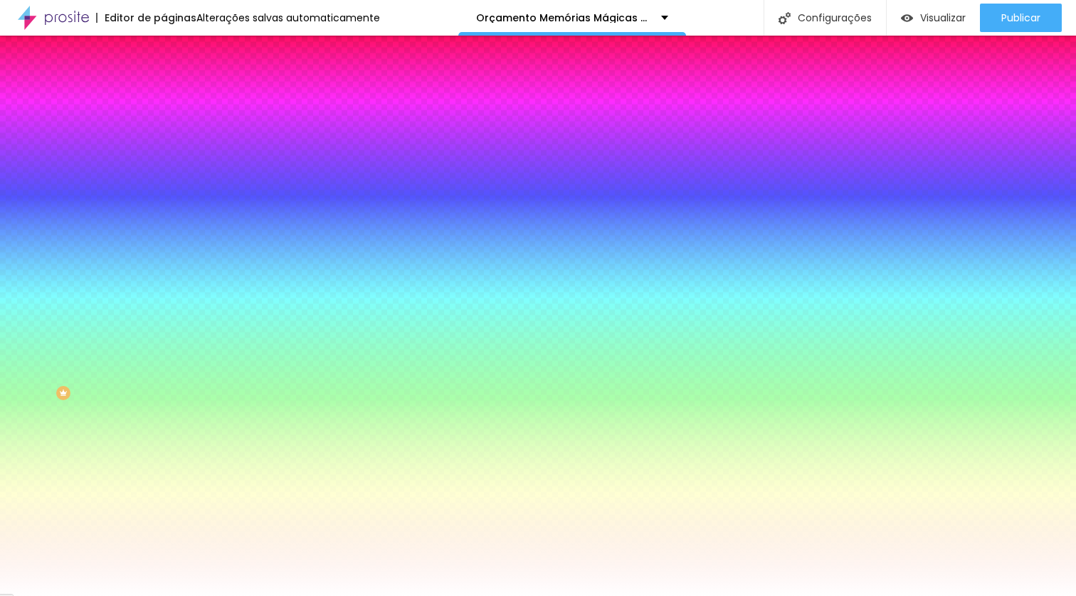
click at [164, 131] on span "Trocar imagem" at bounding box center [203, 125] width 78 height 12
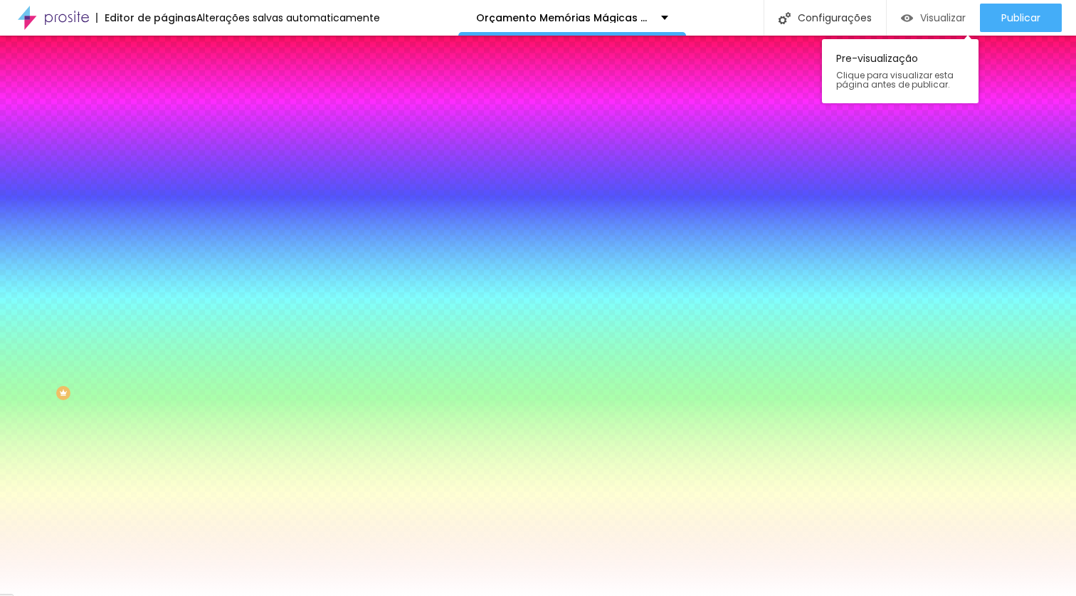
click at [945, 16] on span "Visualizar" at bounding box center [943, 17] width 46 height 11
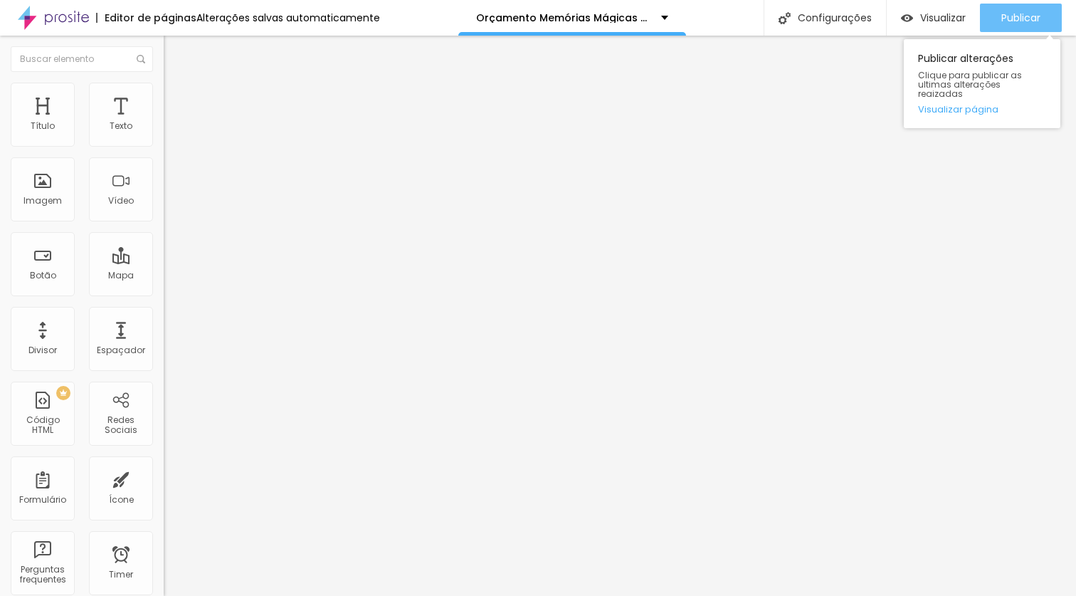
click at [1008, 19] on span "Publicar" at bounding box center [1021, 17] width 39 height 11
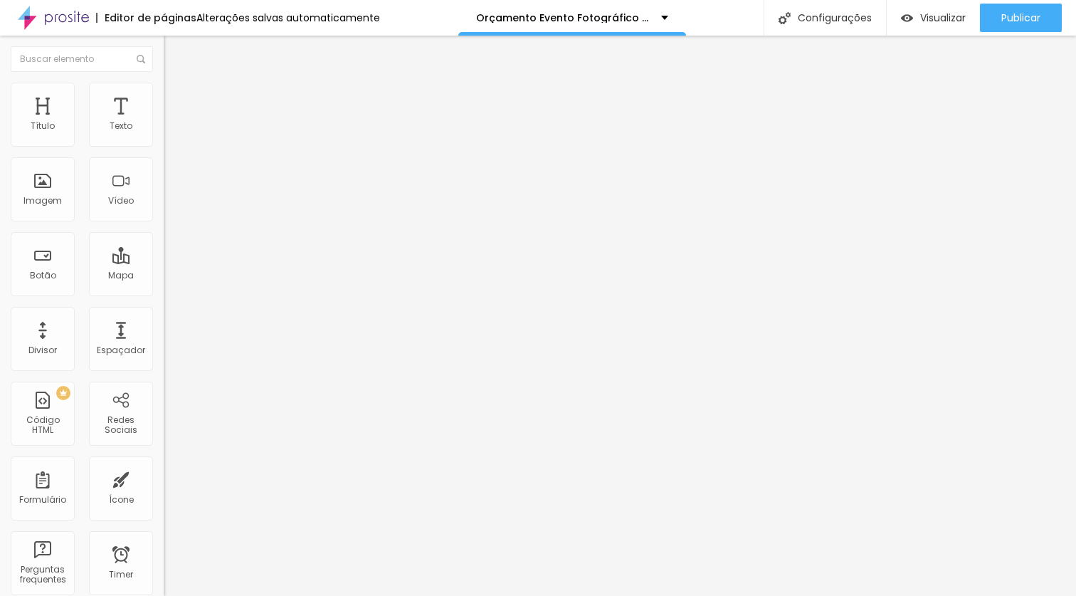
click at [169, 206] on icon "button" at bounding box center [173, 202] width 9 height 9
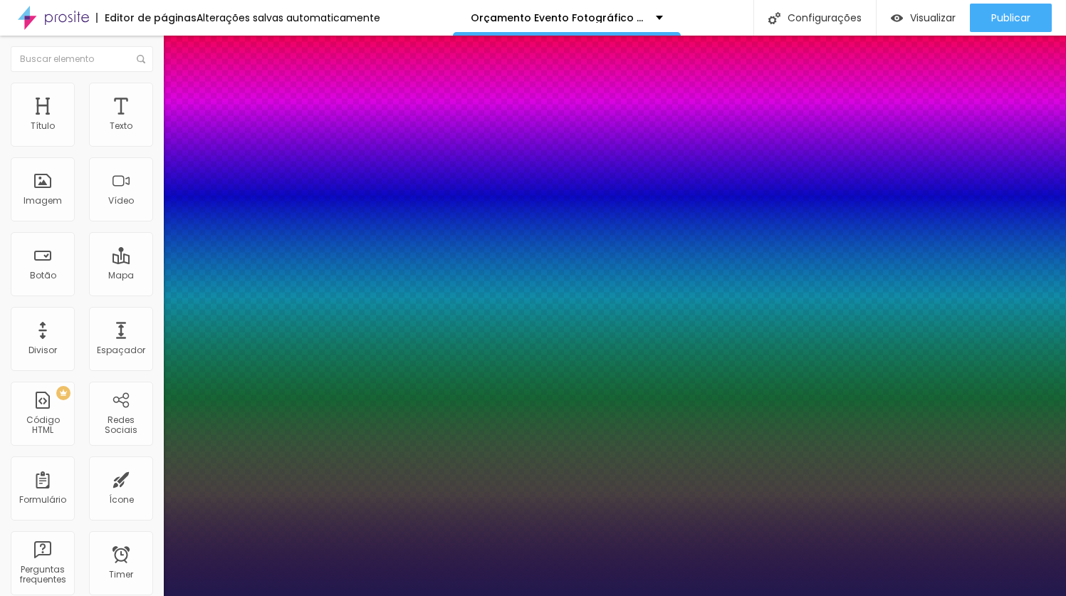
type input "1"
click at [85, 595] on div at bounding box center [533, 596] width 1066 height 0
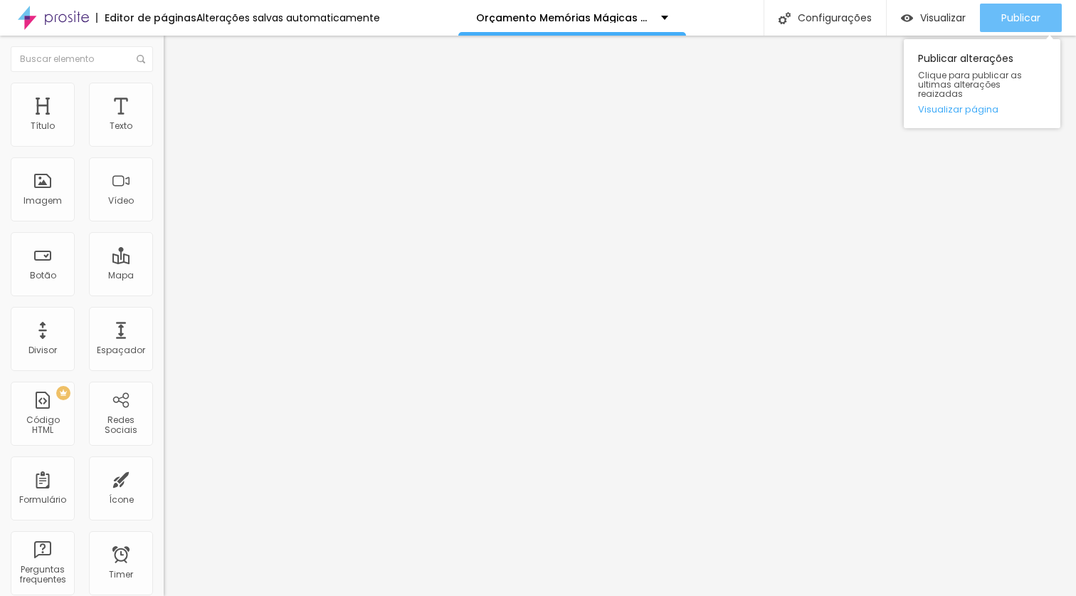
click at [1007, 27] on div "Publicar" at bounding box center [1021, 18] width 39 height 28
click at [1019, 23] on span "Publicar" at bounding box center [1021, 17] width 39 height 11
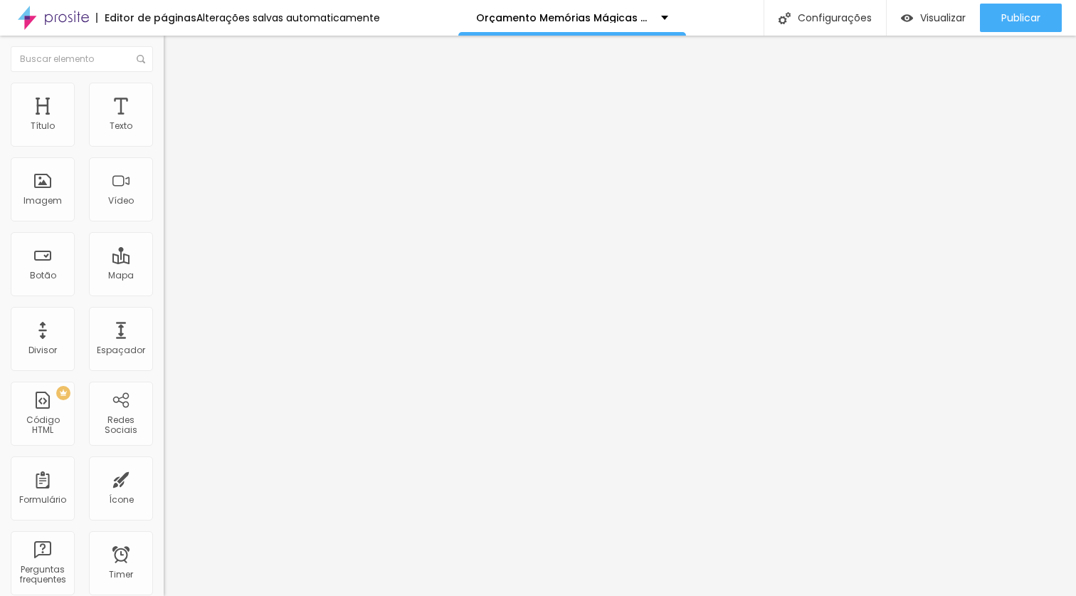
drag, startPoint x: 54, startPoint y: 158, endPoint x: 0, endPoint y: 158, distance: 54.1
click at [164, 158] on div "Endereço Alboom [GEOGRAPHIC_DATA] Alinhamento 15 Zoom" at bounding box center [246, 253] width 164 height 285
type input "Saloon velho oeste"
click at [164, 193] on img at bounding box center [169, 188] width 10 height 10
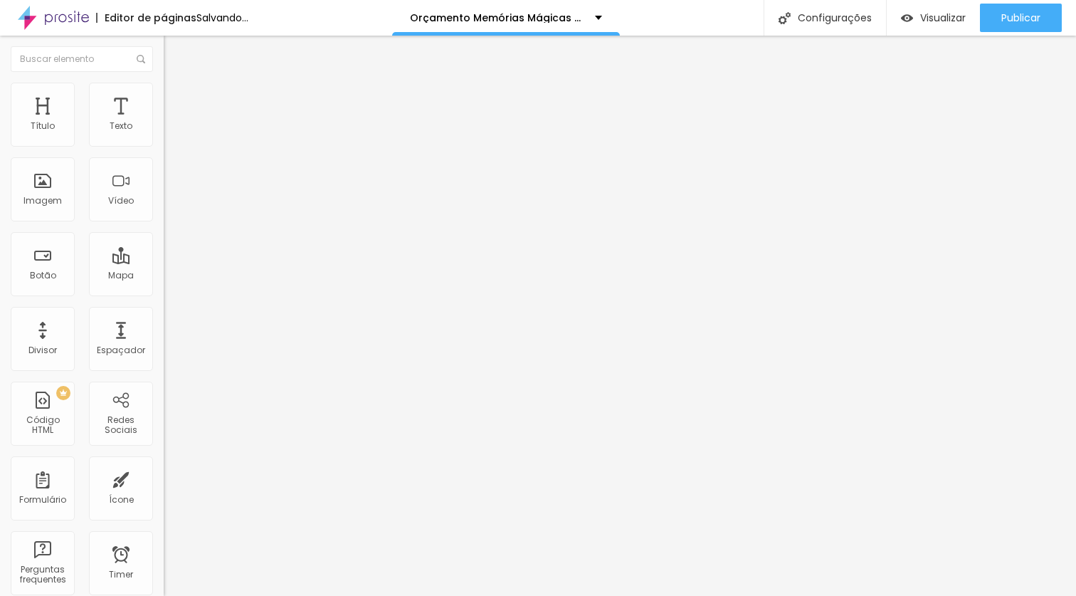
type input "20"
drag, startPoint x: 78, startPoint y: 224, endPoint x: 166, endPoint y: 226, distance: 88.3
click at [166, 360] on input "range" at bounding box center [210, 365] width 92 height 11
type input "19"
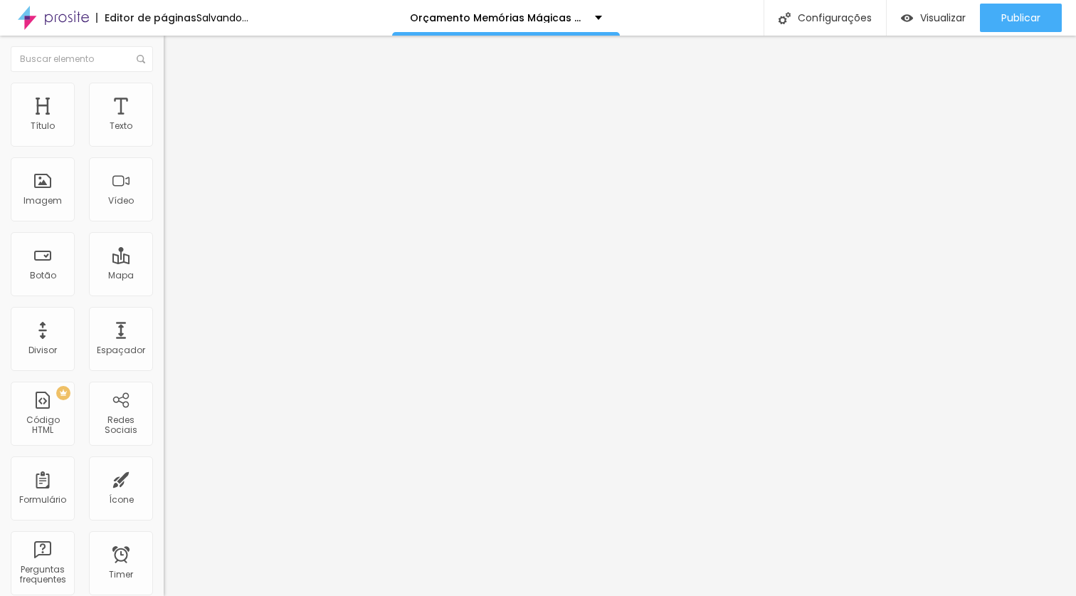
type input "19"
type input "11"
type input "10"
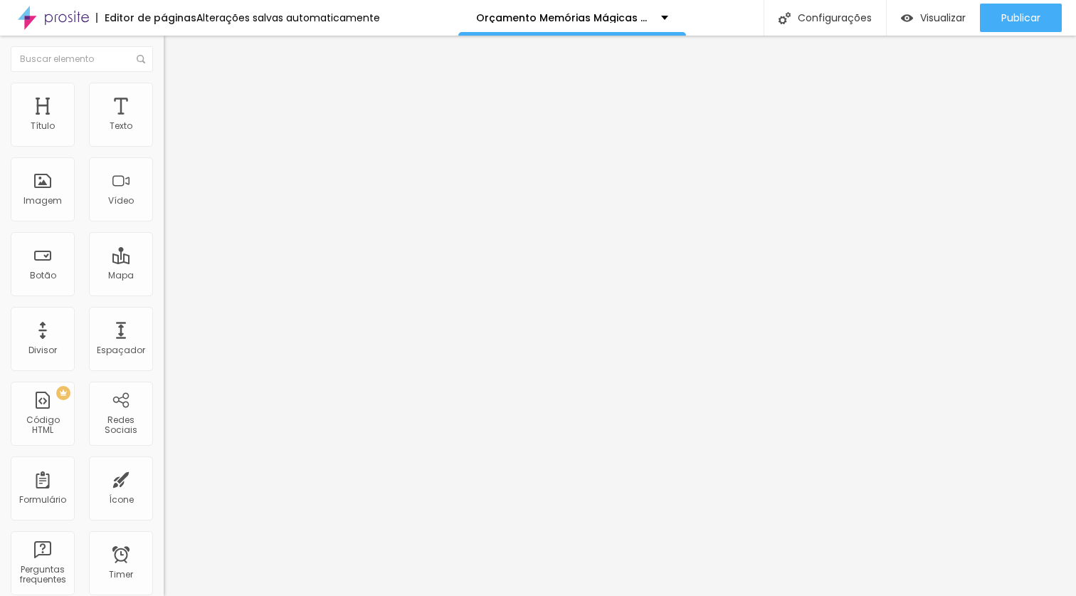
click at [164, 360] on input "range" at bounding box center [210, 365] width 92 height 11
type input "11"
type input "20"
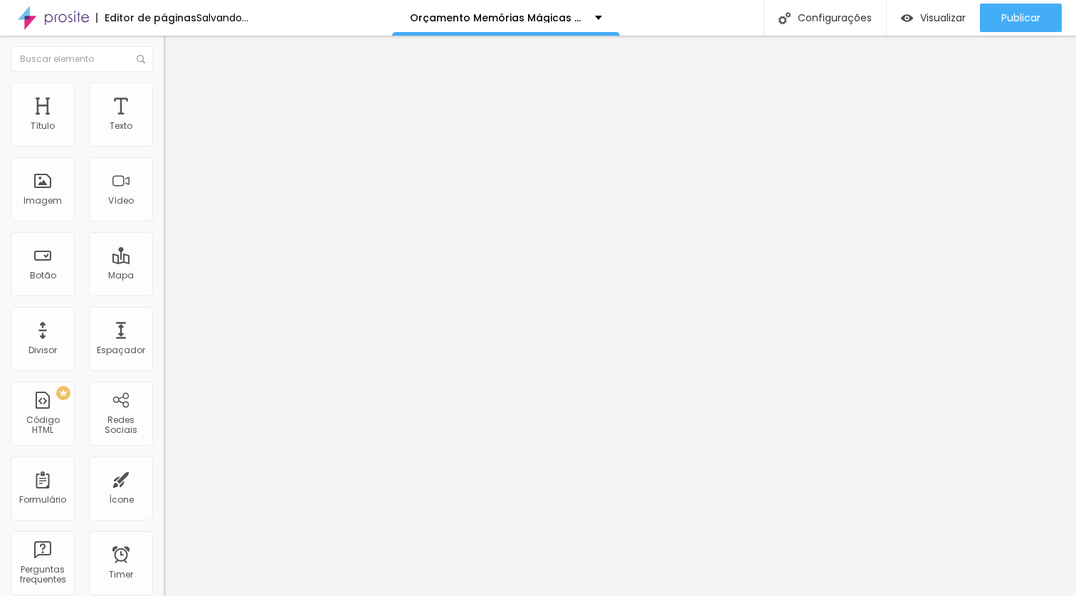
drag, startPoint x: 139, startPoint y: 225, endPoint x: 177, endPoint y: 227, distance: 38.5
type input "20"
click at [177, 360] on input "range" at bounding box center [210, 365] width 92 height 11
click at [177, 98] on span "Estilo" at bounding box center [188, 92] width 22 height 12
type input "360"
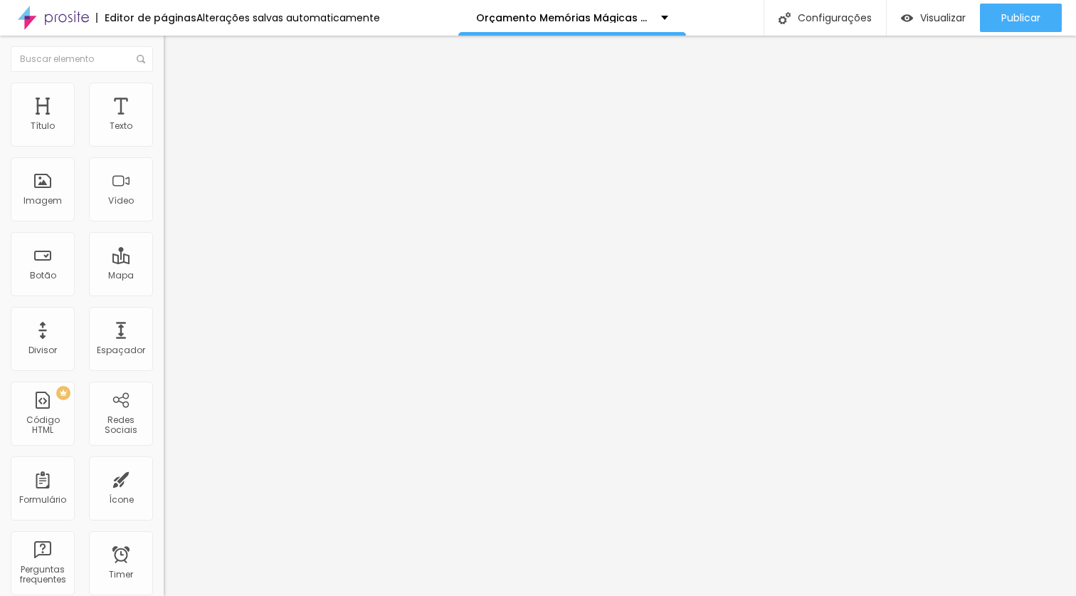
type input "360"
type input "710"
type input "747"
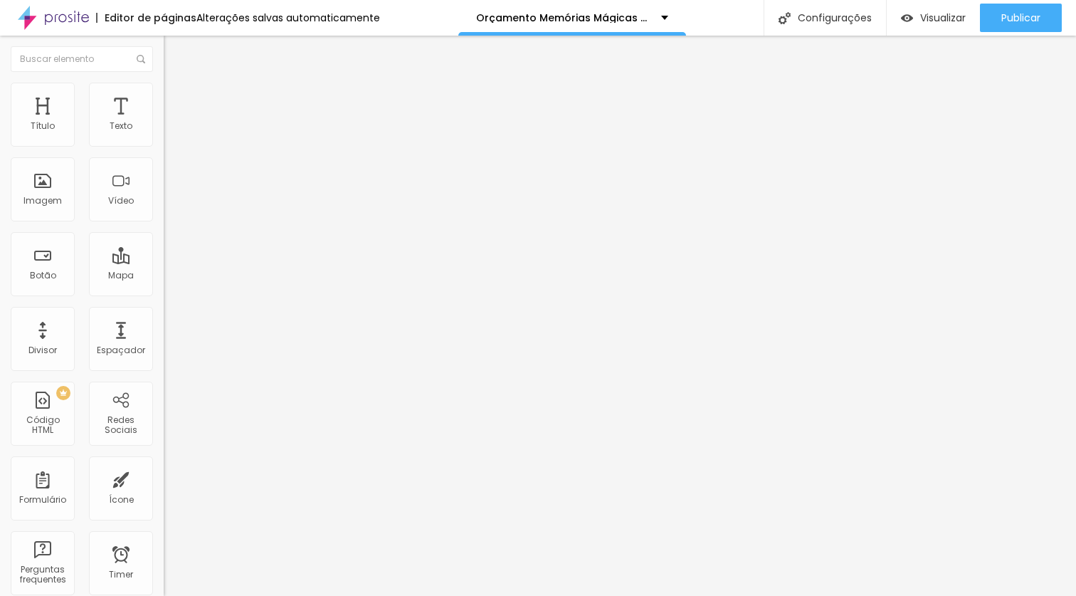
type input "764"
type input "767"
type input "772"
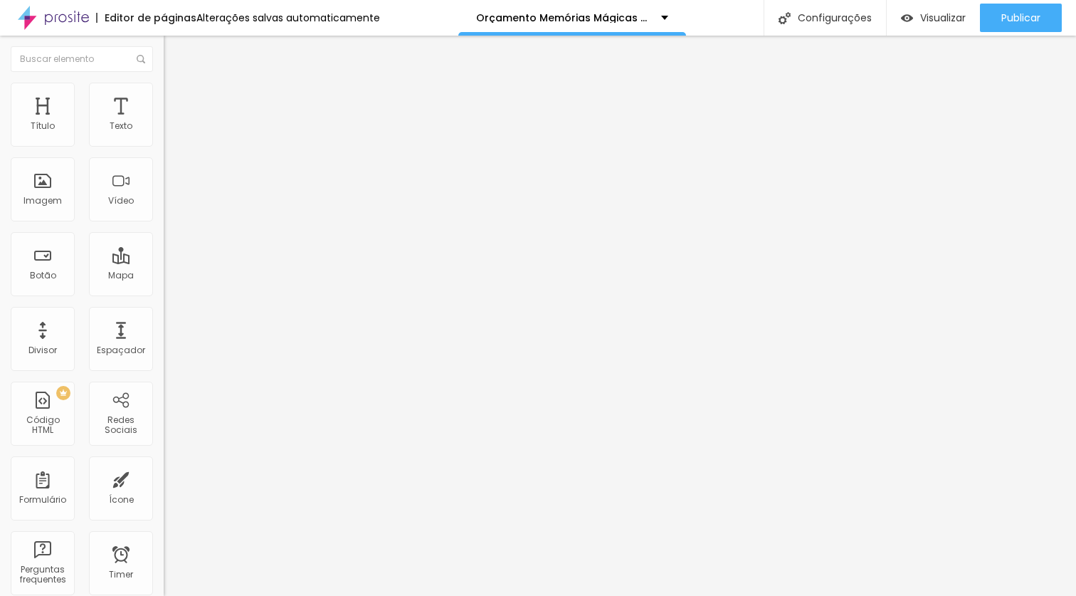
type input "772"
type input "778"
type input "784"
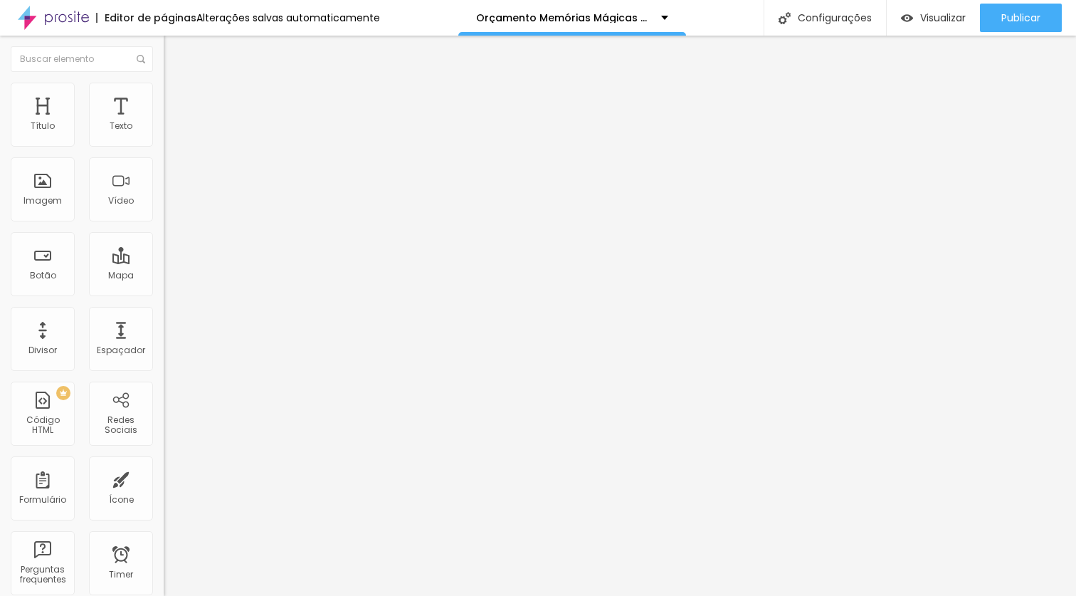
type input "800"
type input "100"
type input "204"
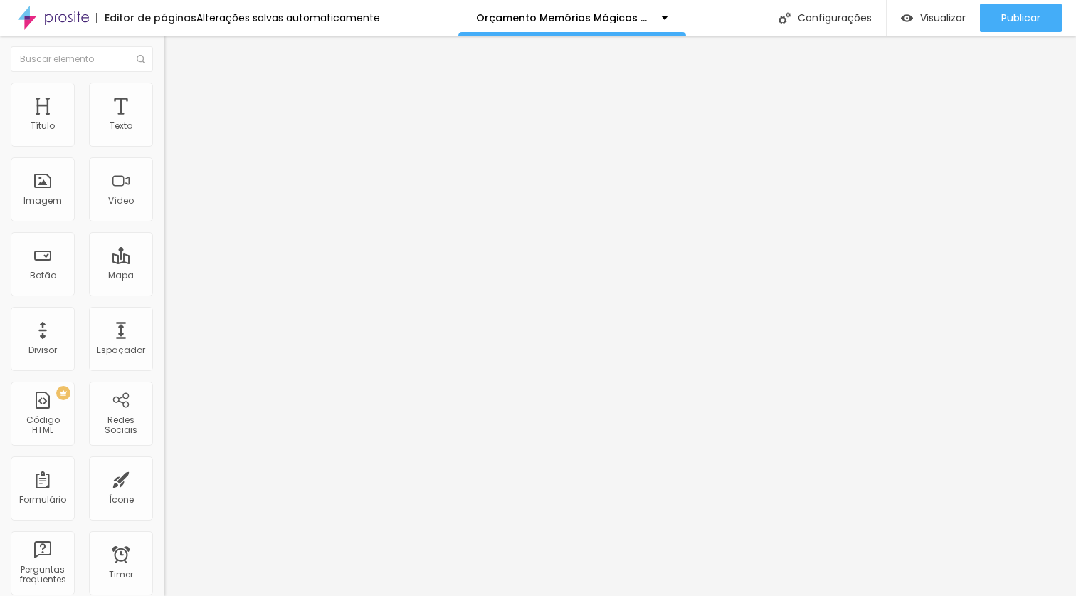
type input "204"
type input "205"
type input "207"
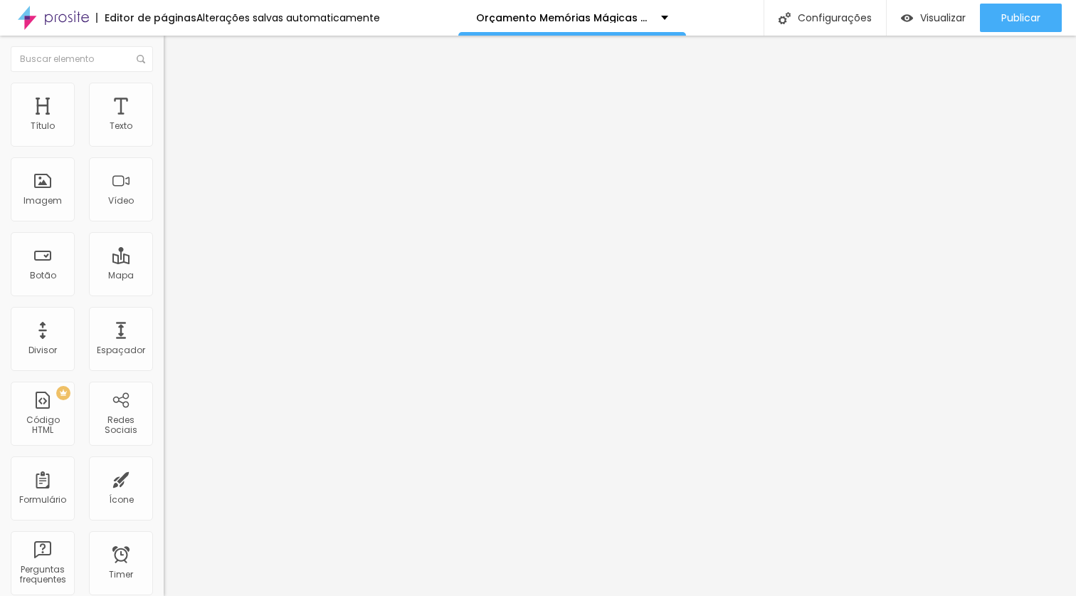
type input "208"
type input "157"
type input "100"
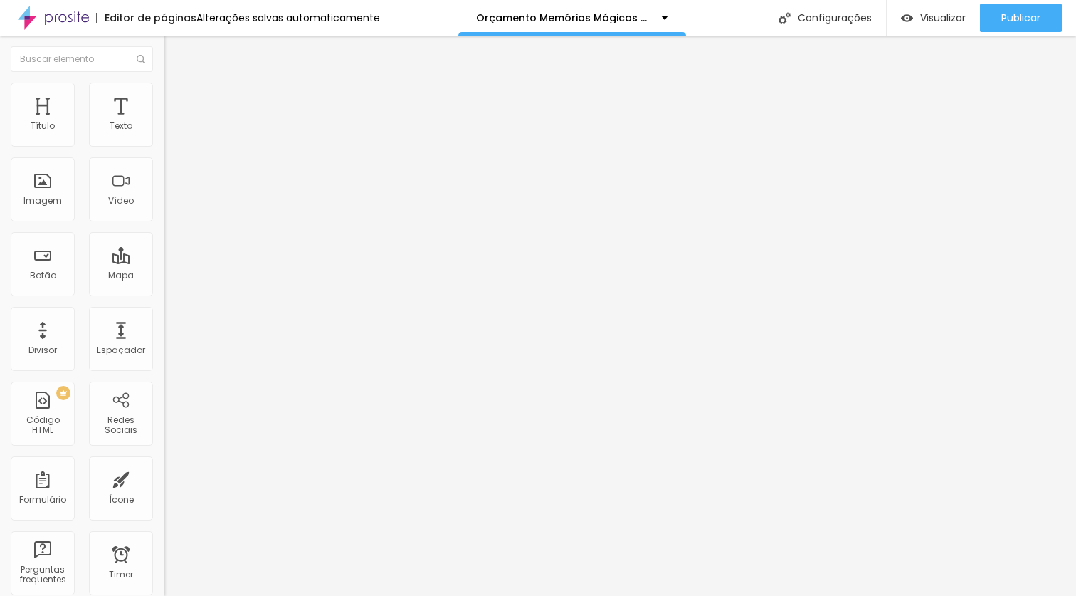
drag, startPoint x: 56, startPoint y: 194, endPoint x: 0, endPoint y: 187, distance: 56.0
type input "100"
click at [164, 182] on input "range" at bounding box center [210, 176] width 92 height 11
type input "75"
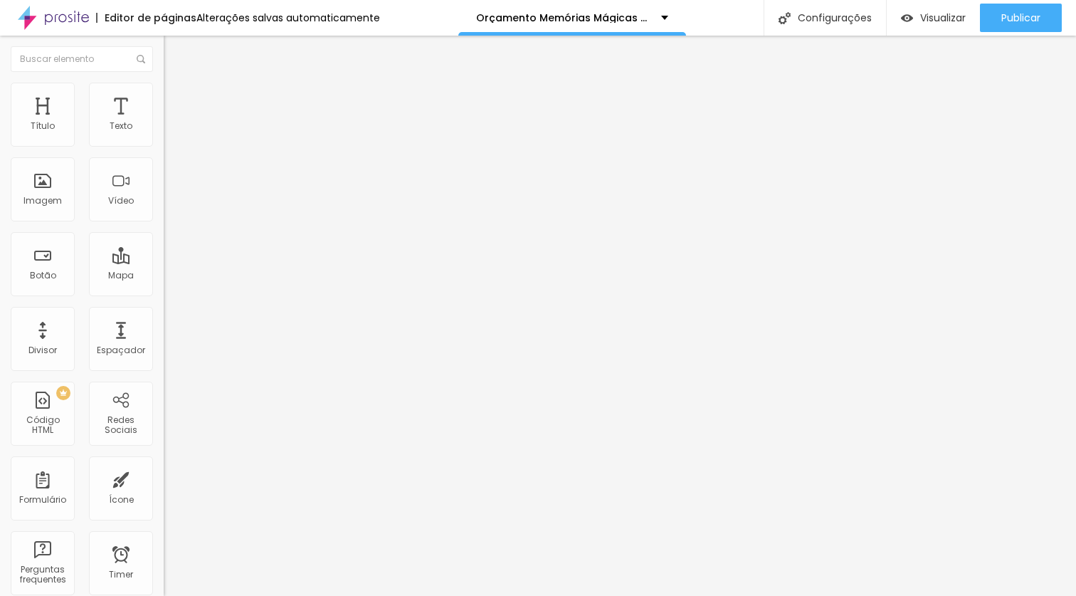
type input "70"
type input "60"
type input "35"
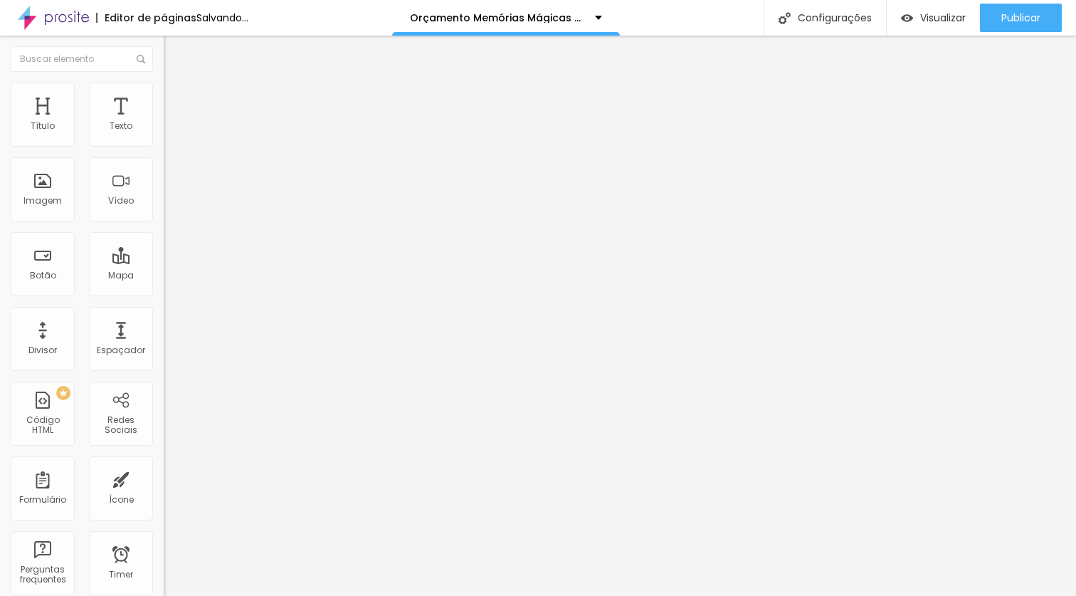
type input "35"
type input "30"
type input "25"
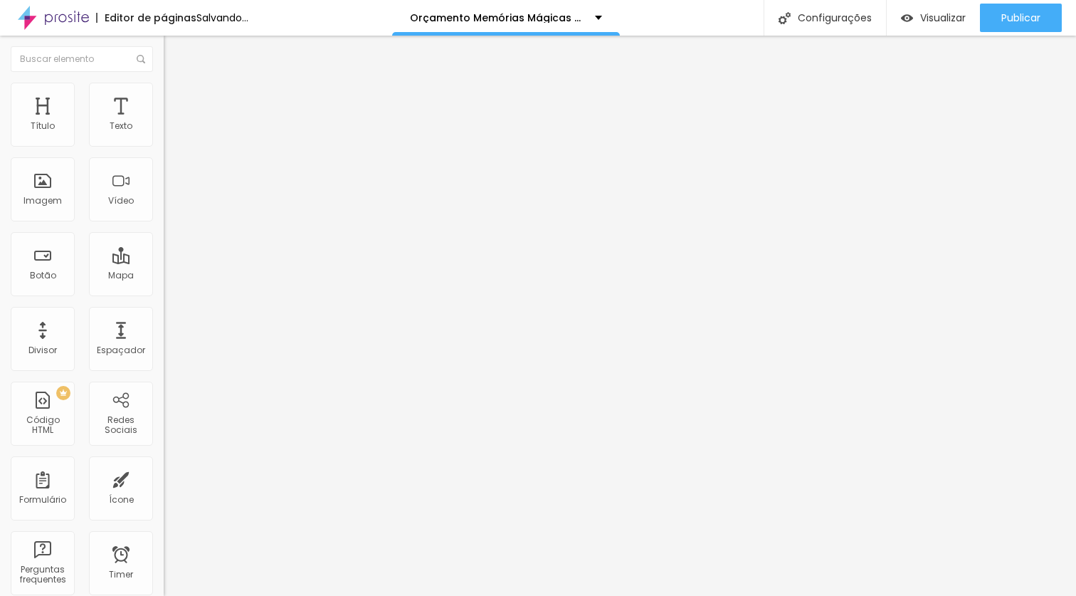
type input "20"
type input "35"
type input "40"
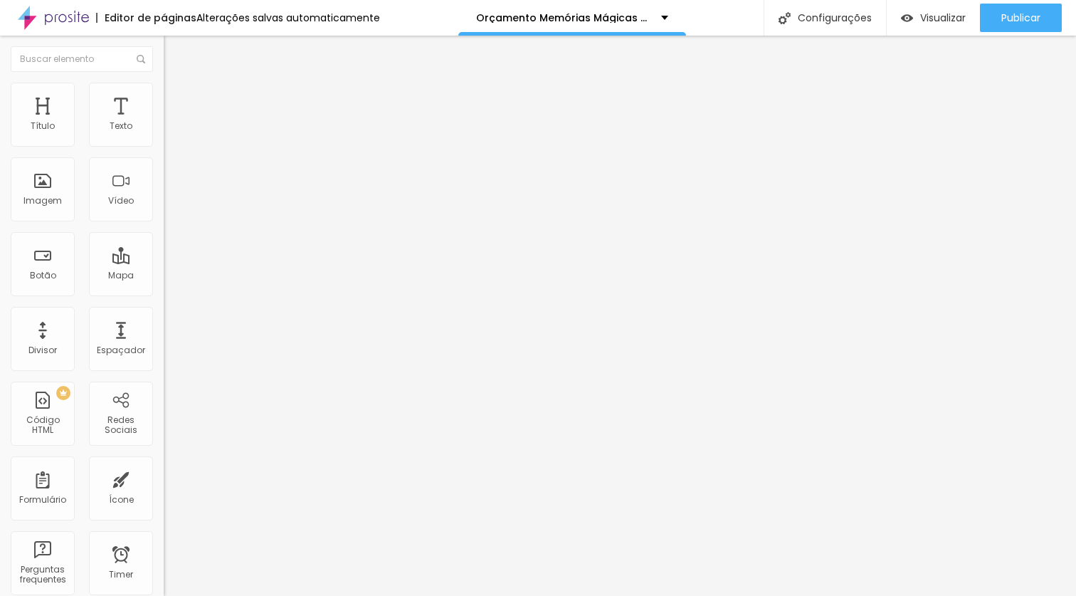
type input "40"
type input "45"
type input "50"
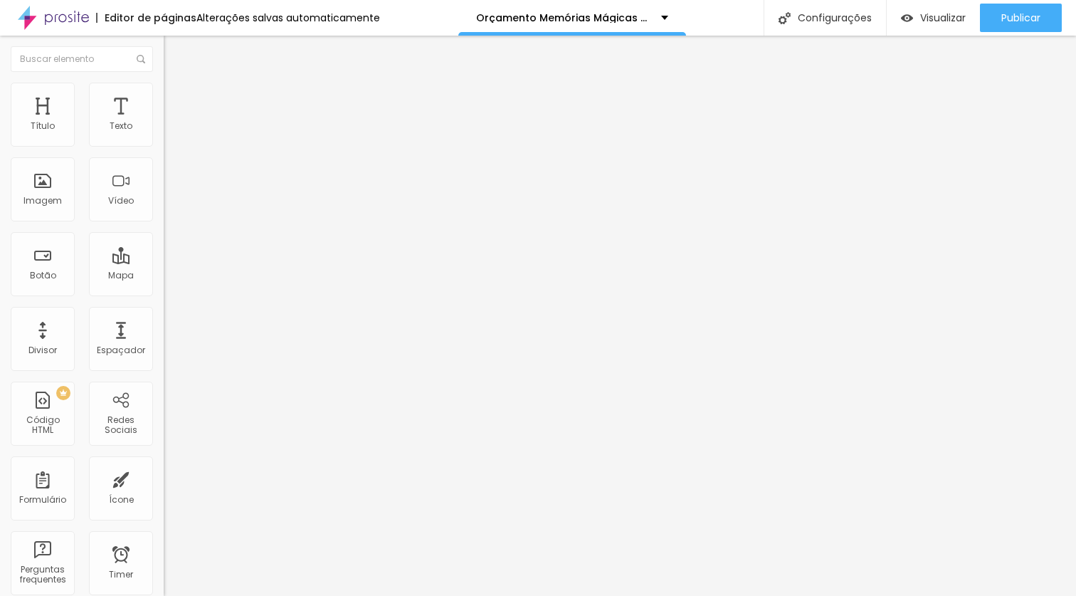
type input "55"
type input "60"
type input "80"
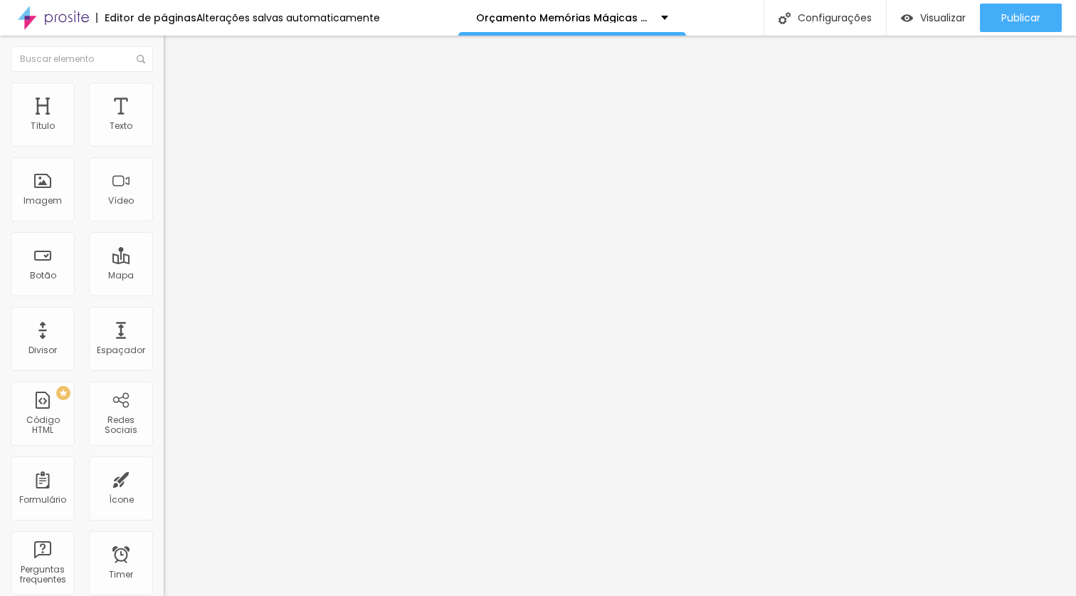
type input "80"
type input "90"
type input "95"
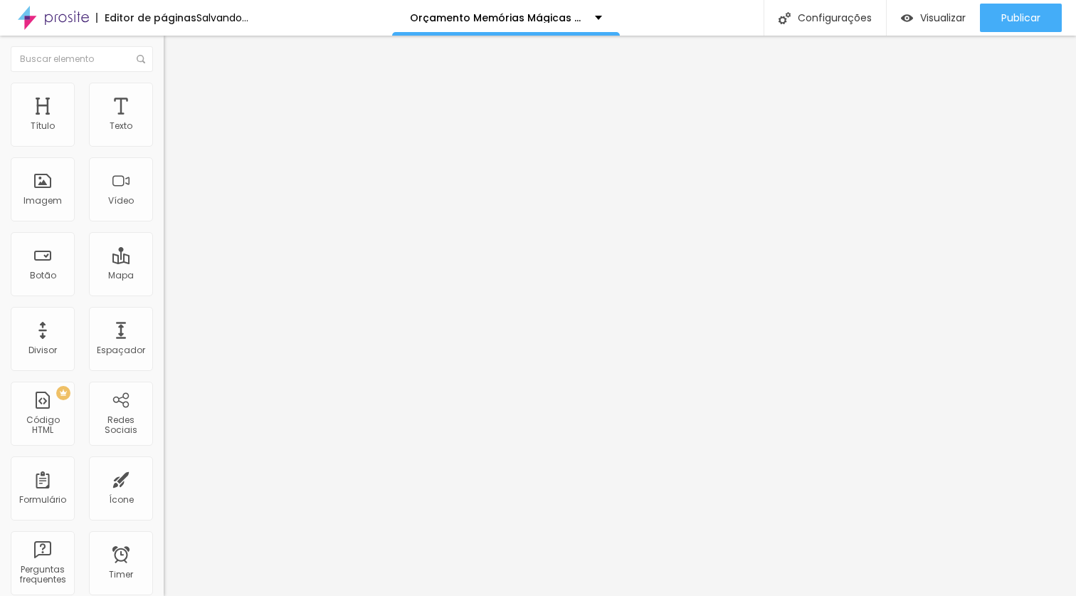
type input "100"
drag, startPoint x: 152, startPoint y: 152, endPoint x: 226, endPoint y: 158, distance: 75.0
click at [226, 146] on input "range" at bounding box center [210, 140] width 92 height 11
drag, startPoint x: 14, startPoint y: 189, endPoint x: 43, endPoint y: 193, distance: 29.5
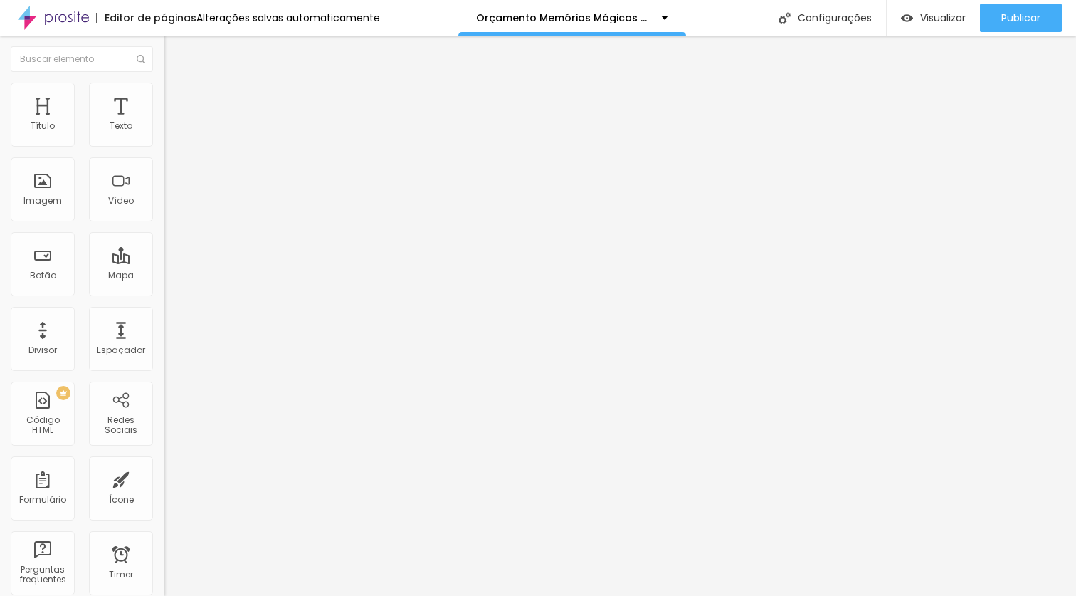
click at [164, 184] on div at bounding box center [246, 177] width 164 height 13
type input "130"
type input "128"
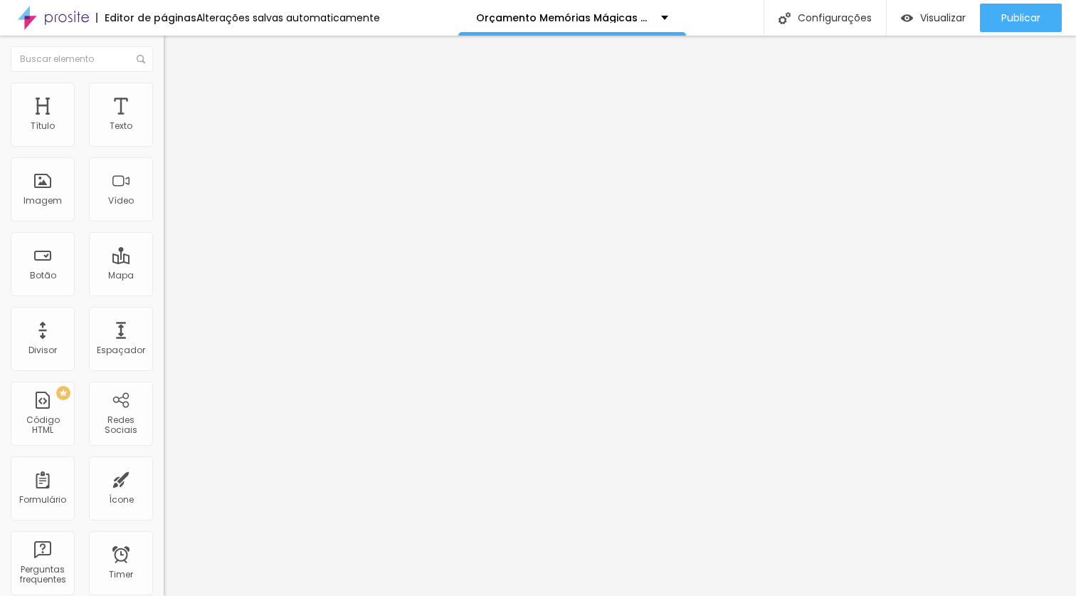
type input "226"
type input "235"
type input "255"
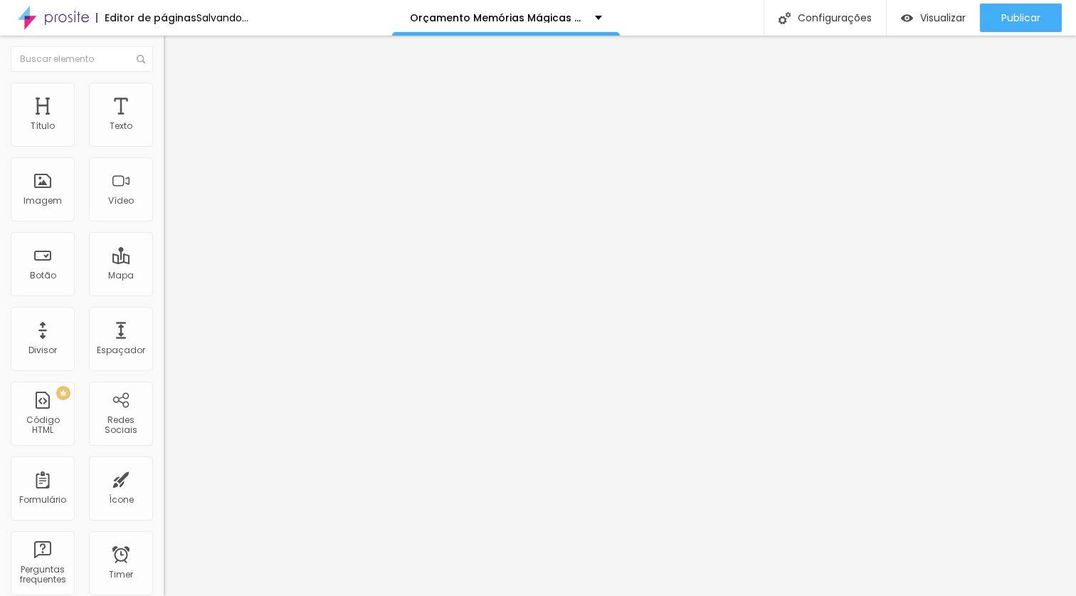
type input "255"
type input "261"
type input "263"
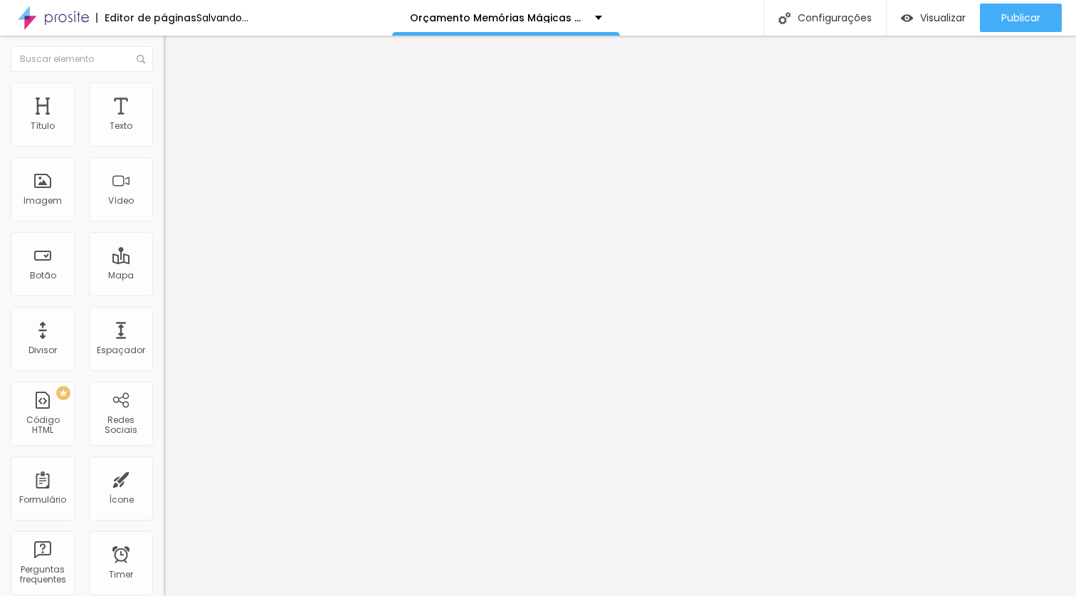
type input "266"
type input "269"
type input "271"
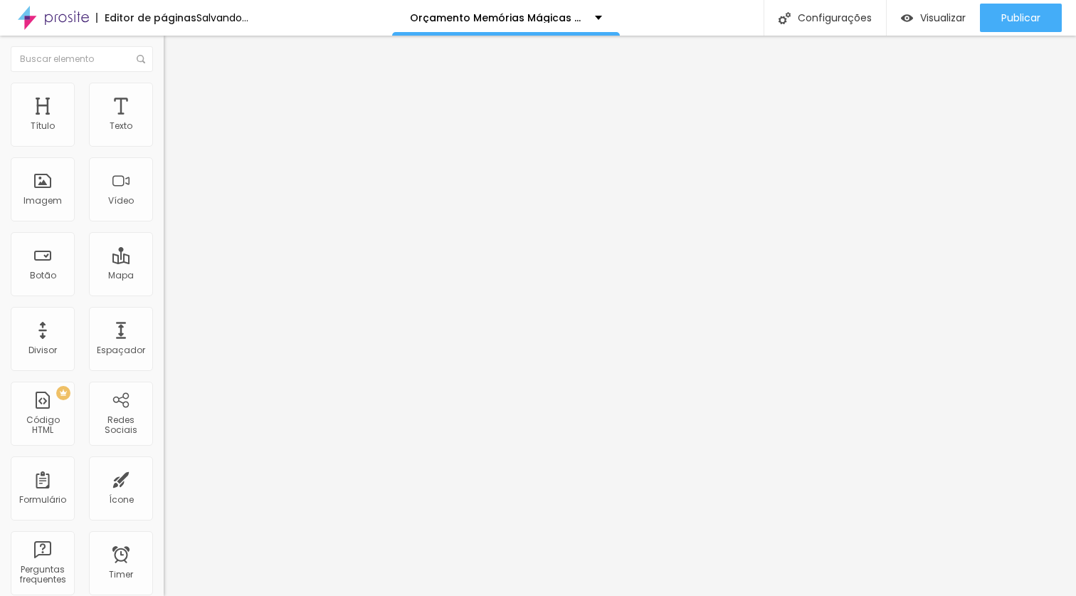
type input "271"
type input "272"
type input "274"
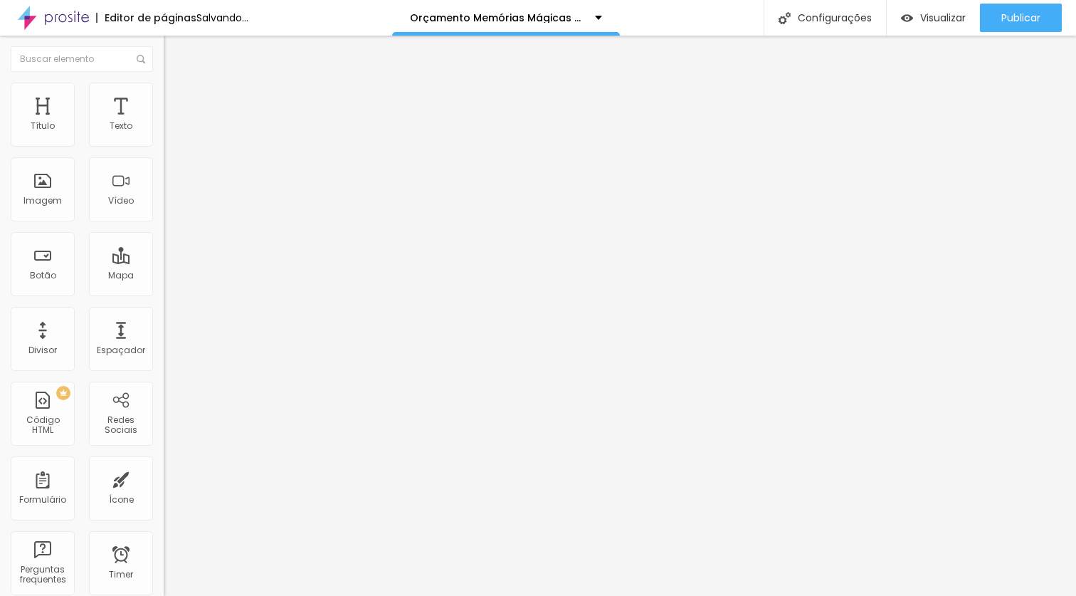
type input "275"
type input "280"
type input "281"
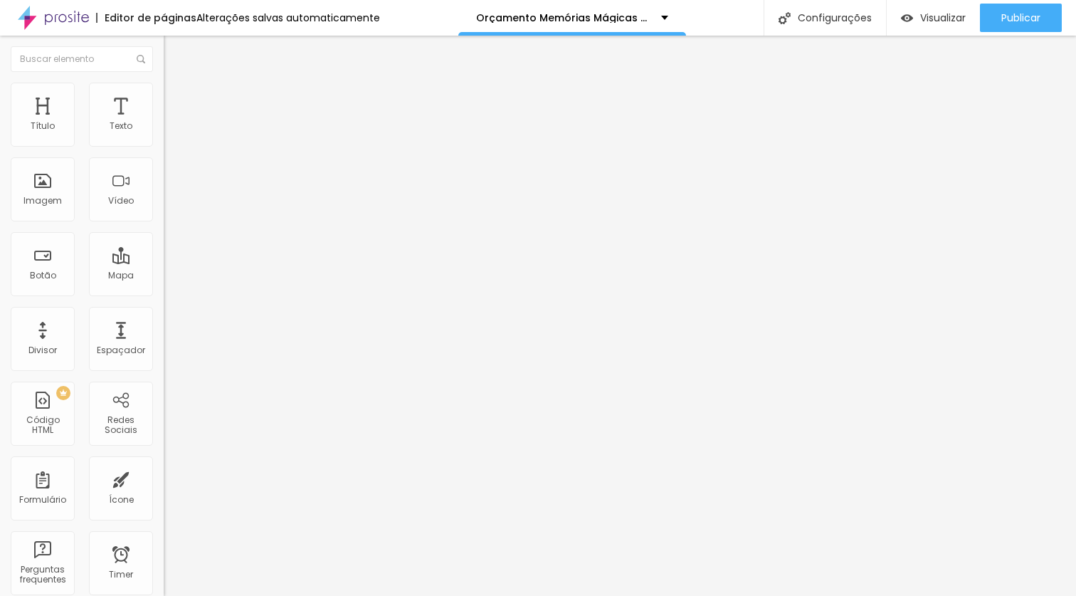
type input "281"
type input "285"
type input "286"
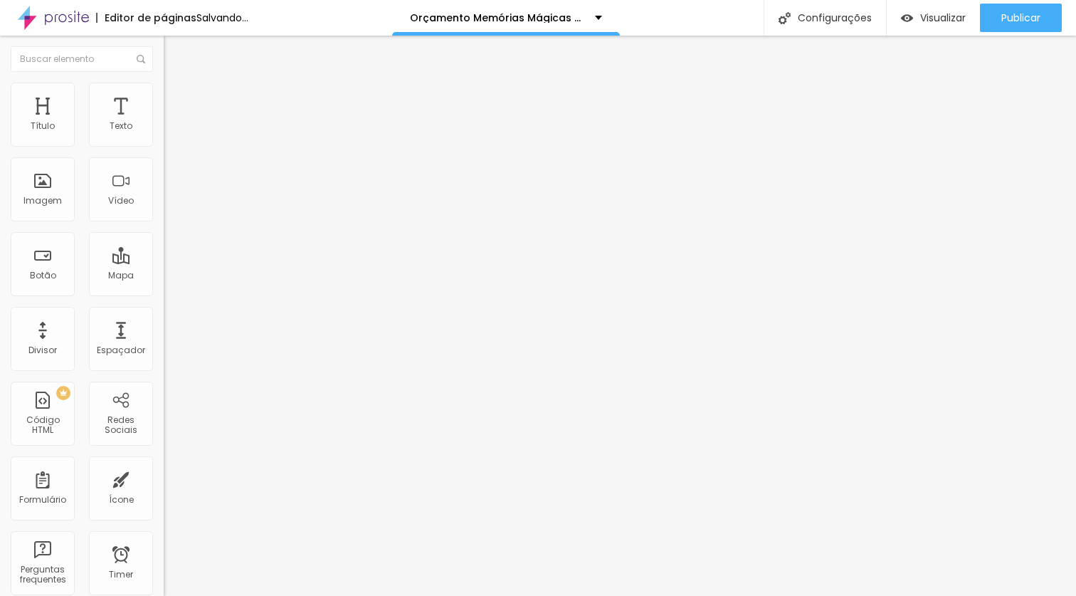
type input "288"
type input "289"
type input "291"
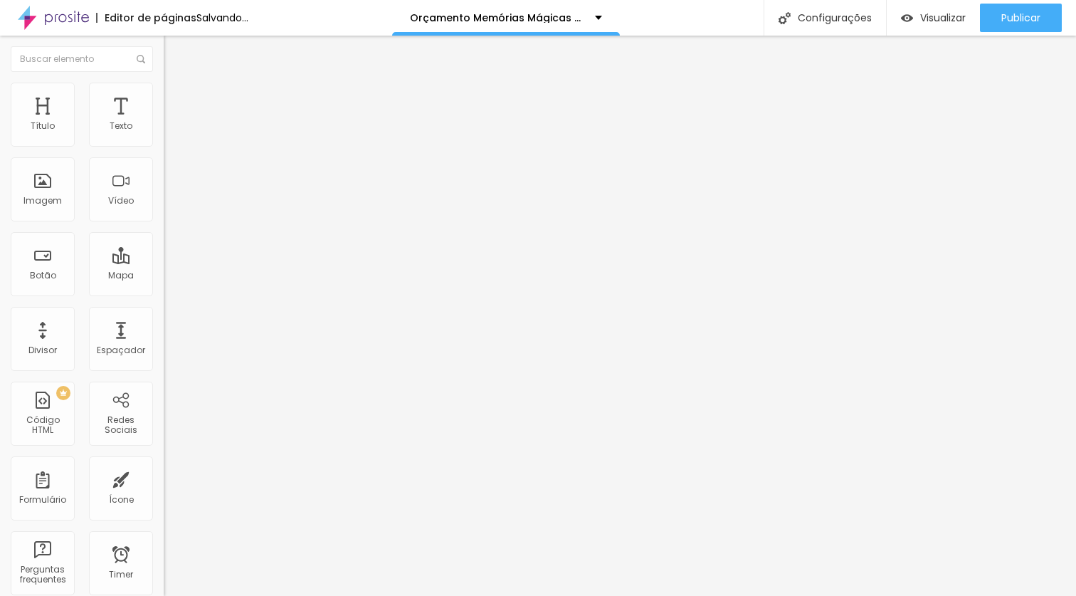
type input "291"
type input "292"
type input "294"
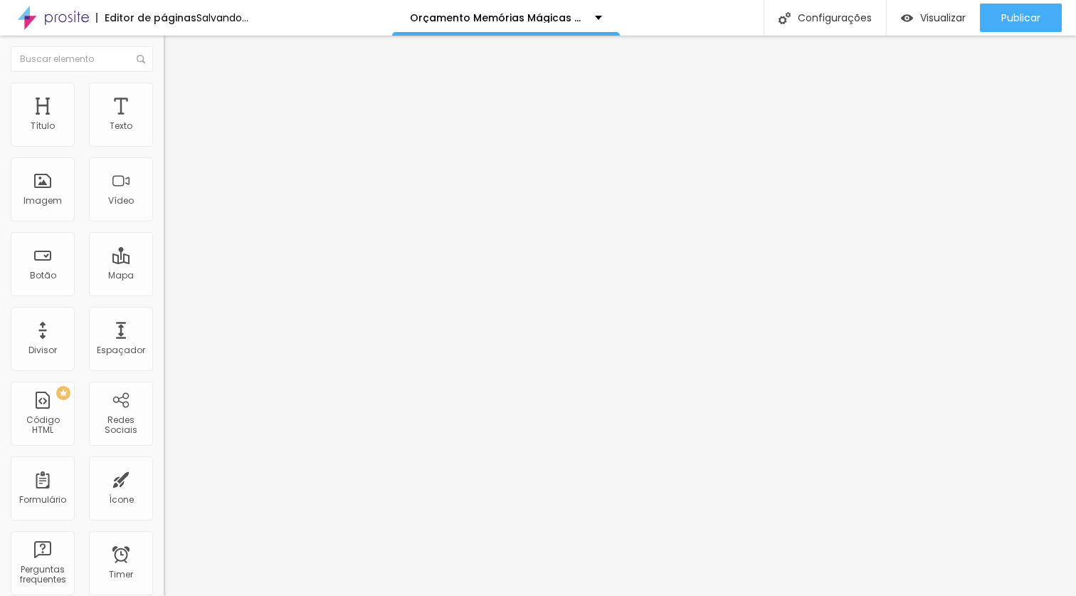
type input "295"
type input "297"
type input "298"
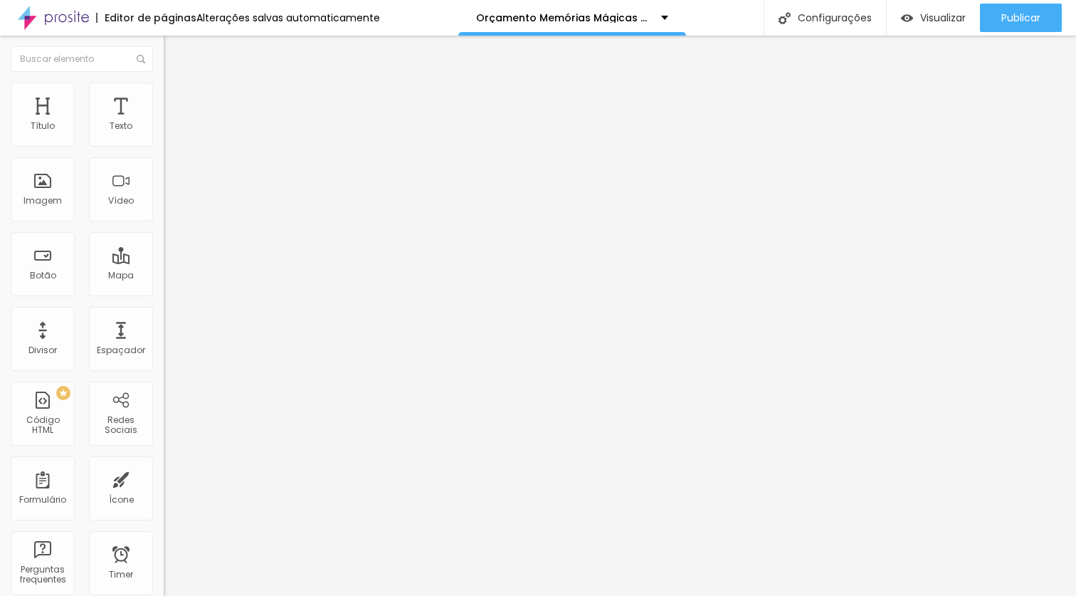
type input "298"
type input "300"
type input "301"
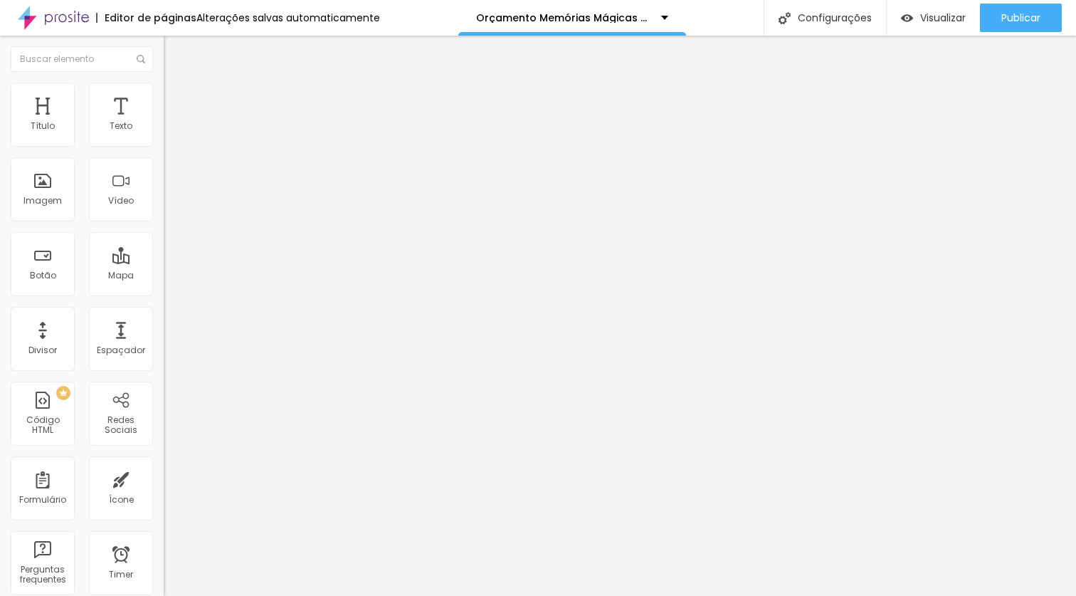
type input "303"
type input "301"
type input "300"
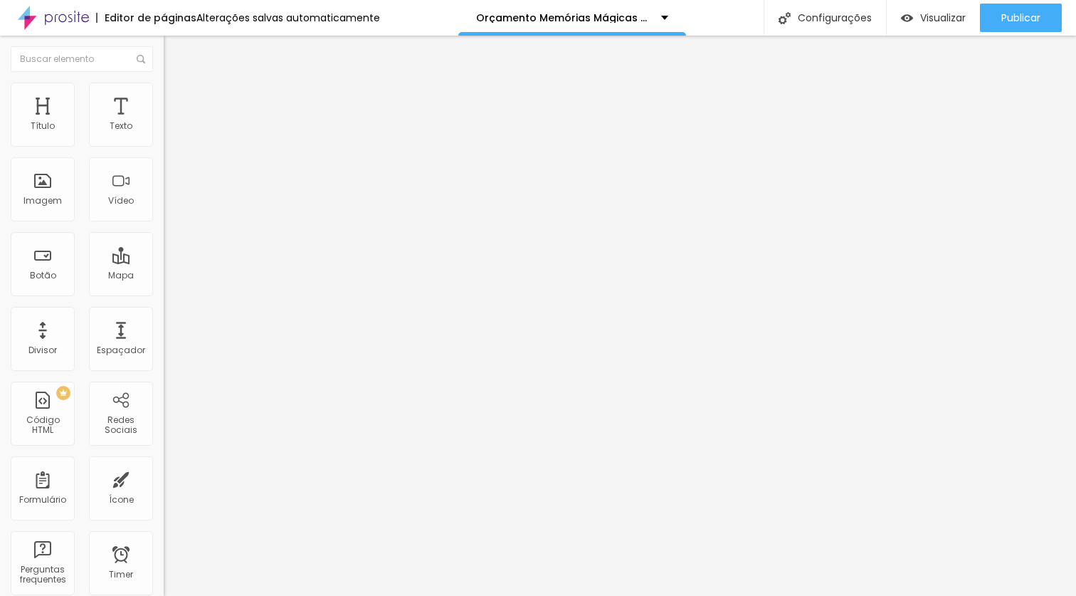
type input "300"
type input "298"
type input "300"
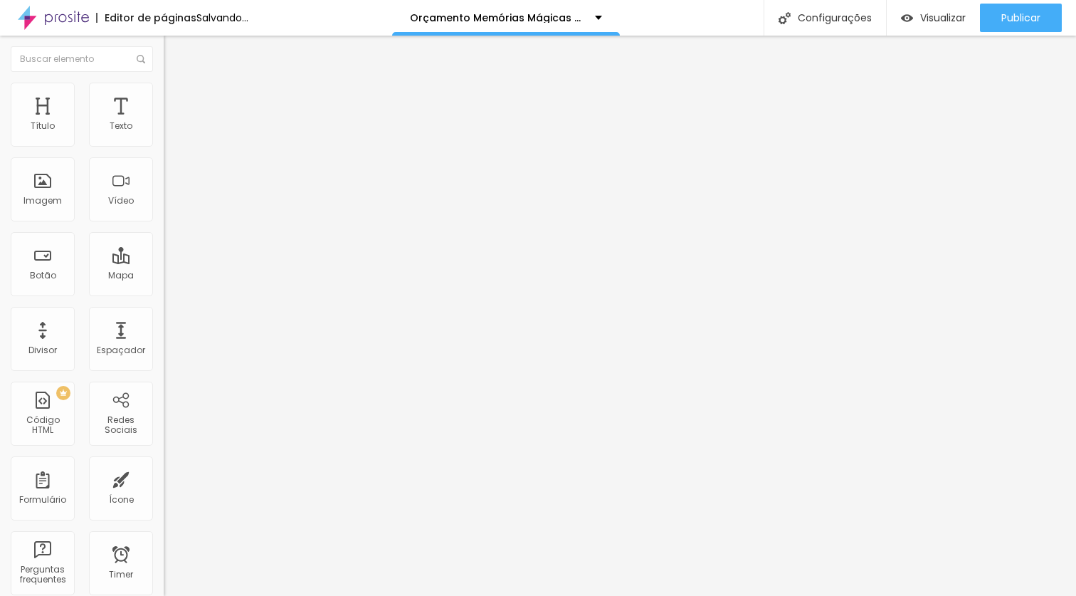
type input "301"
type input "300"
drag, startPoint x: 21, startPoint y: 196, endPoint x: 53, endPoint y: 192, distance: 32.9
type input "300"
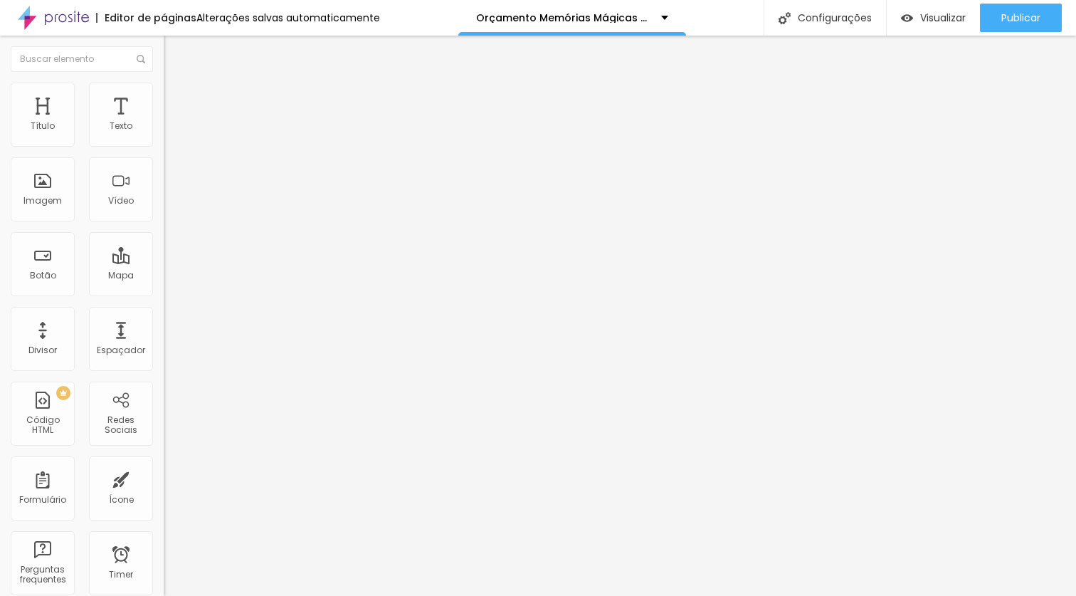
click at [164, 182] on input "range" at bounding box center [210, 176] width 92 height 11
click at [164, 97] on li "Avançado" at bounding box center [246, 104] width 164 height 14
type input "17"
type input "45"
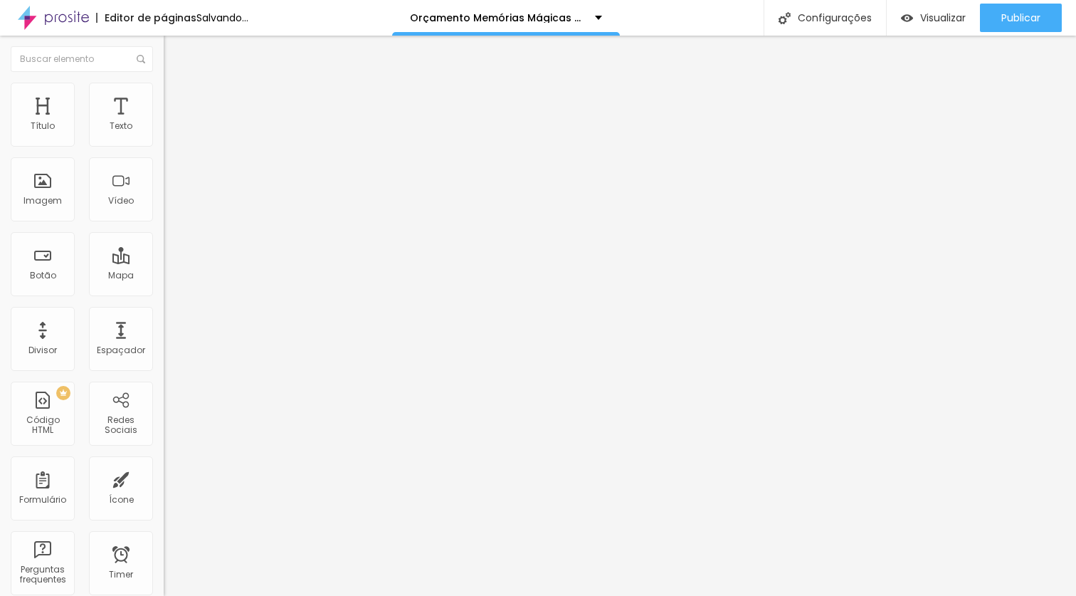
type input "45"
type input "82"
type input "100"
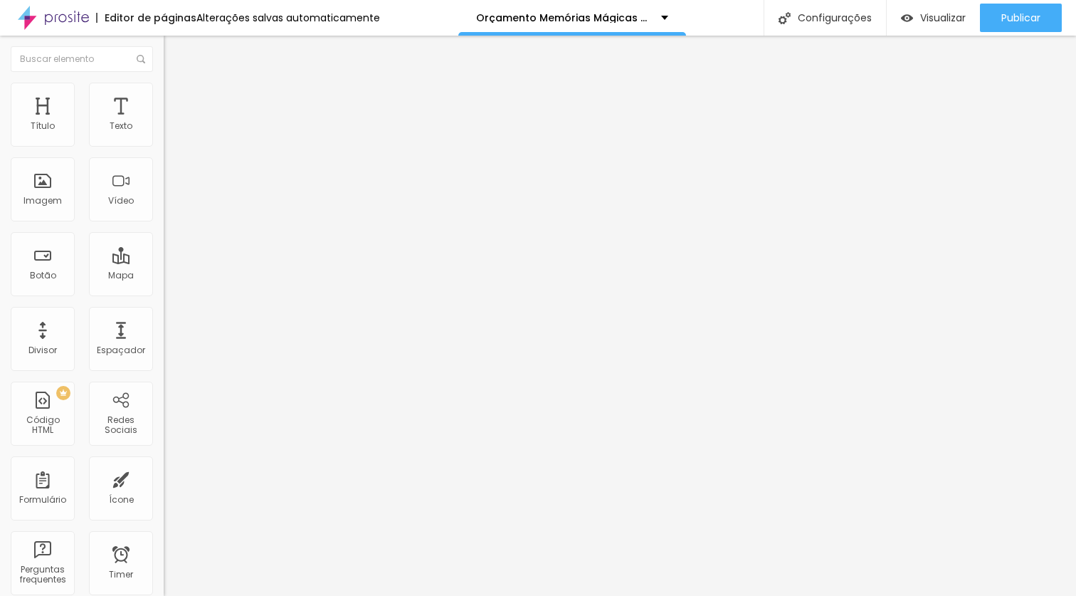
type input "83"
type input "0"
drag, startPoint x: 48, startPoint y: 139, endPoint x: 0, endPoint y: 129, distance: 48.7
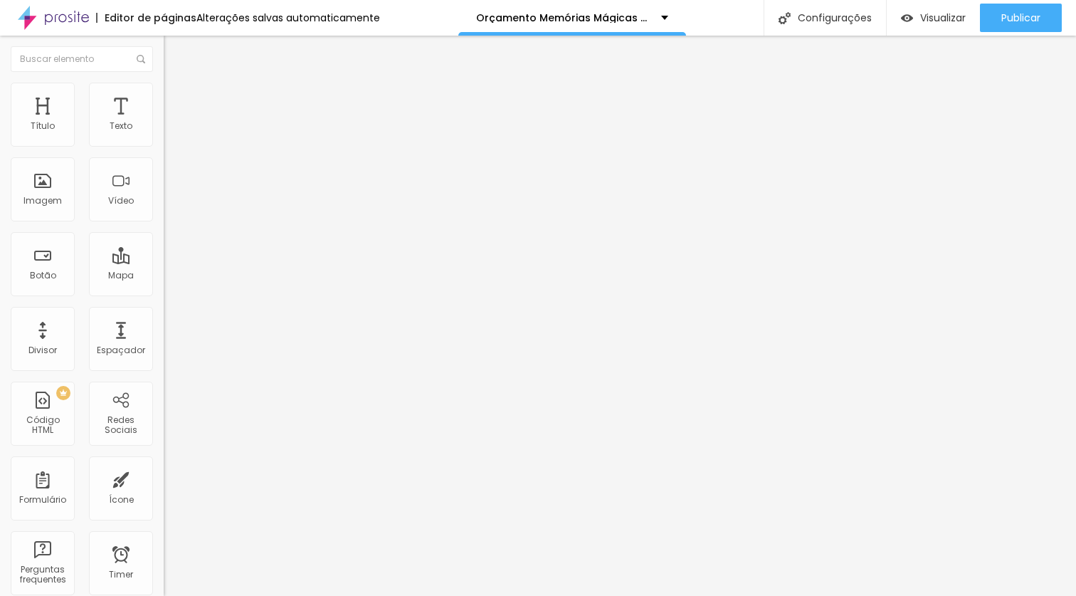
type input "0"
click at [164, 276] on input "range" at bounding box center [210, 281] width 92 height 11
type input "0"
drag, startPoint x: 38, startPoint y: 167, endPoint x: 21, endPoint y: 166, distance: 17.1
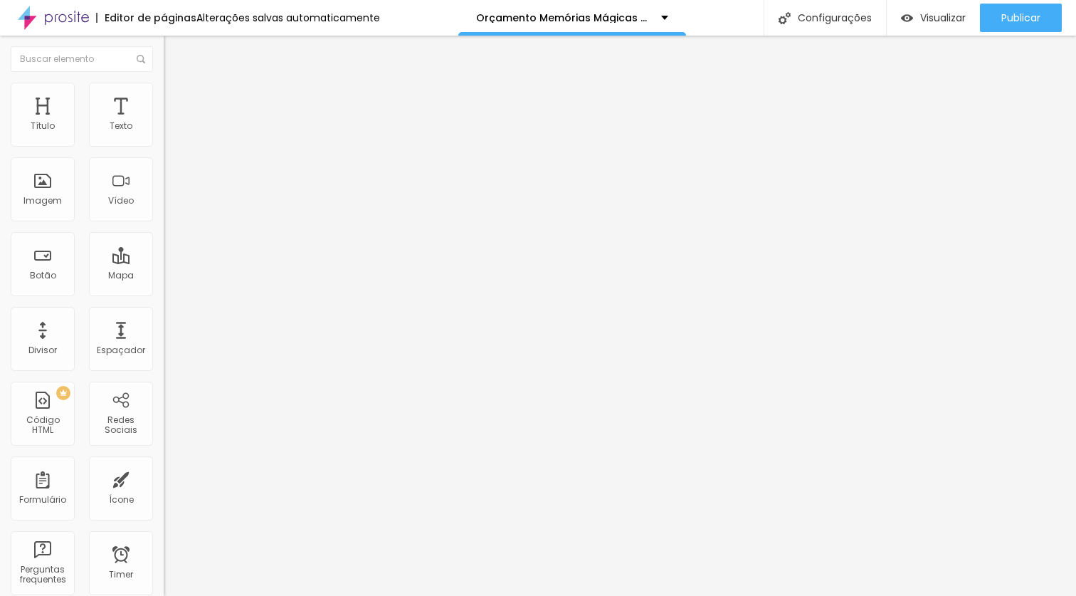
type input "0"
click at [164, 478] on input "range" at bounding box center [210, 483] width 92 height 11
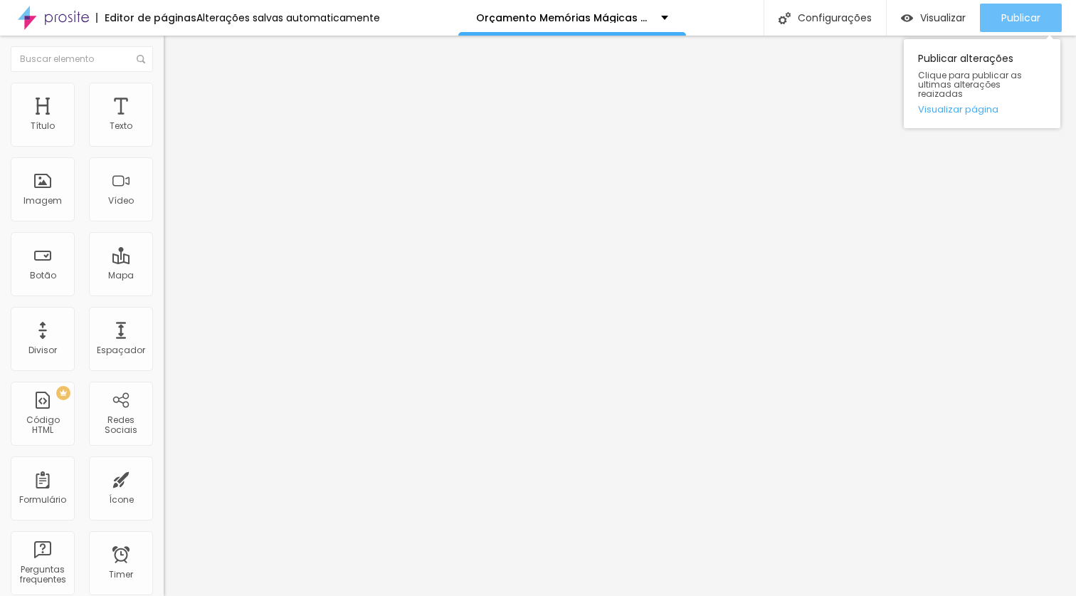
click at [1022, 21] on span "Publicar" at bounding box center [1021, 17] width 39 height 11
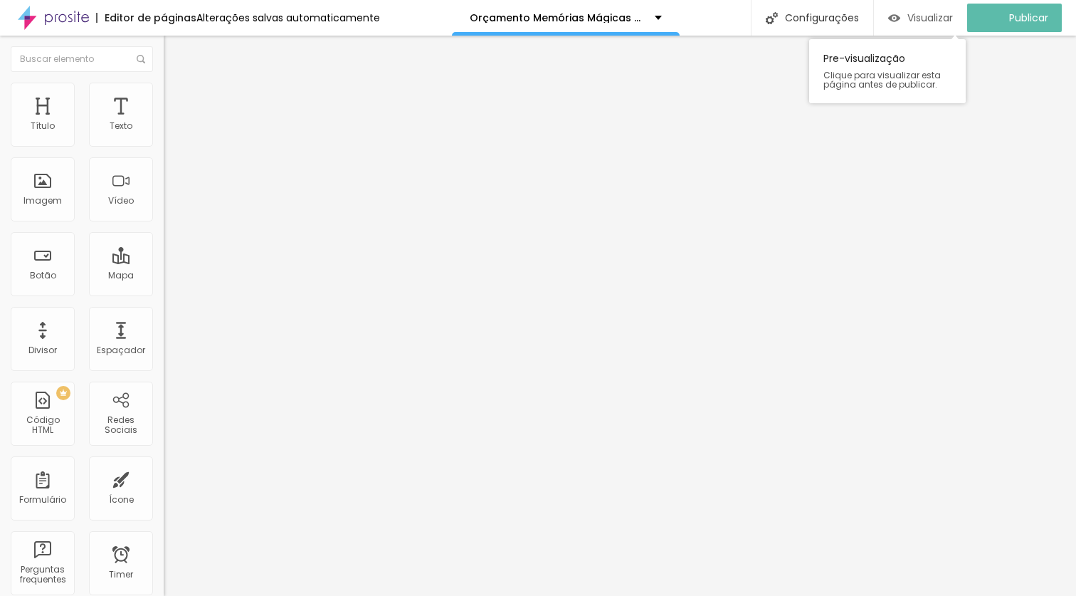
click at [943, 16] on span "Visualizar" at bounding box center [931, 17] width 46 height 11
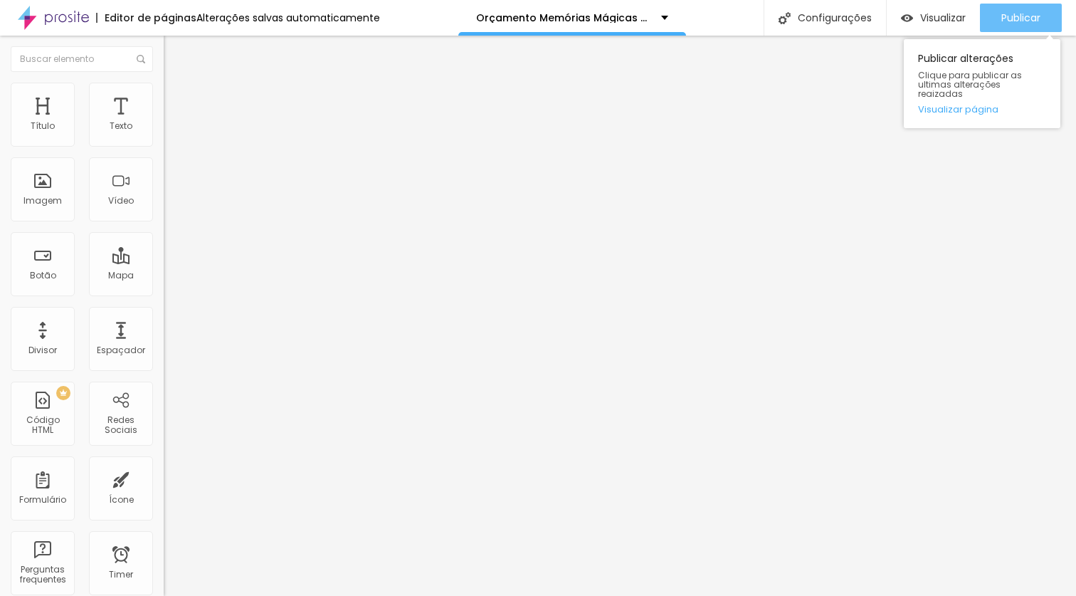
click at [1021, 16] on span "Publicar" at bounding box center [1021, 17] width 39 height 11
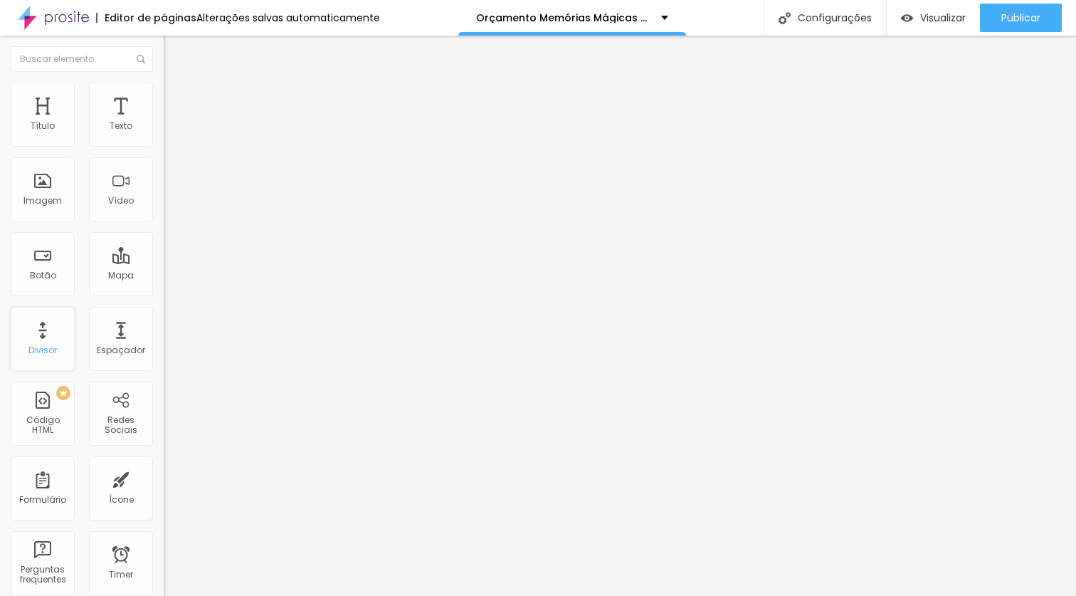
click at [62, 334] on div "Divisor" at bounding box center [43, 339] width 64 height 64
drag, startPoint x: 93, startPoint y: 164, endPoint x: 16, endPoint y: 160, distance: 77.0
click at [164, 134] on input "Alboom [GEOGRAPHIC_DATA]" at bounding box center [249, 127] width 171 height 14
type input "saloon velho oeste"
type input "16"
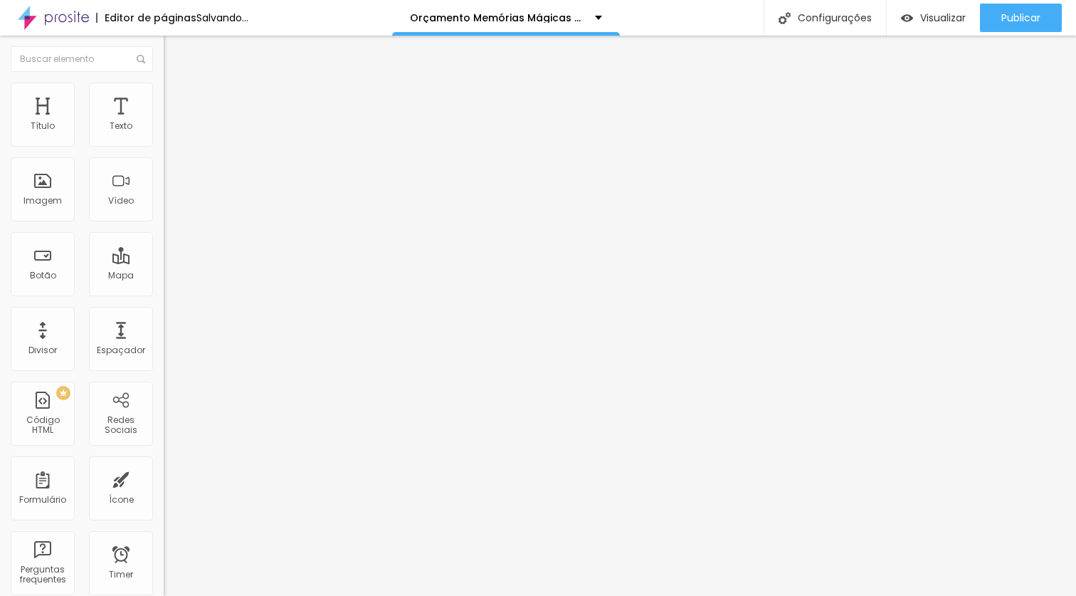
type input "16"
type input "17"
type input "18"
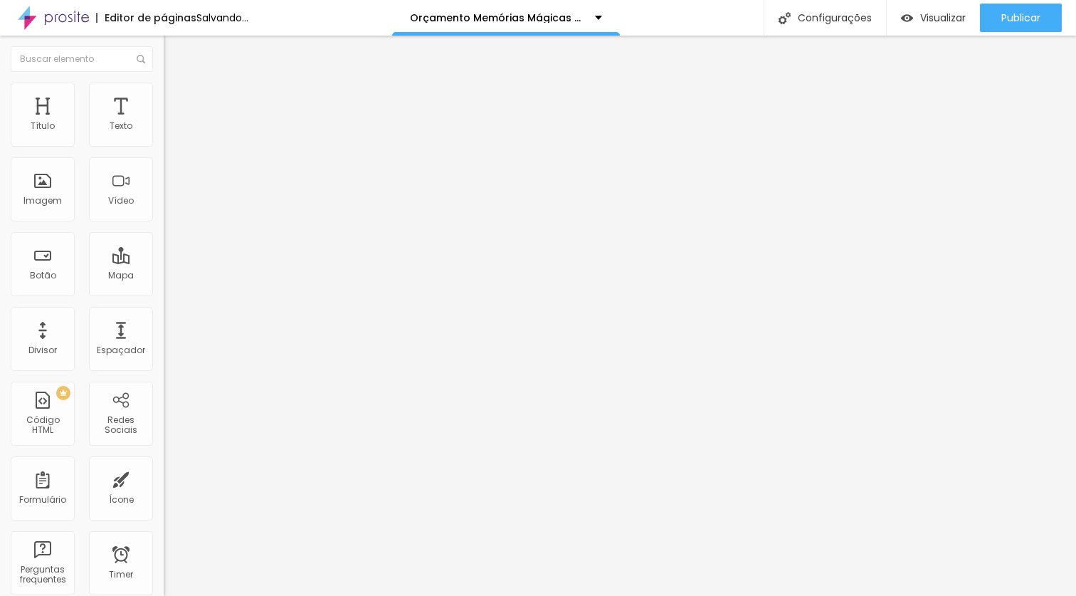
type input "19"
type input "20"
drag, startPoint x: 78, startPoint y: 220, endPoint x: 187, endPoint y: 218, distance: 108.9
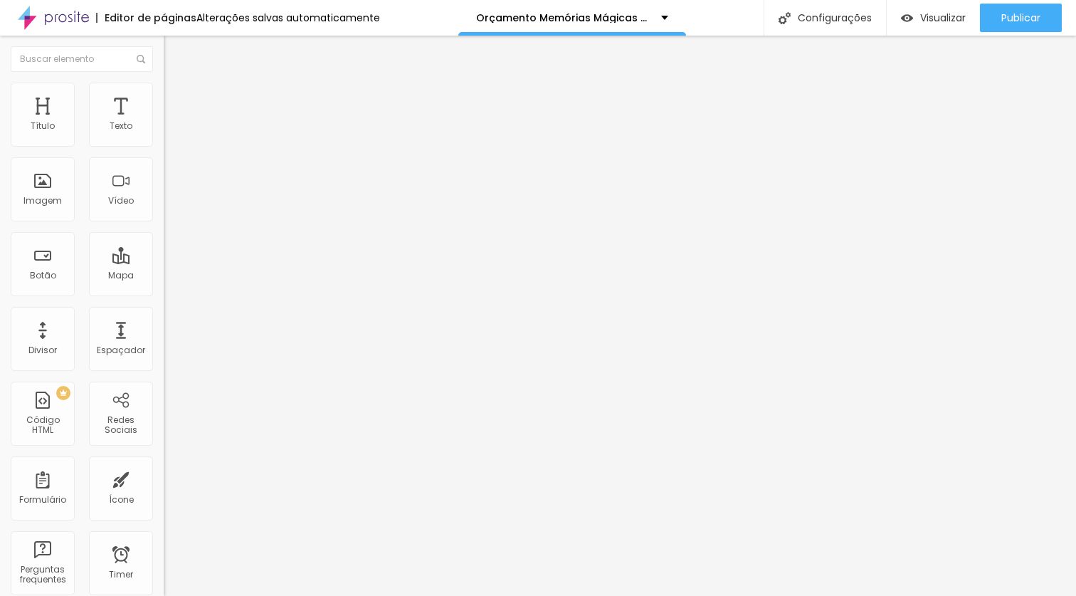
type input "20"
click at [187, 360] on input "range" at bounding box center [210, 365] width 92 height 11
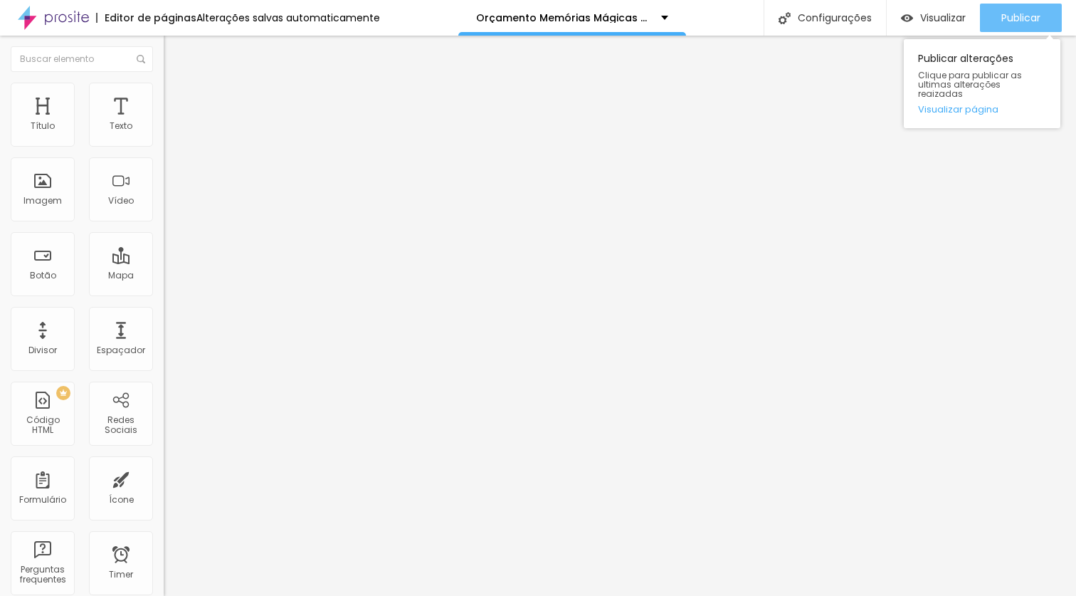
click at [1024, 14] on span "Publicar" at bounding box center [1021, 17] width 39 height 11
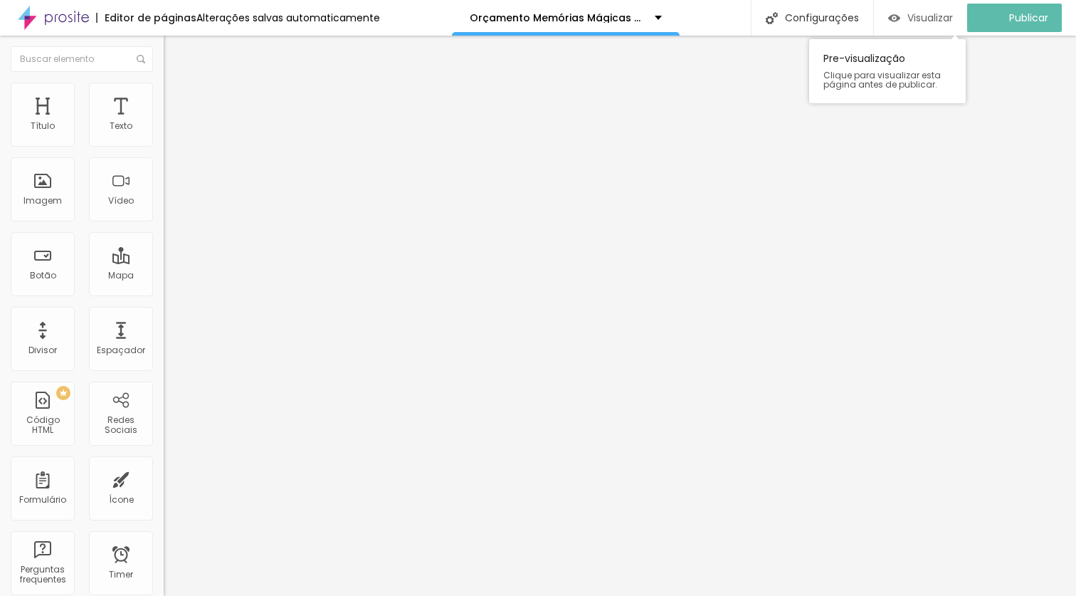
click at [943, 20] on span "Visualizar" at bounding box center [931, 17] width 46 height 11
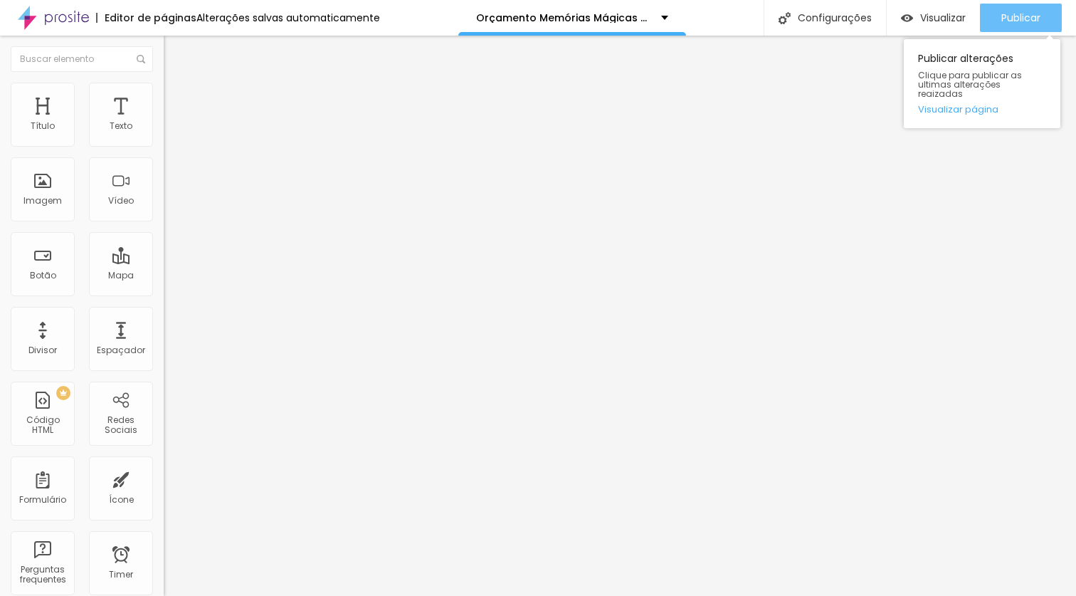
click at [1019, 22] on span "Publicar" at bounding box center [1021, 17] width 39 height 11
click at [1023, 14] on span "Publicar" at bounding box center [1021, 17] width 39 height 11
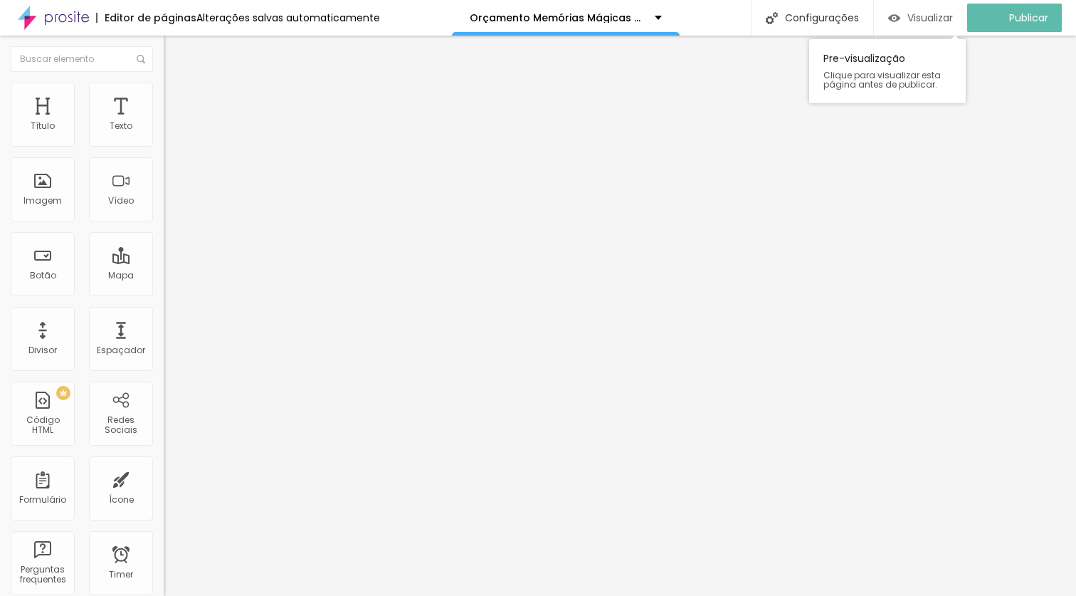
click at [953, 16] on span "Visualizar" at bounding box center [931, 17] width 46 height 11
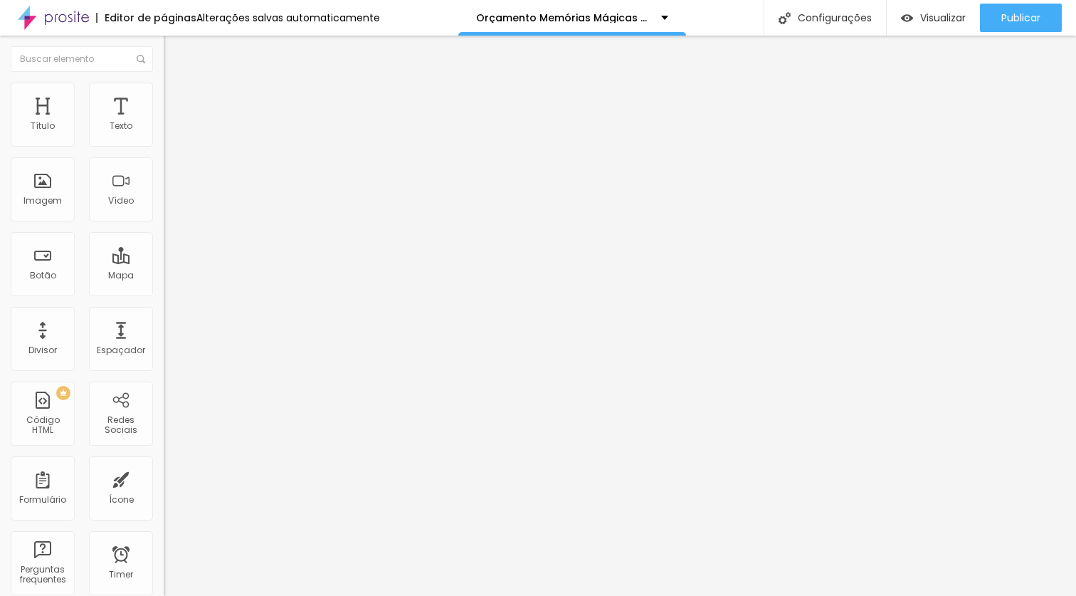
click at [171, 205] on icon "button" at bounding box center [174, 202] width 6 height 6
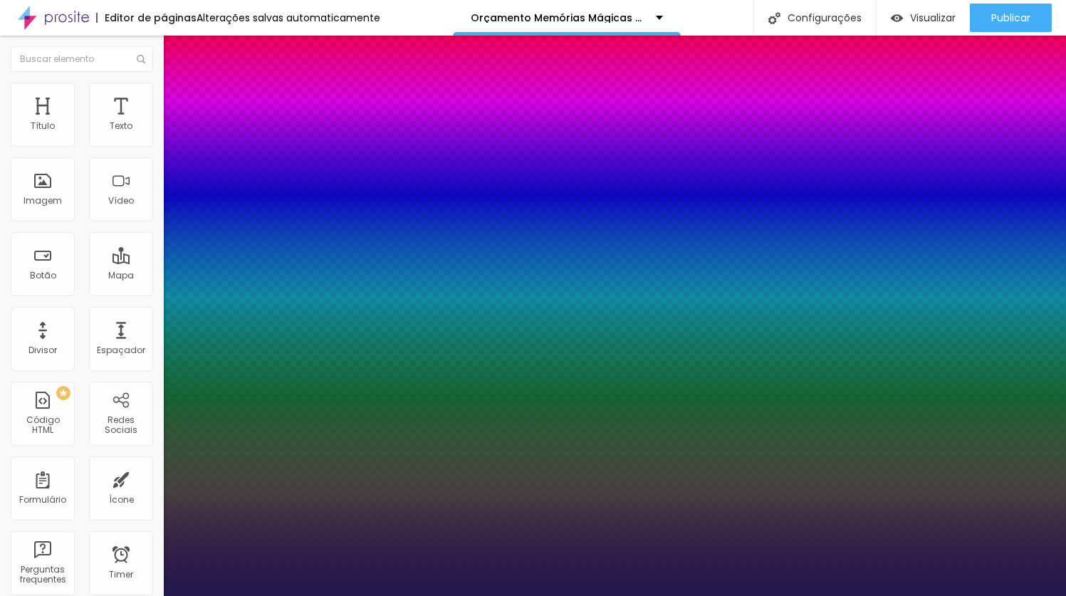
type input "1"
type input "23"
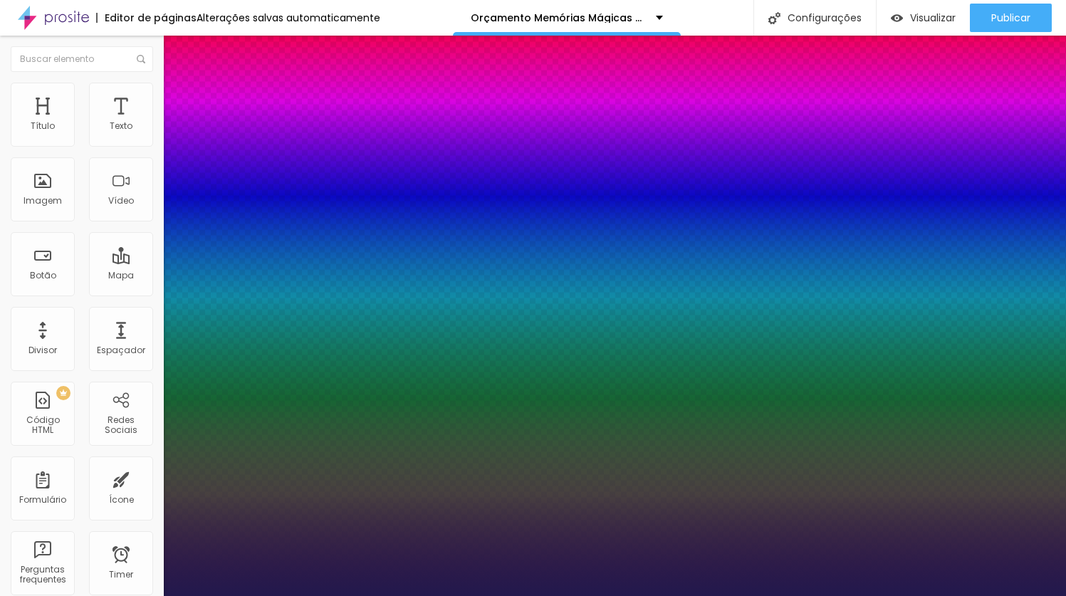
type input "1"
type input "24"
type input "1"
type input "25"
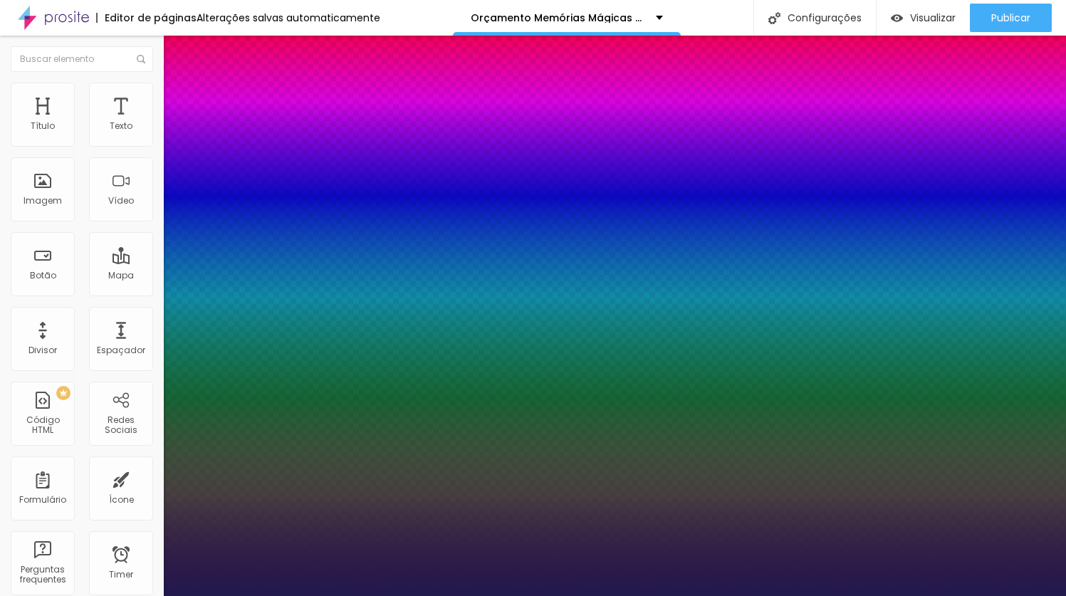
type input "25"
type input "1"
type input "26"
type input "1"
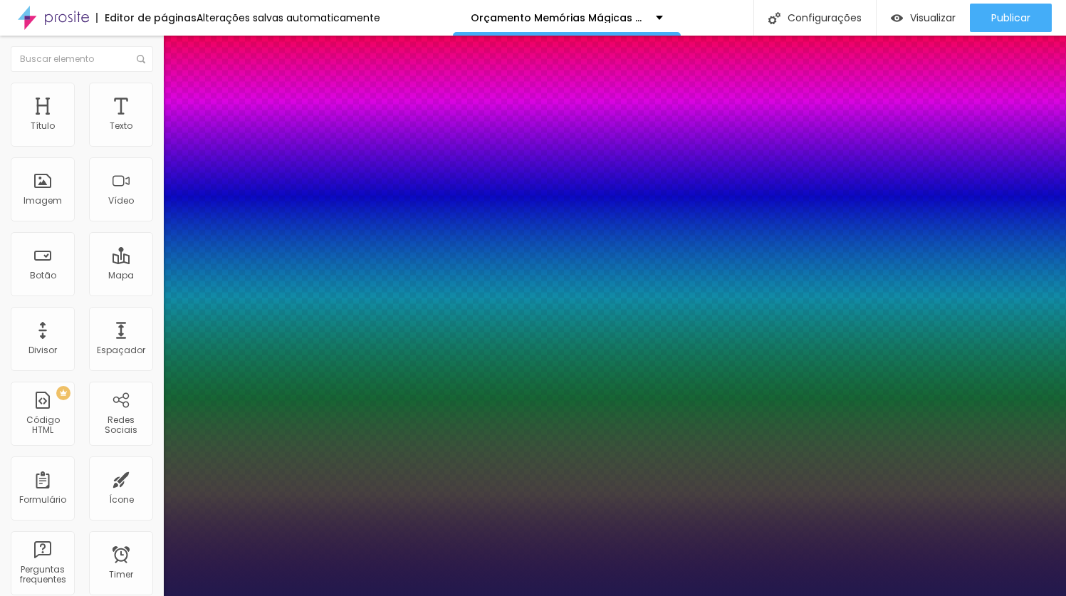
type input "27"
type input "1"
type input "26"
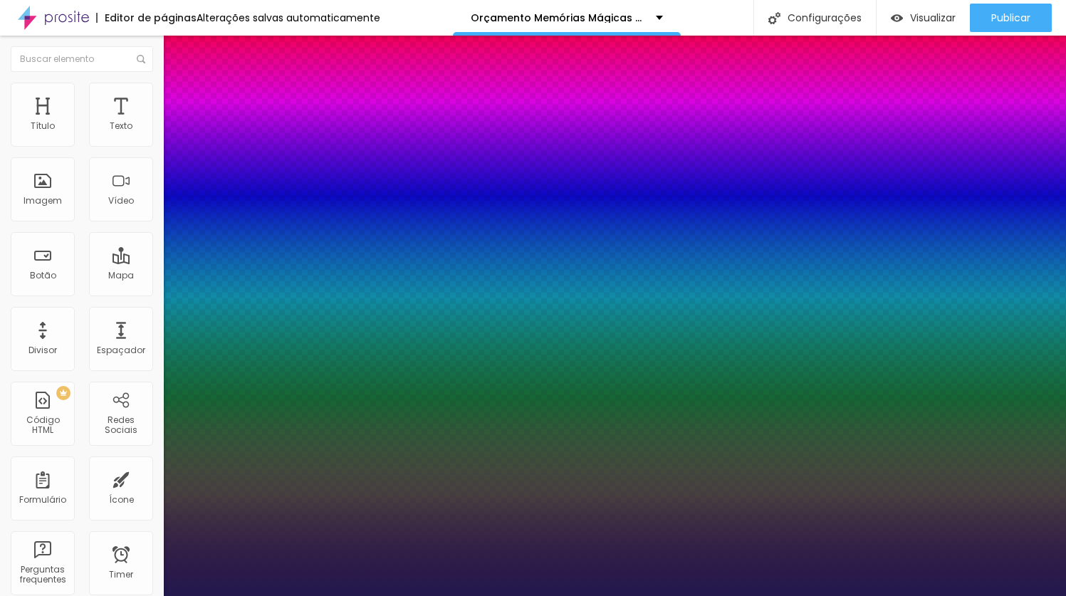
type input "1"
type input "25"
type input "1"
type input "24"
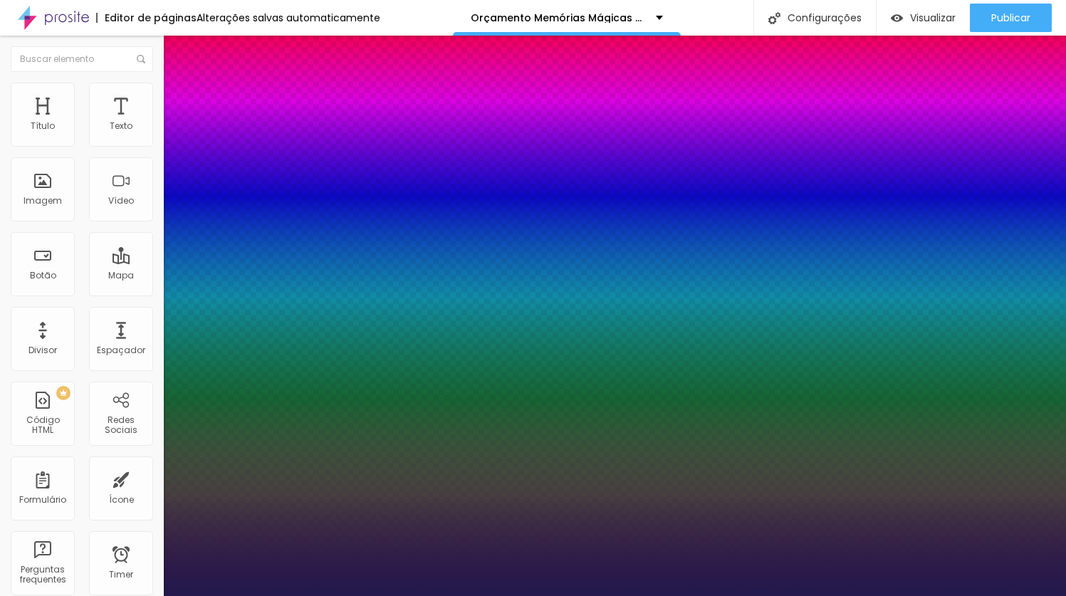
type input "24"
click at [1010, 595] on div at bounding box center [533, 596] width 1066 height 0
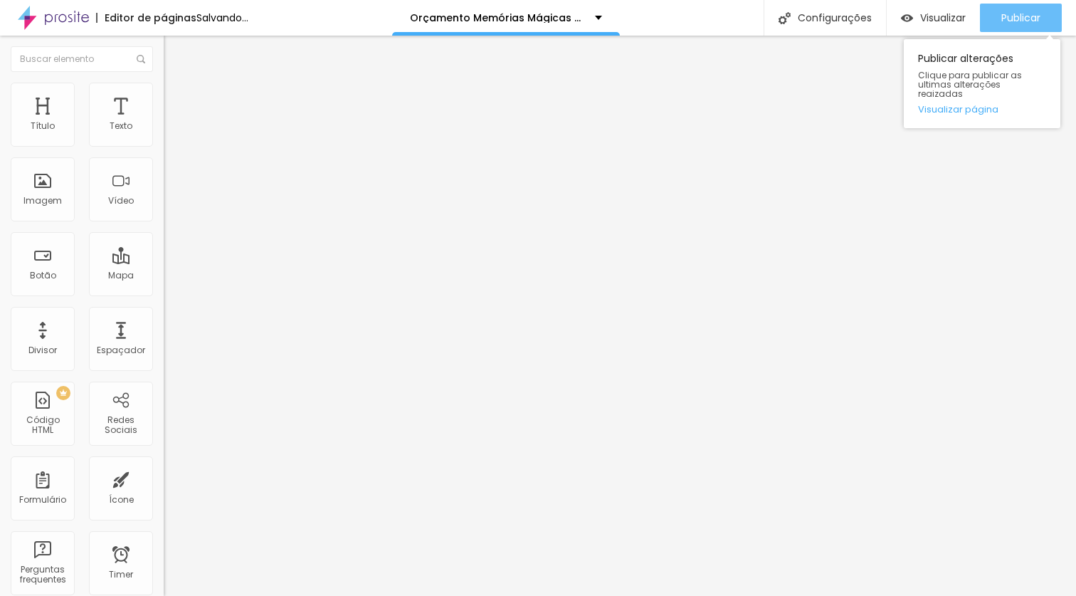
click at [1012, 16] on span "Publicar" at bounding box center [1021, 17] width 39 height 11
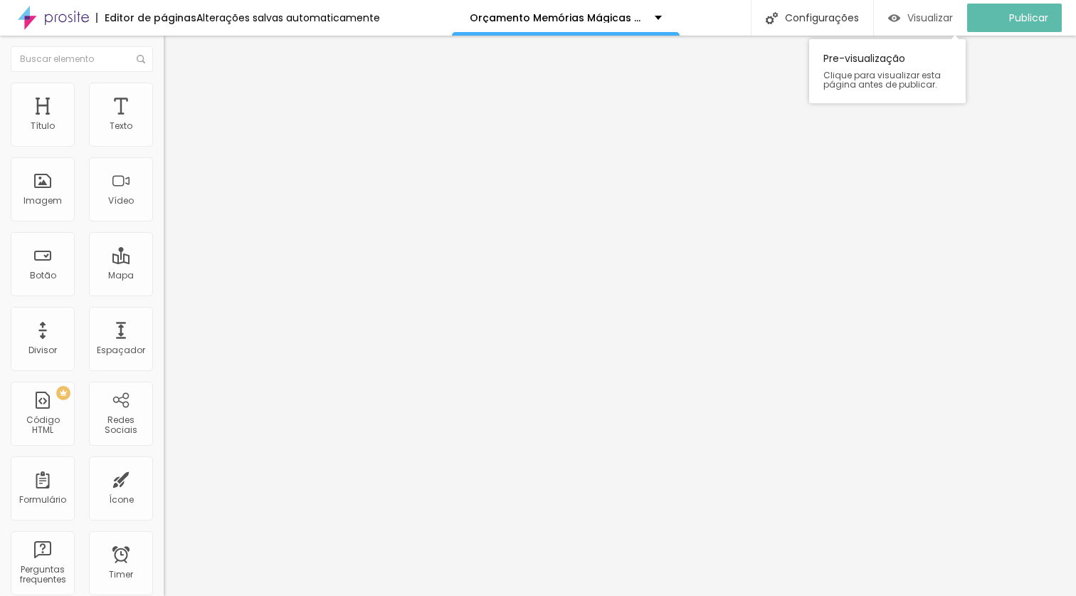
click at [930, 19] on span "Visualizar" at bounding box center [931, 17] width 46 height 11
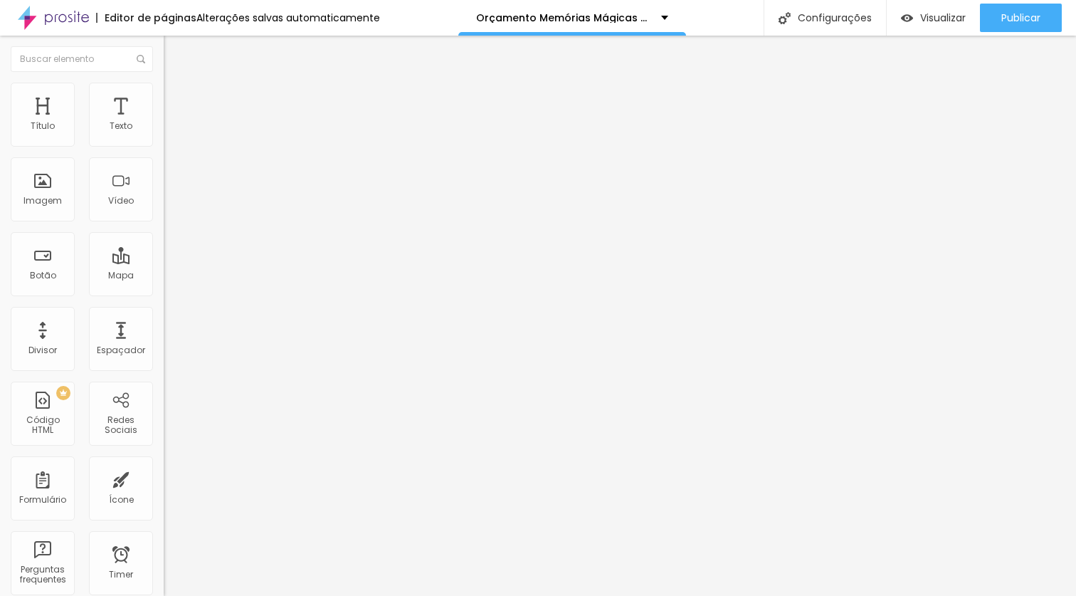
click at [169, 206] on icon "button" at bounding box center [173, 202] width 9 height 9
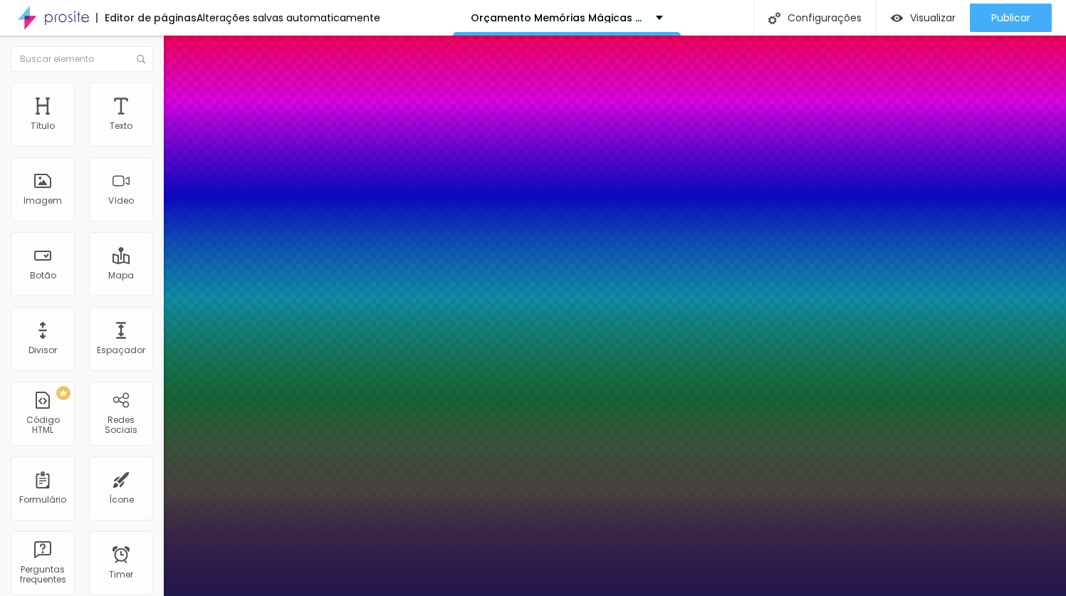
click at [538, 595] on div at bounding box center [533, 596] width 1066 height 0
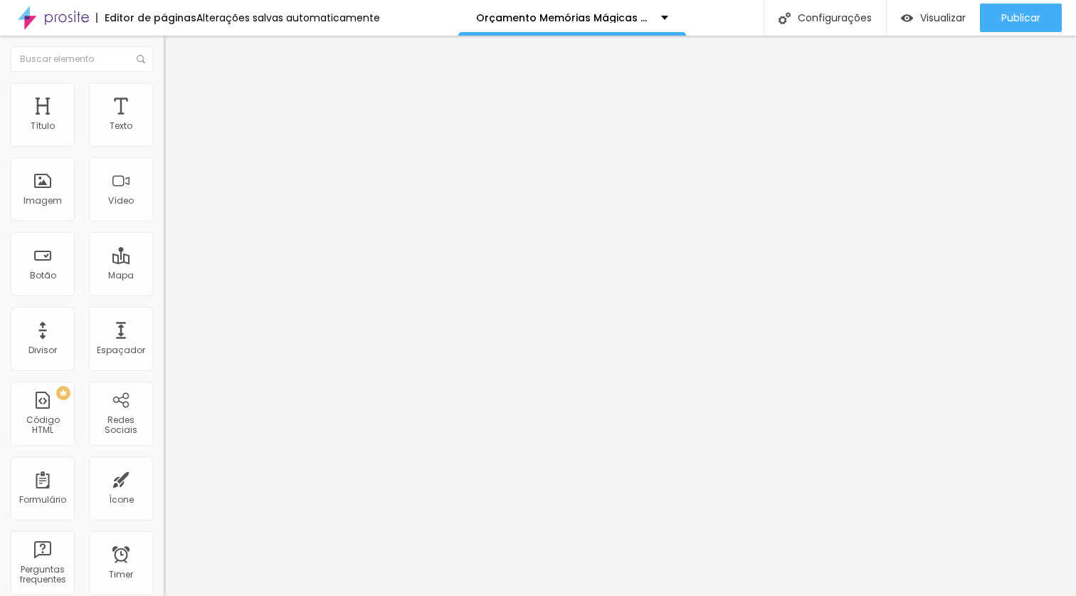
click at [169, 132] on icon "button" at bounding box center [173, 128] width 9 height 9
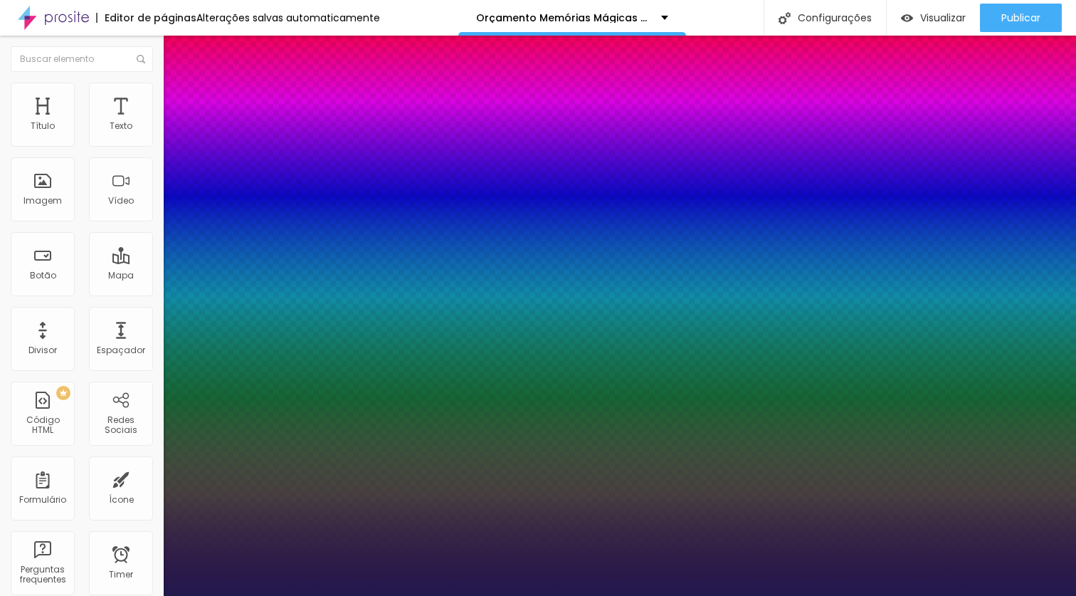
click at [394, 595] on div at bounding box center [538, 596] width 1076 height 0
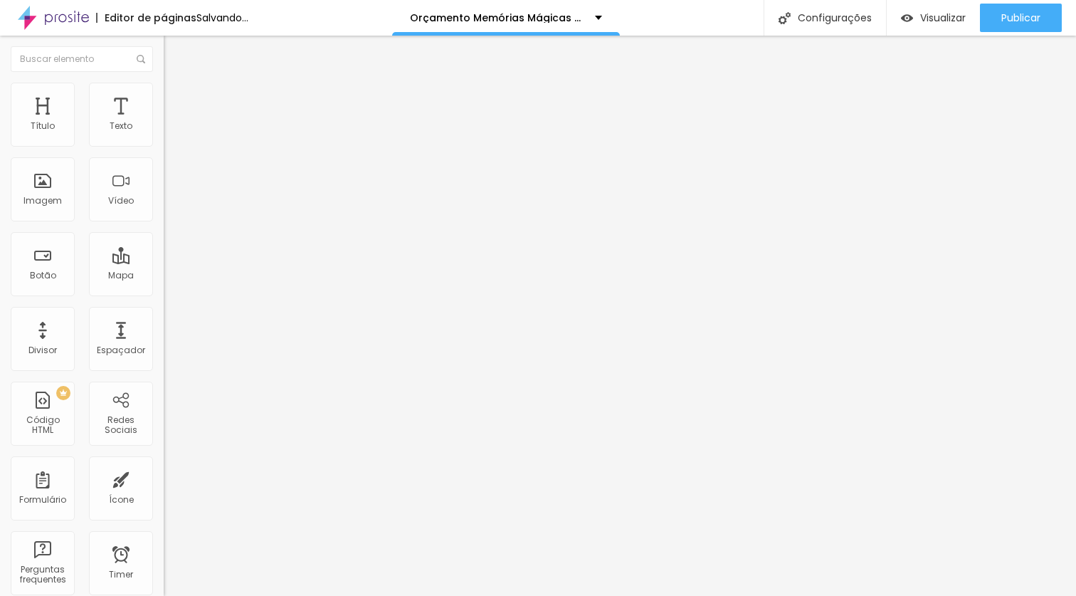
click at [164, 133] on span "Titulo 2" at bounding box center [187, 127] width 46 height 12
click at [164, 120] on span "Titulo 1" at bounding box center [187, 114] width 46 height 12
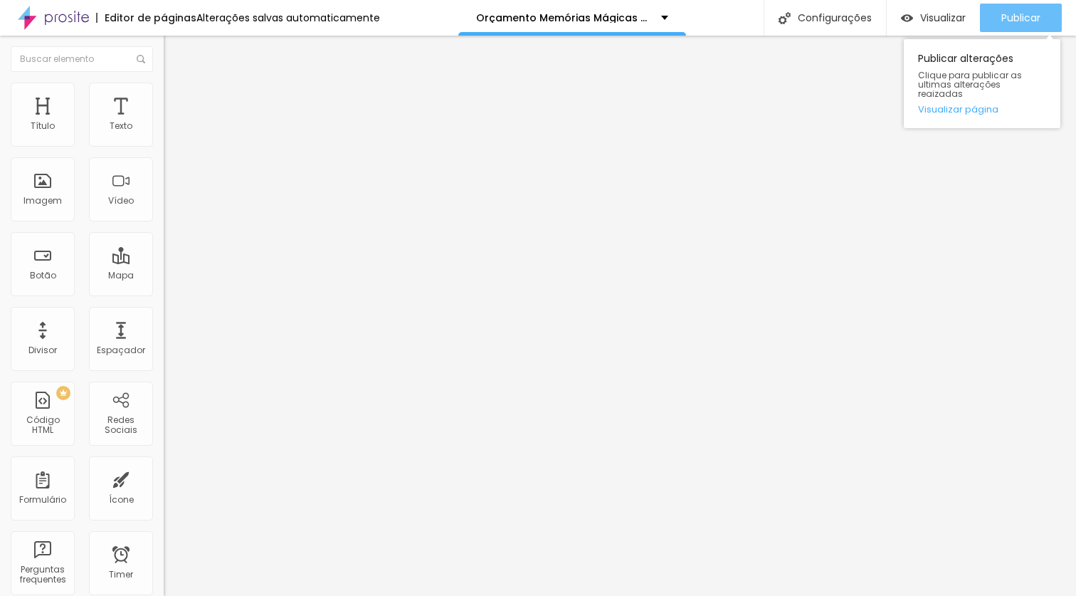
click at [1016, 15] on span "Publicar" at bounding box center [1021, 17] width 39 height 11
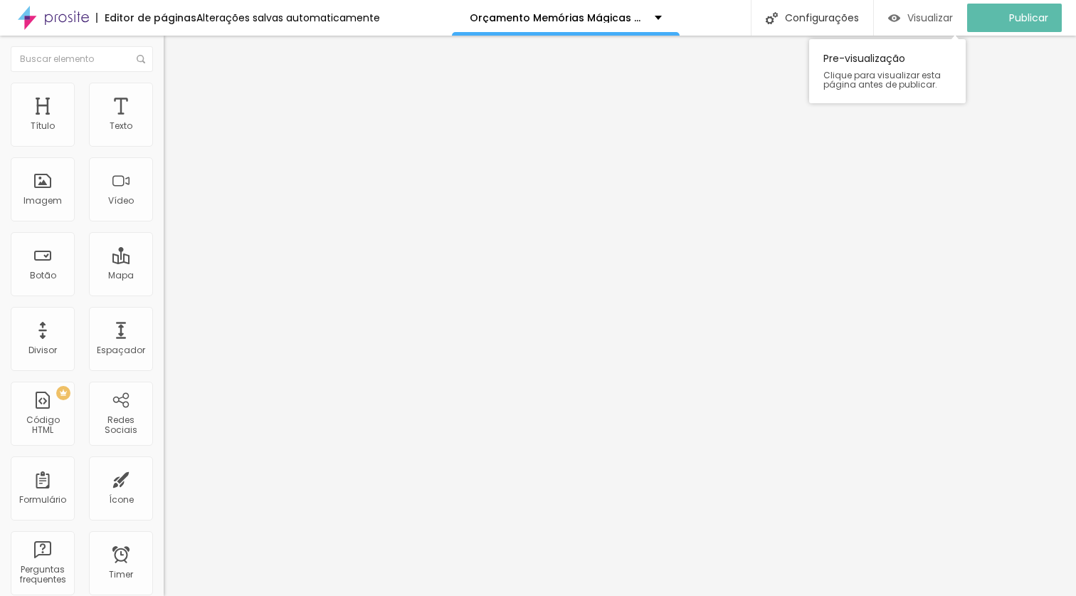
click at [923, 16] on span "Visualizar" at bounding box center [931, 17] width 46 height 11
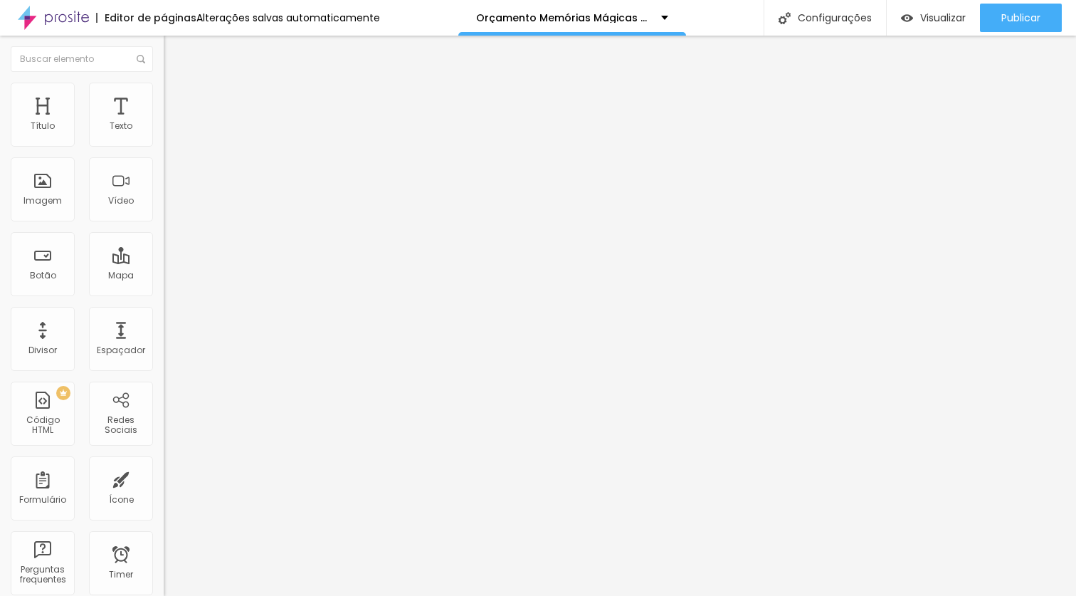
click at [177, 98] on span "Avançado" at bounding box center [200, 92] width 47 height 12
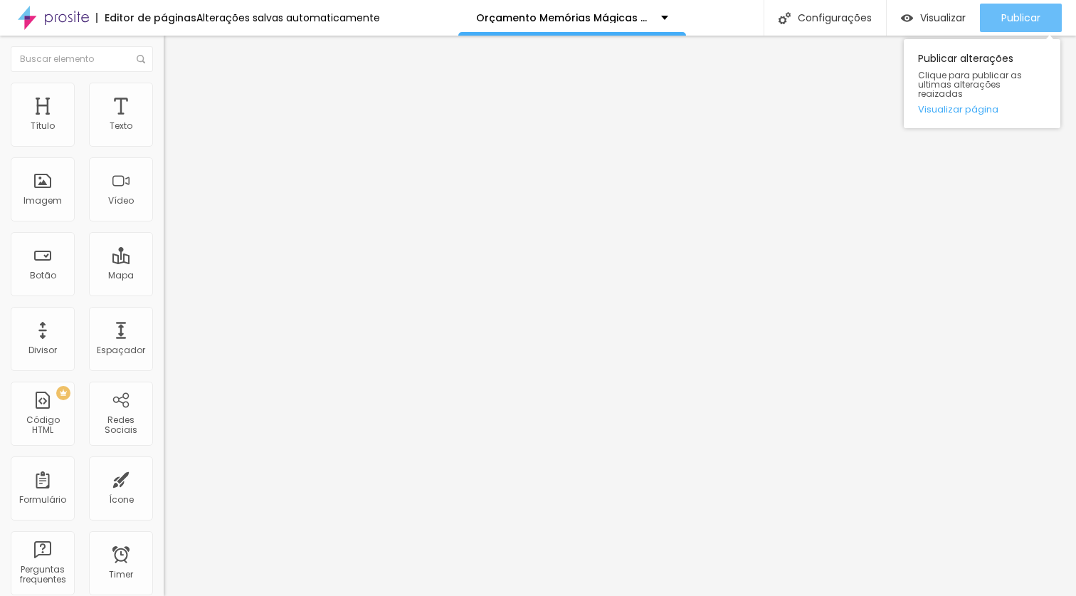
click at [1022, 12] on span "Publicar" at bounding box center [1021, 17] width 39 height 11
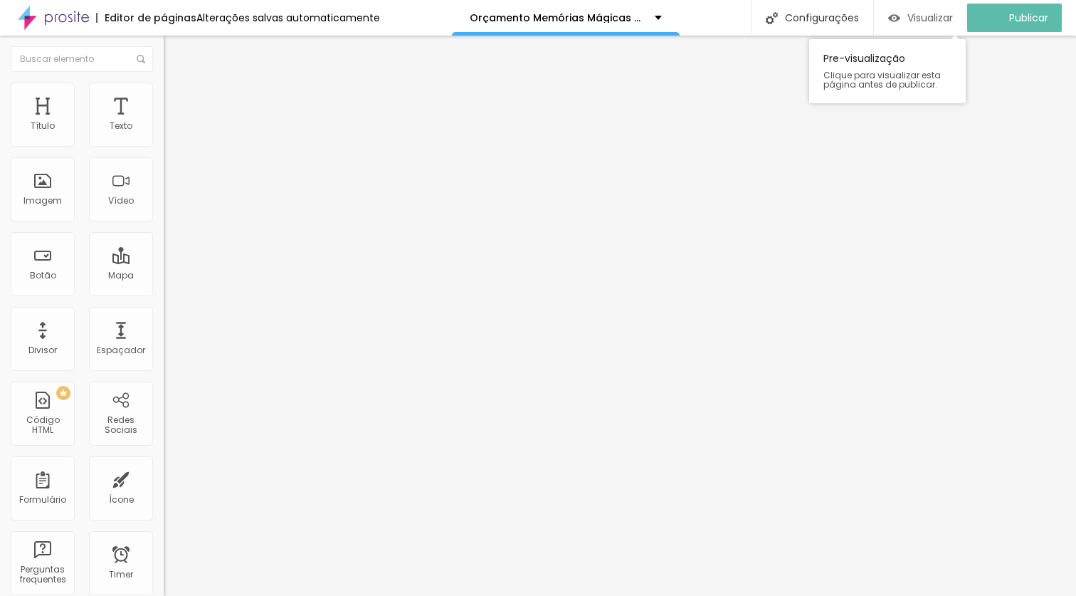
click at [918, 16] on span "Visualizar" at bounding box center [931, 17] width 46 height 11
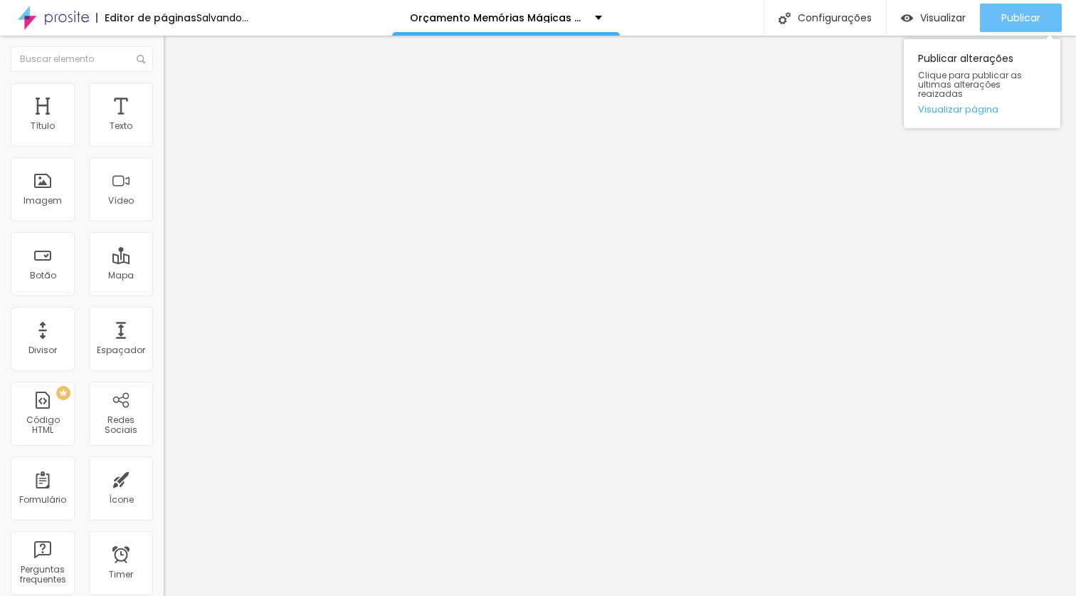
click at [1013, 16] on span "Publicar" at bounding box center [1021, 17] width 39 height 11
click at [1019, 21] on span "Publicar" at bounding box center [1021, 17] width 39 height 11
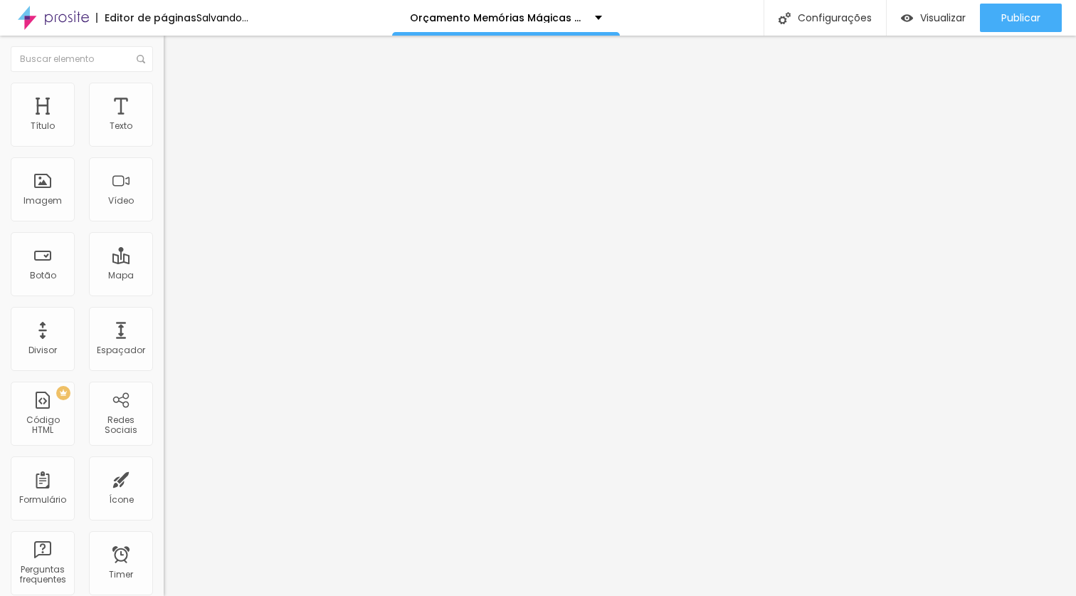
click at [169, 206] on icon "button" at bounding box center [173, 202] width 9 height 9
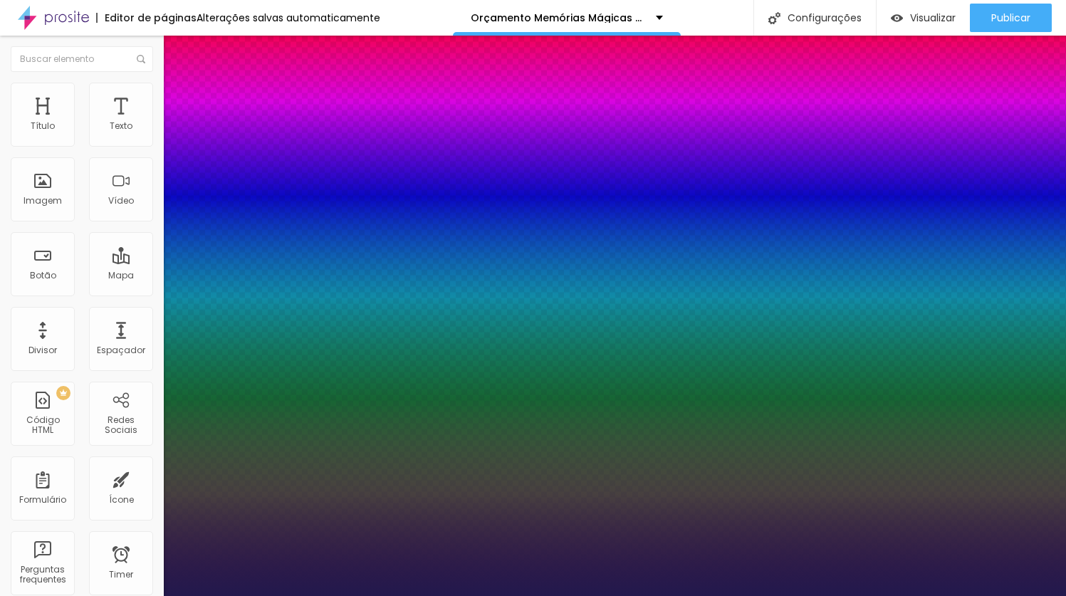
click at [515, 595] on div at bounding box center [533, 596] width 1066 height 0
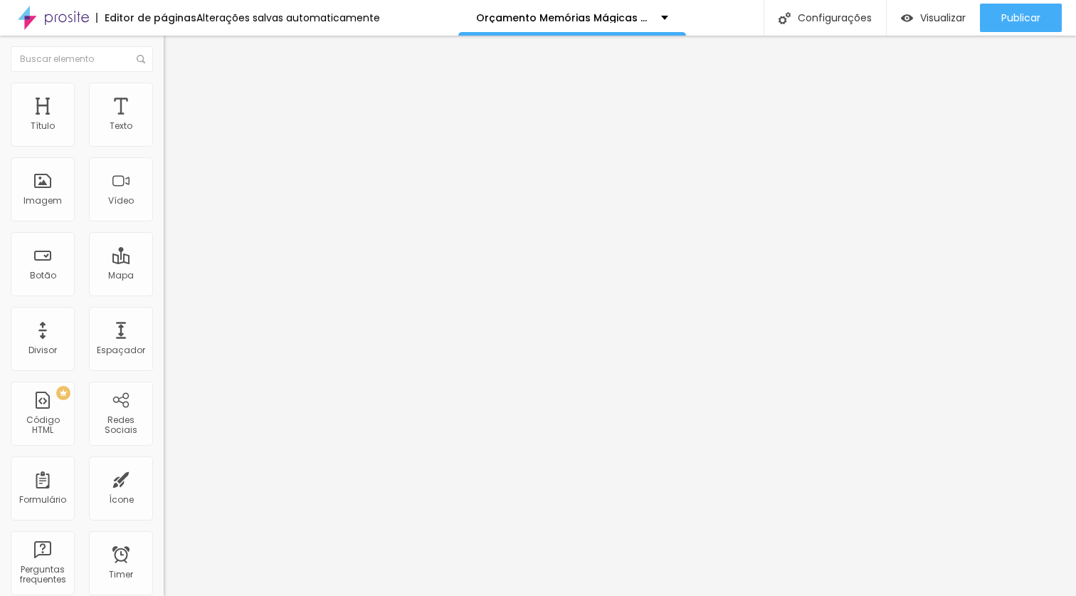
click at [169, 206] on icon "button" at bounding box center [173, 202] width 9 height 9
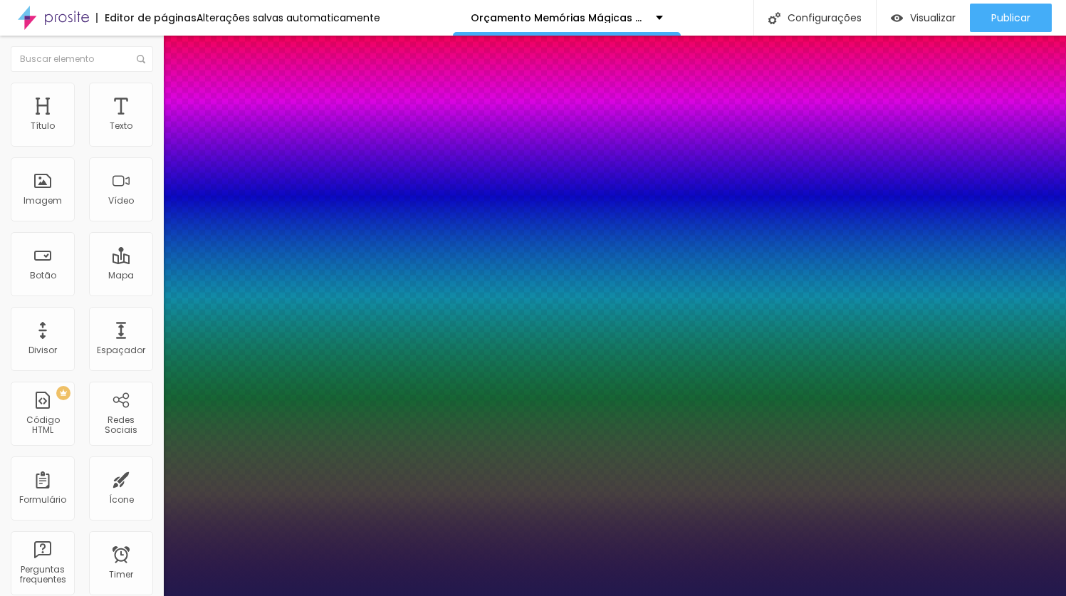
drag, startPoint x: 230, startPoint y: 402, endPoint x: 196, endPoint y: 401, distance: 33.5
click at [579, 595] on div at bounding box center [533, 596] width 1066 height 0
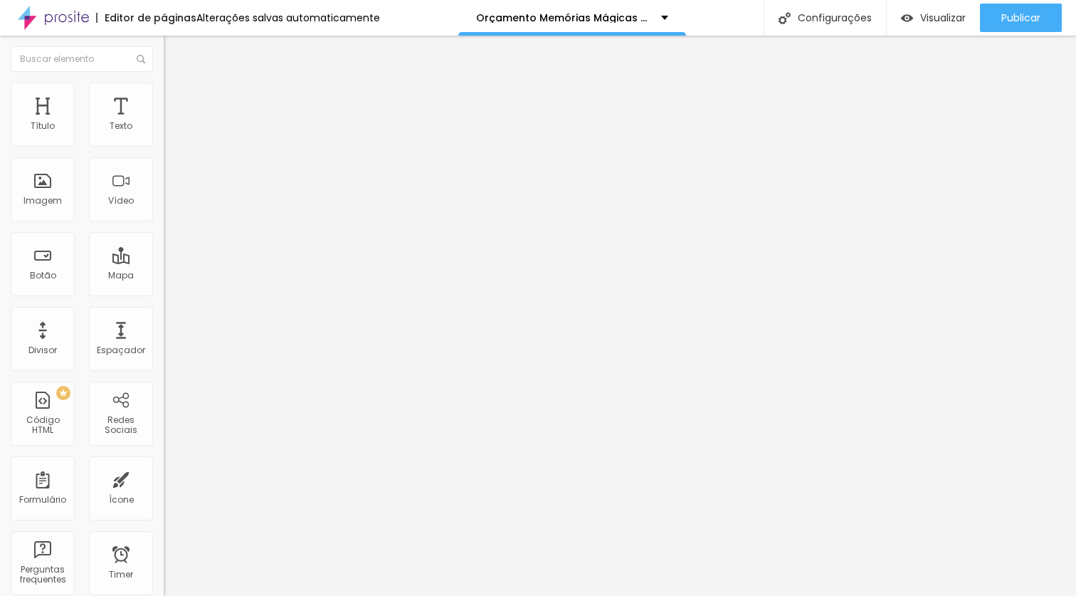
click at [169, 206] on icon "button" at bounding box center [173, 202] width 9 height 9
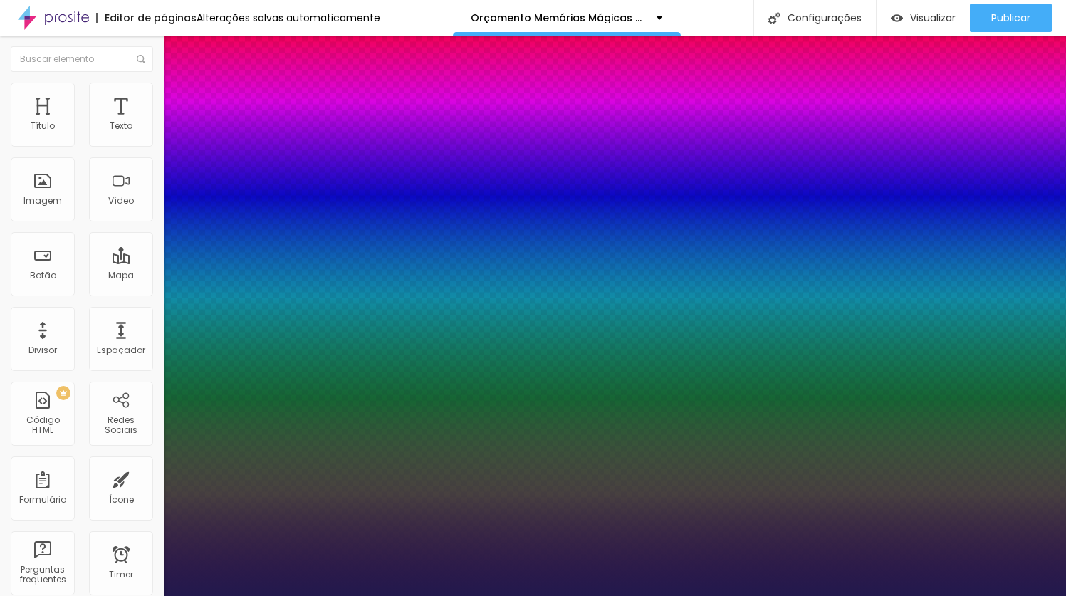
click at [317, 595] on div at bounding box center [533, 596] width 1066 height 0
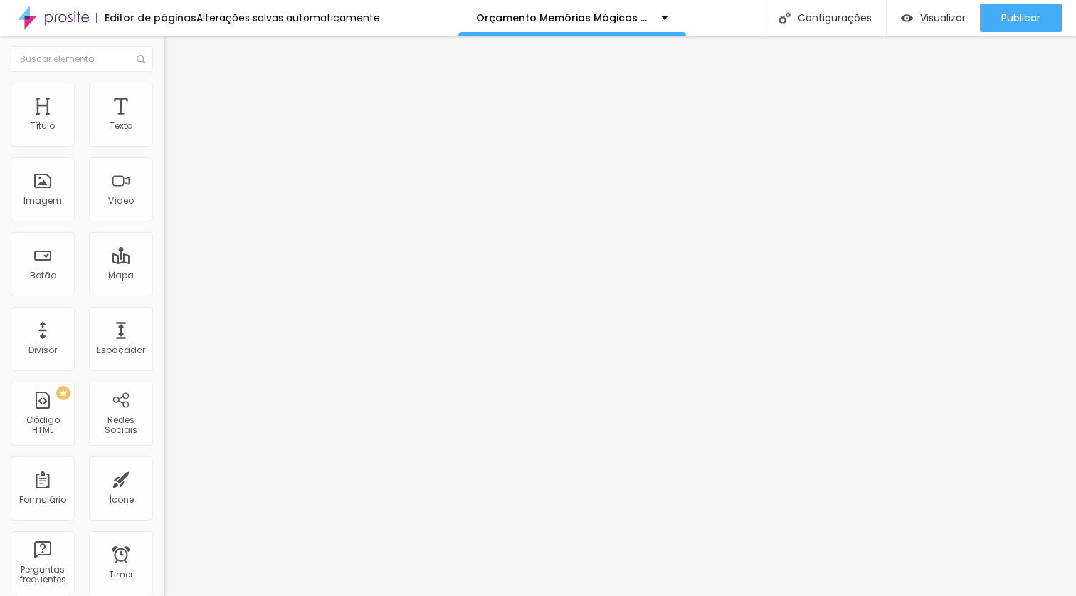
click at [164, 97] on li "Avançado" at bounding box center [246, 90] width 164 height 14
click at [177, 84] on span "Estilo" at bounding box center [188, 78] width 22 height 12
click at [164, 133] on span "Titulo 2" at bounding box center [187, 127] width 46 height 12
click at [164, 174] on span "Titulo 6" at bounding box center [177, 168] width 27 height 12
click at [164, 145] on span "Titulo 3" at bounding box center [184, 138] width 40 height 12
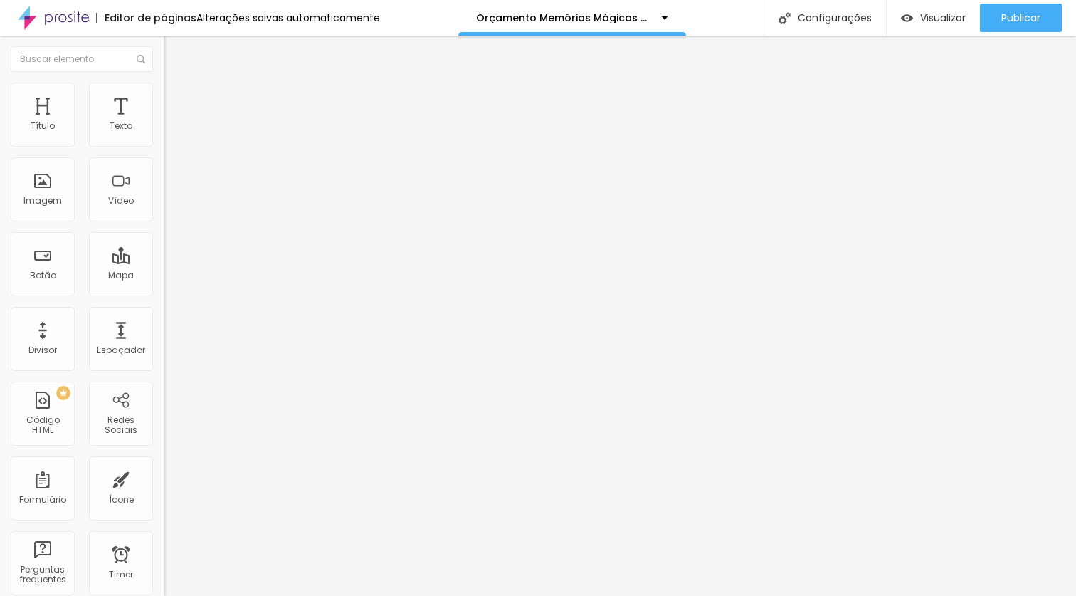
click at [164, 120] on div "Titulo 1 H1" at bounding box center [246, 112] width 164 height 14
click at [169, 206] on icon "button" at bounding box center [173, 202] width 9 height 9
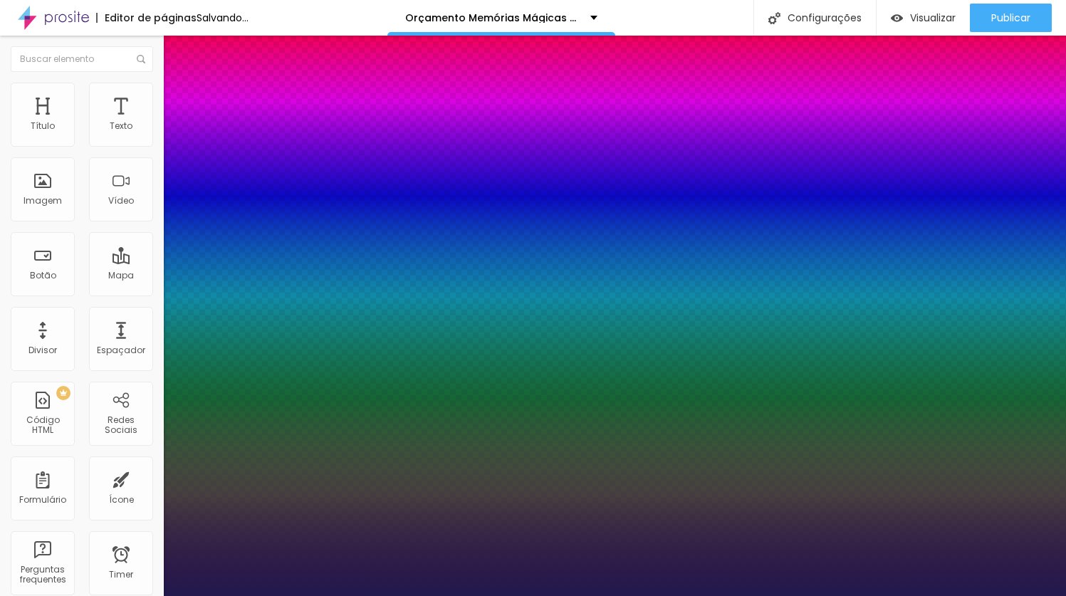
drag, startPoint x: 194, startPoint y: 400, endPoint x: 157, endPoint y: 396, distance: 37.3
click at [661, 595] on div at bounding box center [533, 596] width 1066 height 0
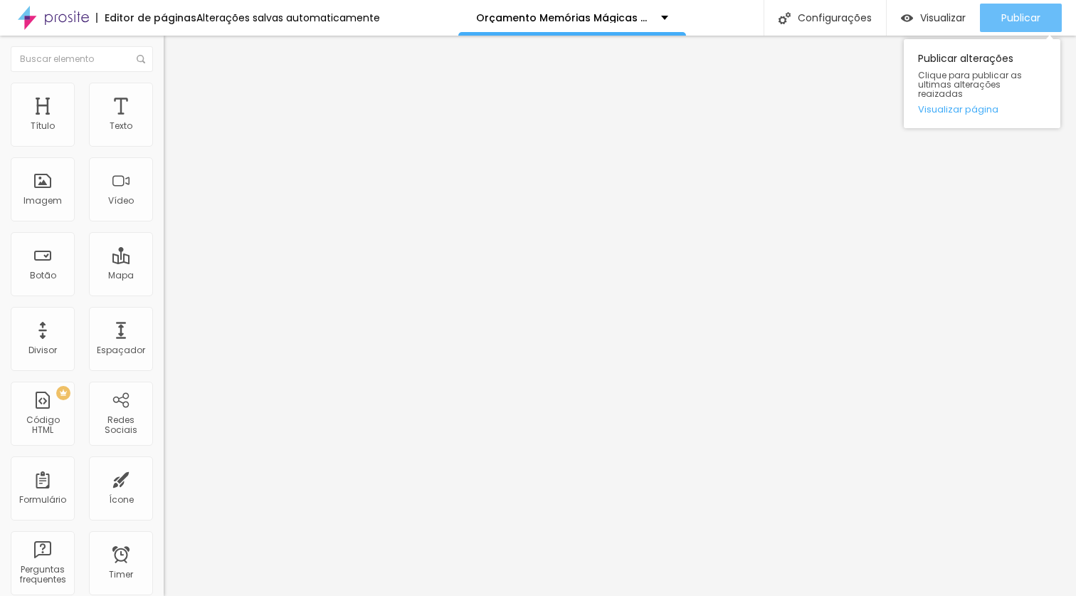
click at [1024, 15] on span "Publicar" at bounding box center [1021, 17] width 39 height 11
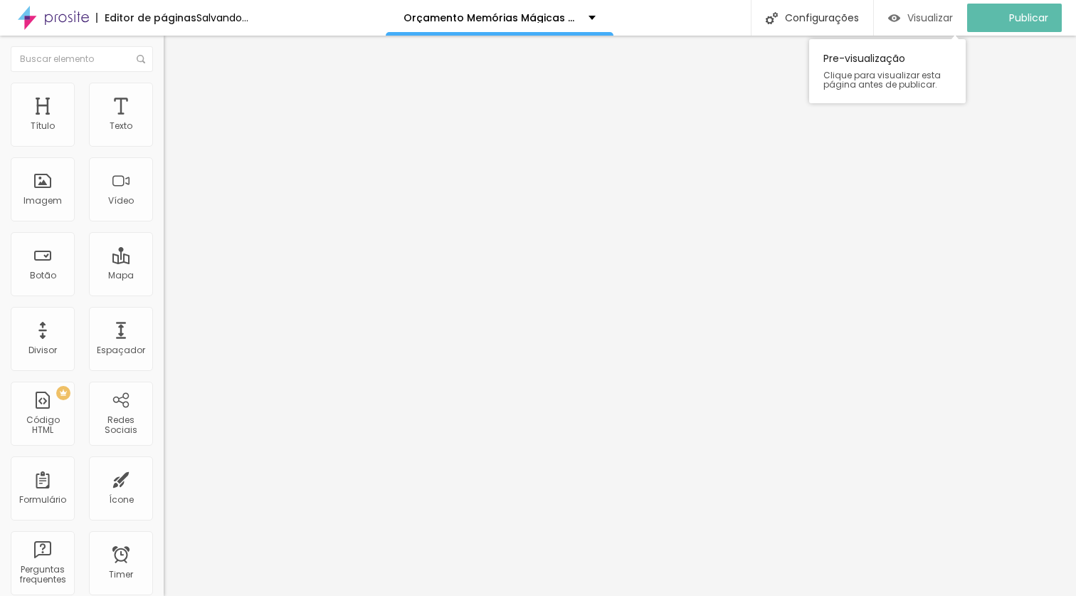
click at [950, 18] on span "Visualizar" at bounding box center [931, 17] width 46 height 11
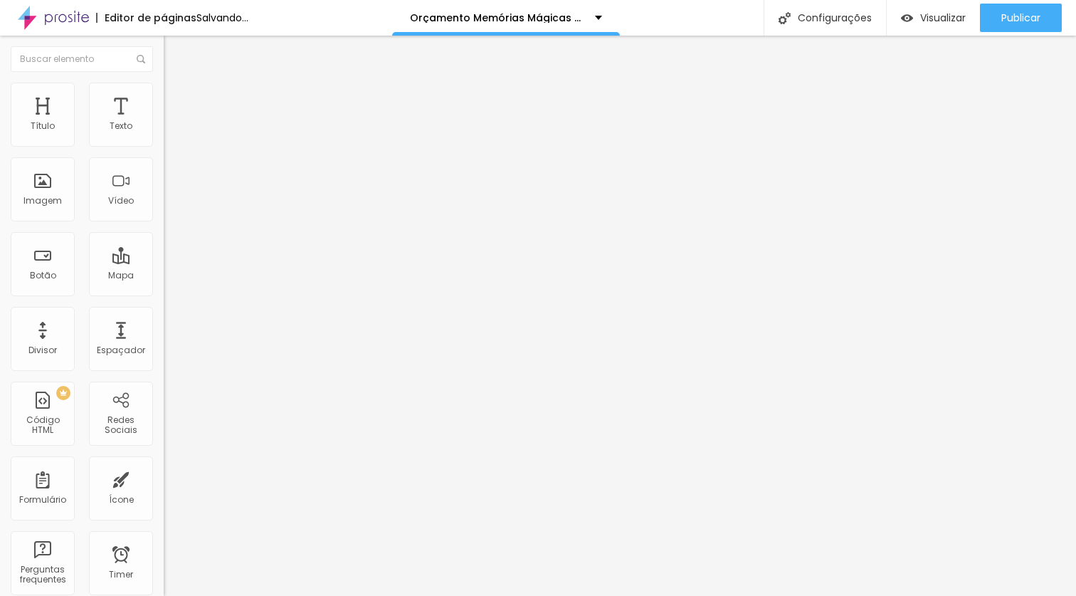
click at [171, 205] on icon "button" at bounding box center [174, 202] width 6 height 6
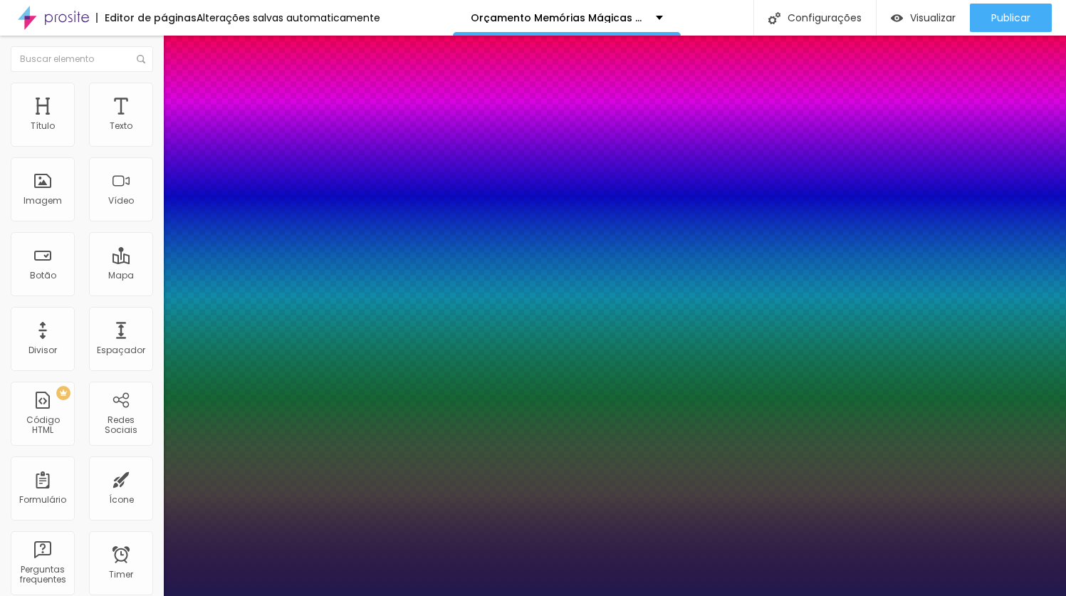
click at [564, 595] on div at bounding box center [533, 596] width 1066 height 0
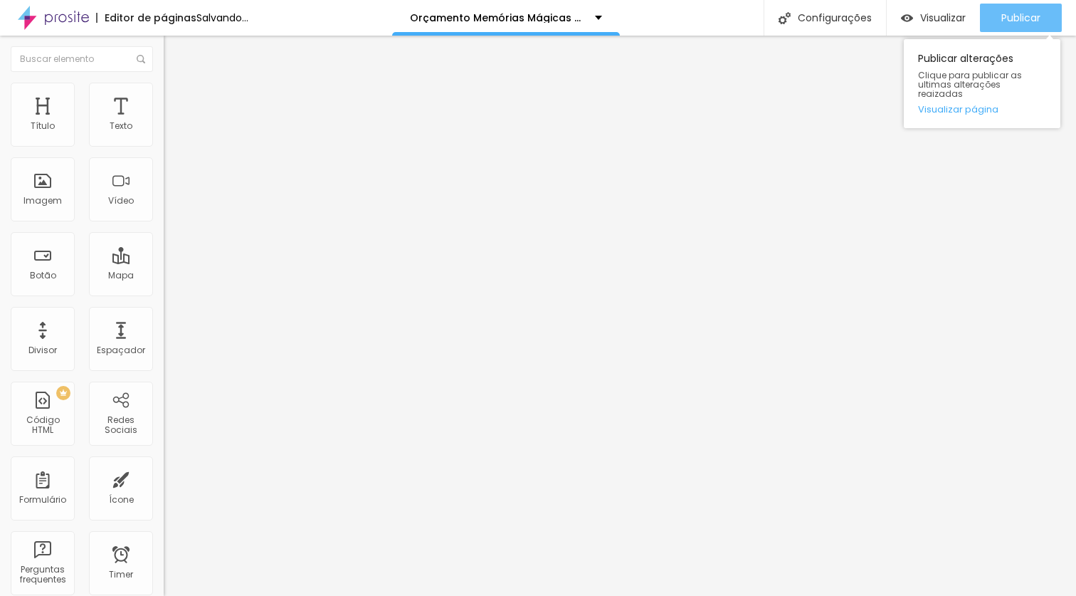
click at [997, 24] on button "Publicar" at bounding box center [1021, 18] width 82 height 28
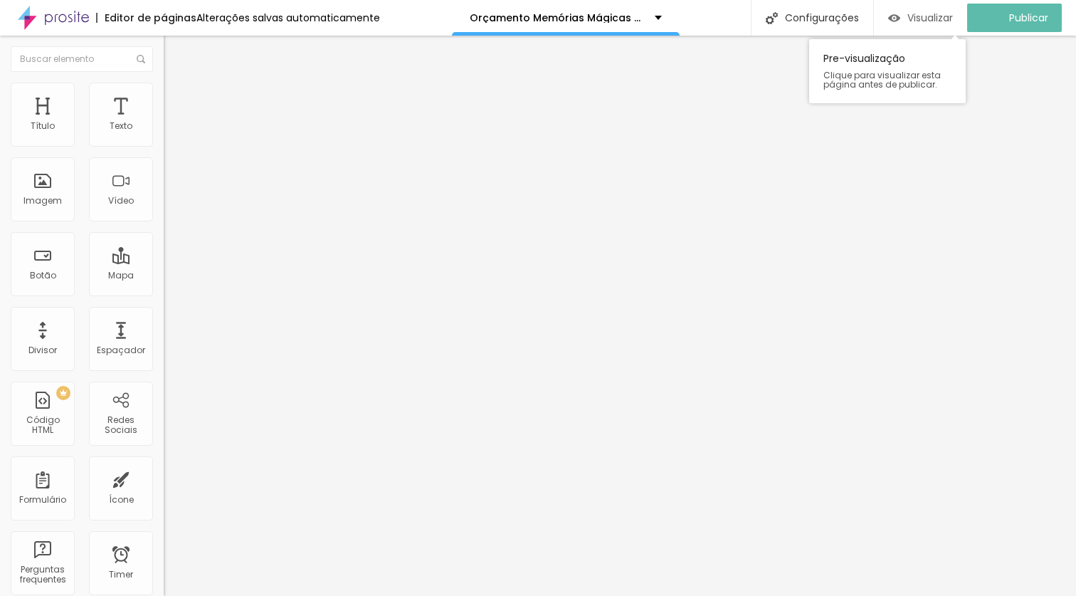
click at [936, 22] on span "Visualizar" at bounding box center [931, 17] width 46 height 11
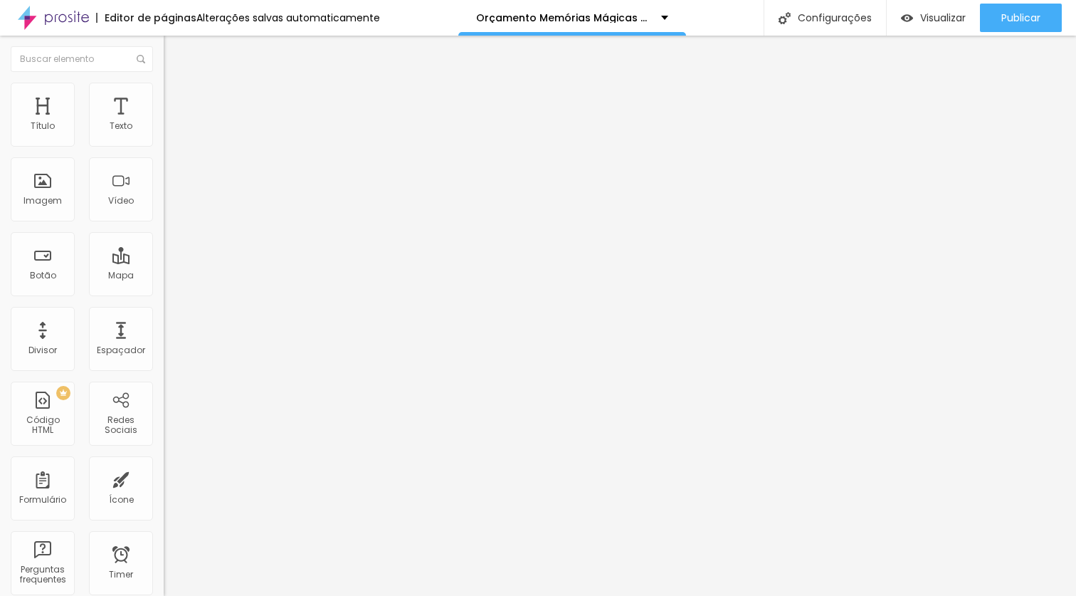
click at [177, 100] on span "Avançado" at bounding box center [200, 106] width 47 height 12
drag, startPoint x: 85, startPoint y: 140, endPoint x: 0, endPoint y: 139, distance: 85.4
click at [164, 276] on input "range" at bounding box center [210, 281] width 92 height 11
drag, startPoint x: 31, startPoint y: 169, endPoint x: 6, endPoint y: 169, distance: 25.6
click at [164, 478] on input "range" at bounding box center [210, 483] width 92 height 11
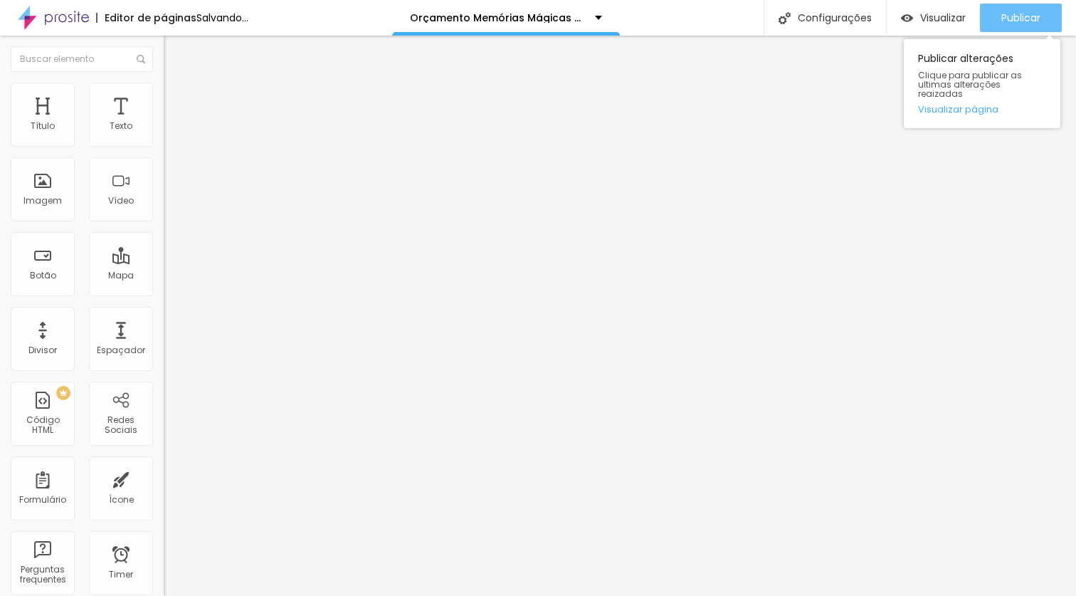
click at [1019, 15] on span "Publicar" at bounding box center [1021, 17] width 39 height 11
click at [1045, 16] on button "Publicar" at bounding box center [1021, 18] width 82 height 28
